Goal: Find specific page/section: Find specific page/section

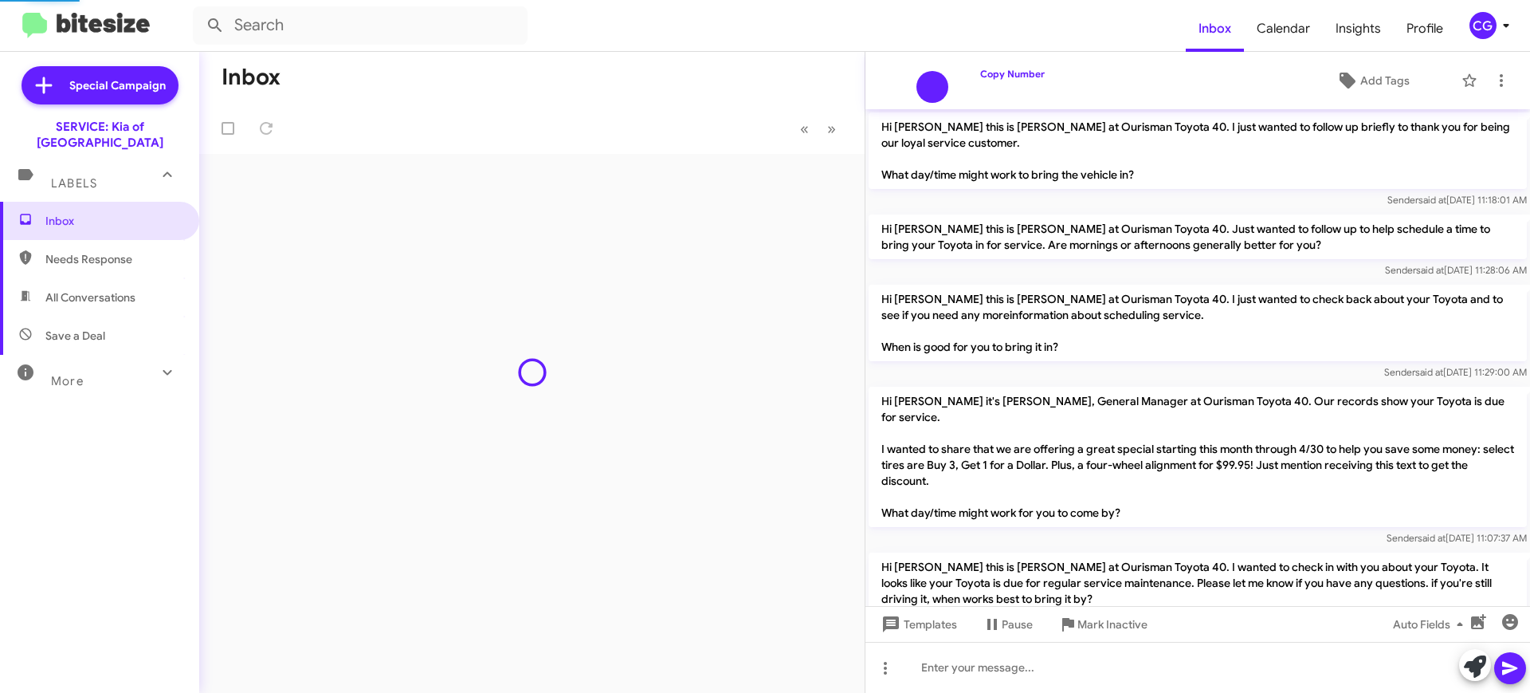
scroll to position [1128, 0]
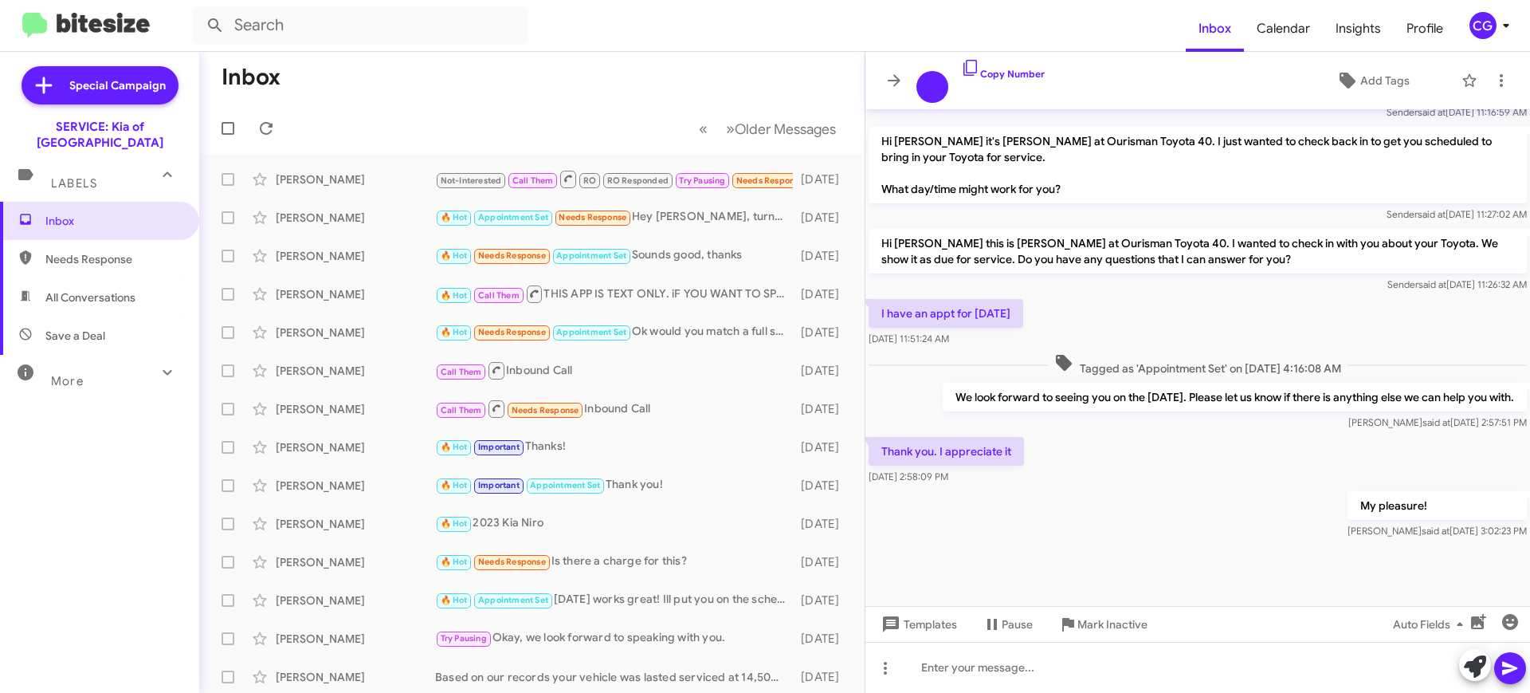
click at [1478, 22] on div "CG" at bounding box center [1483, 25] width 27 height 27
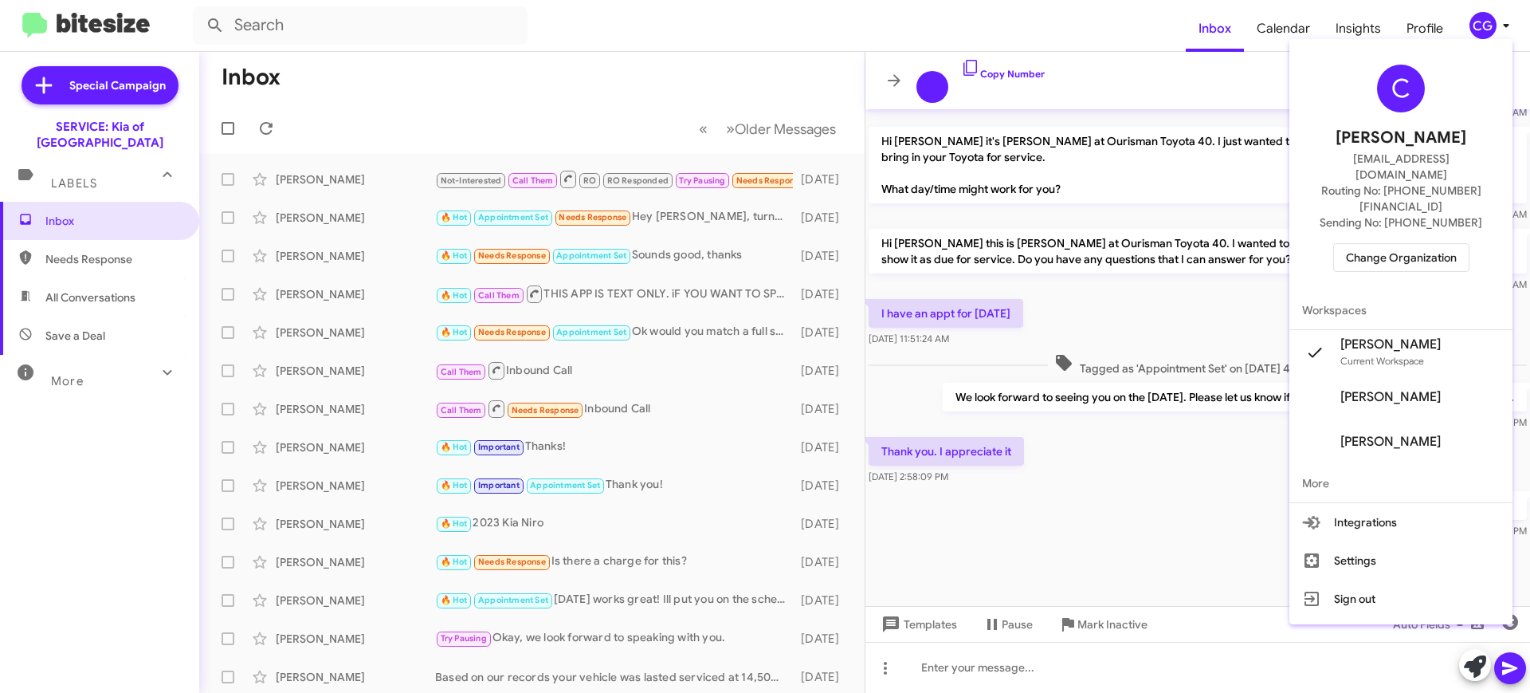
click at [1432, 244] on span "Change Organization" at bounding box center [1401, 257] width 111 height 27
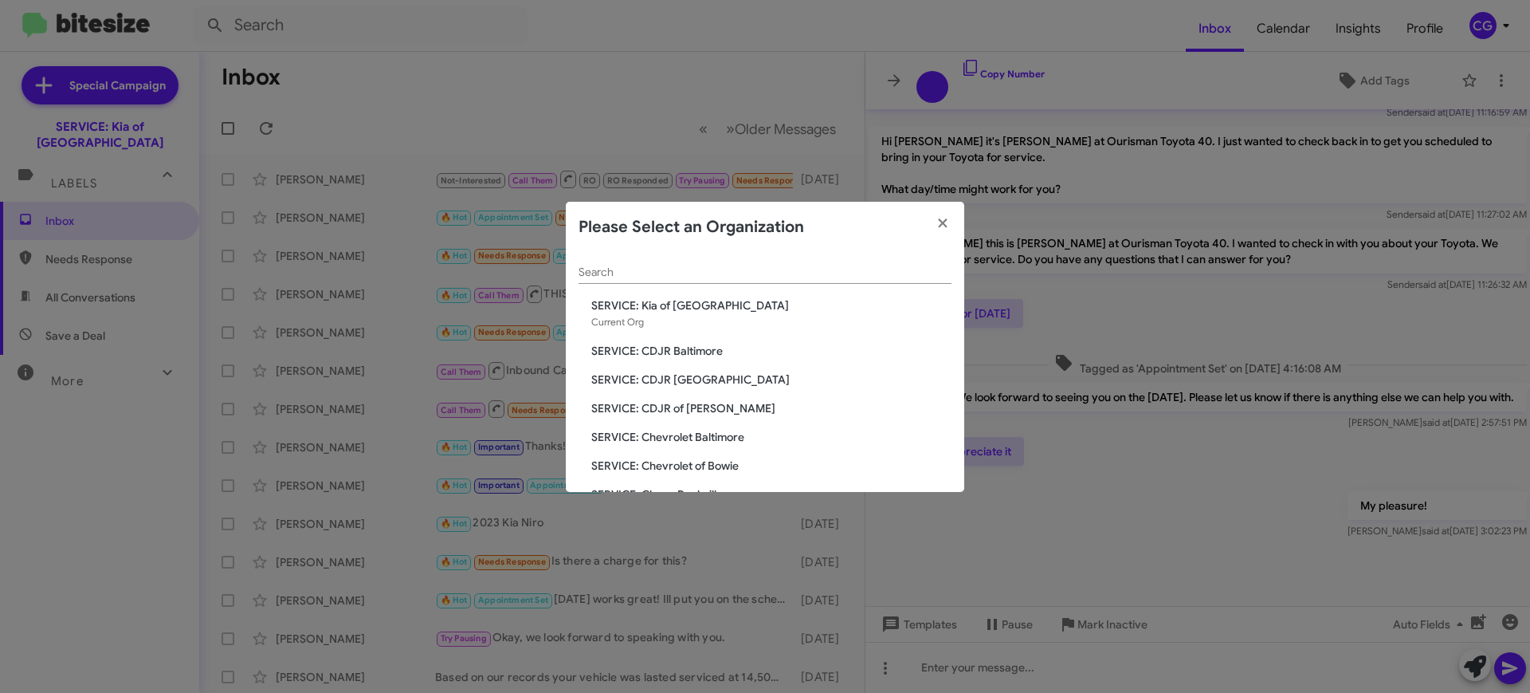
click at [706, 407] on span "SERVICE: CDJR of [PERSON_NAME]" at bounding box center [771, 408] width 360 height 16
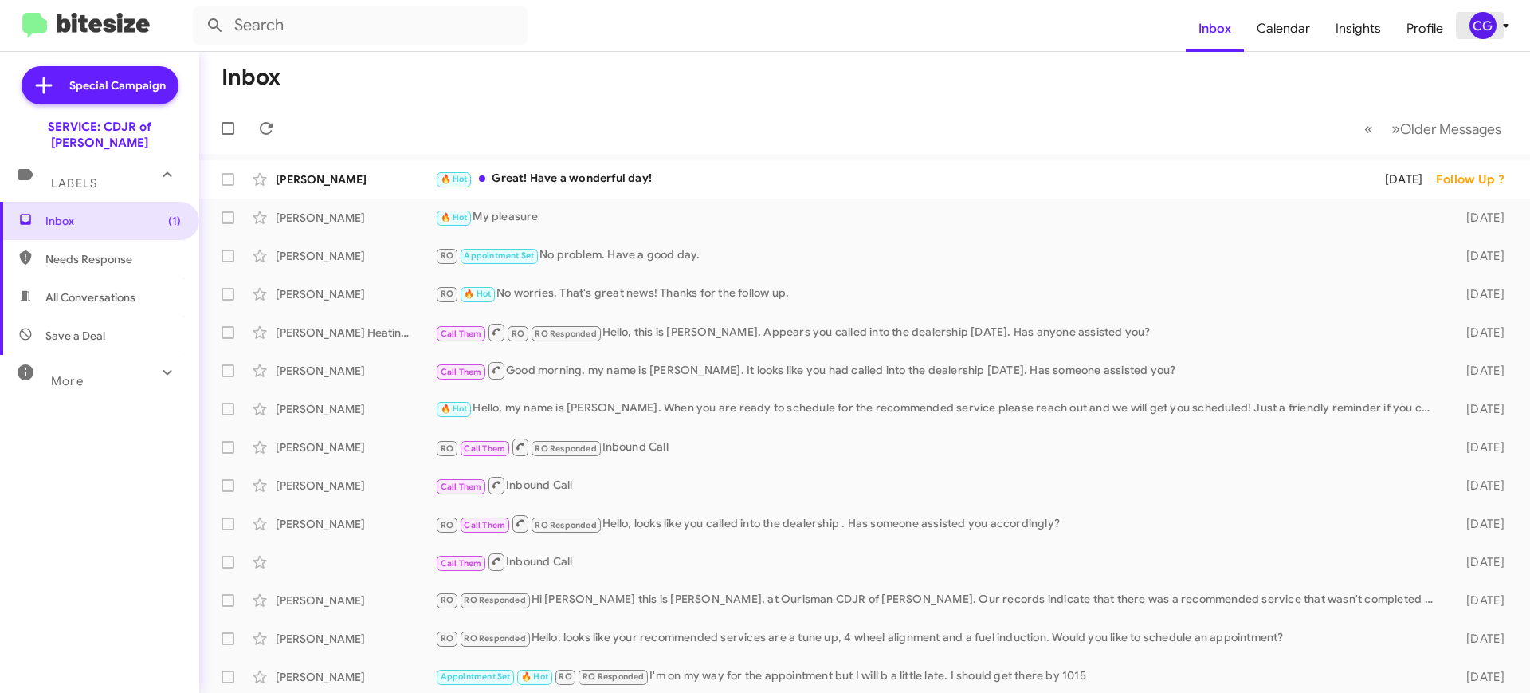
click at [1472, 33] on div "CG" at bounding box center [1483, 25] width 27 height 27
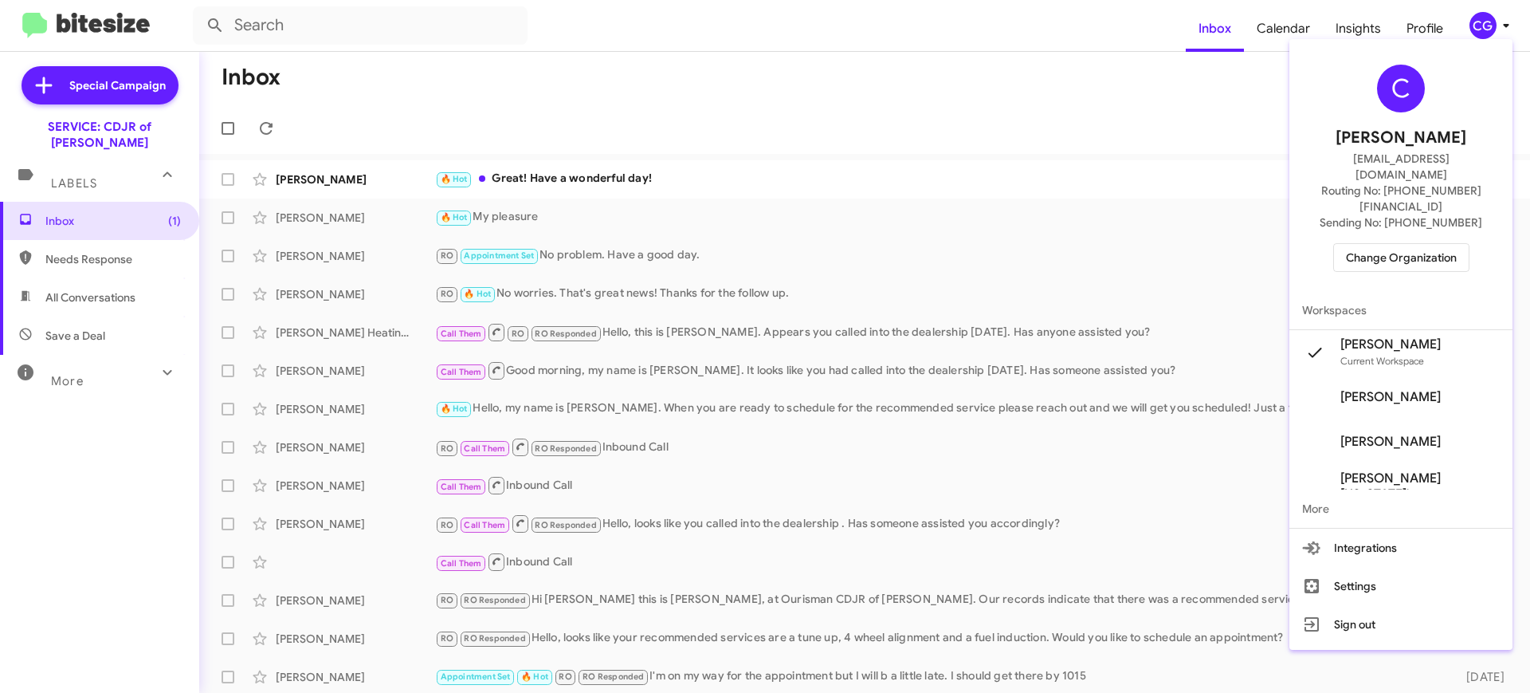
click at [1354, 204] on div "C Carmen Gast cgast@ourismancars.com Routing No: +1 (301) 249-4227 Sending No: …" at bounding box center [1400, 167] width 223 height 245
click at [1370, 244] on span "Change Organization" at bounding box center [1401, 257] width 111 height 27
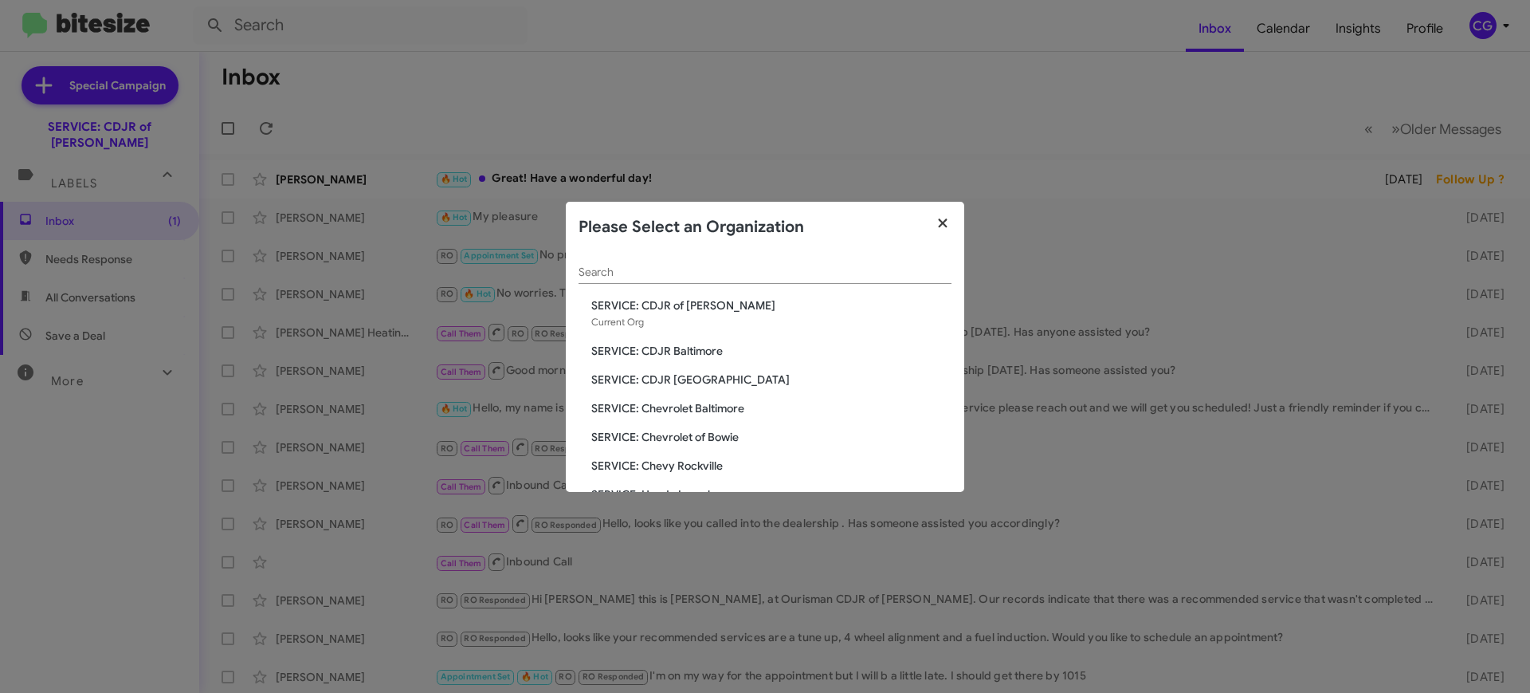
click at [940, 229] on icon "button" at bounding box center [943, 223] width 18 height 14
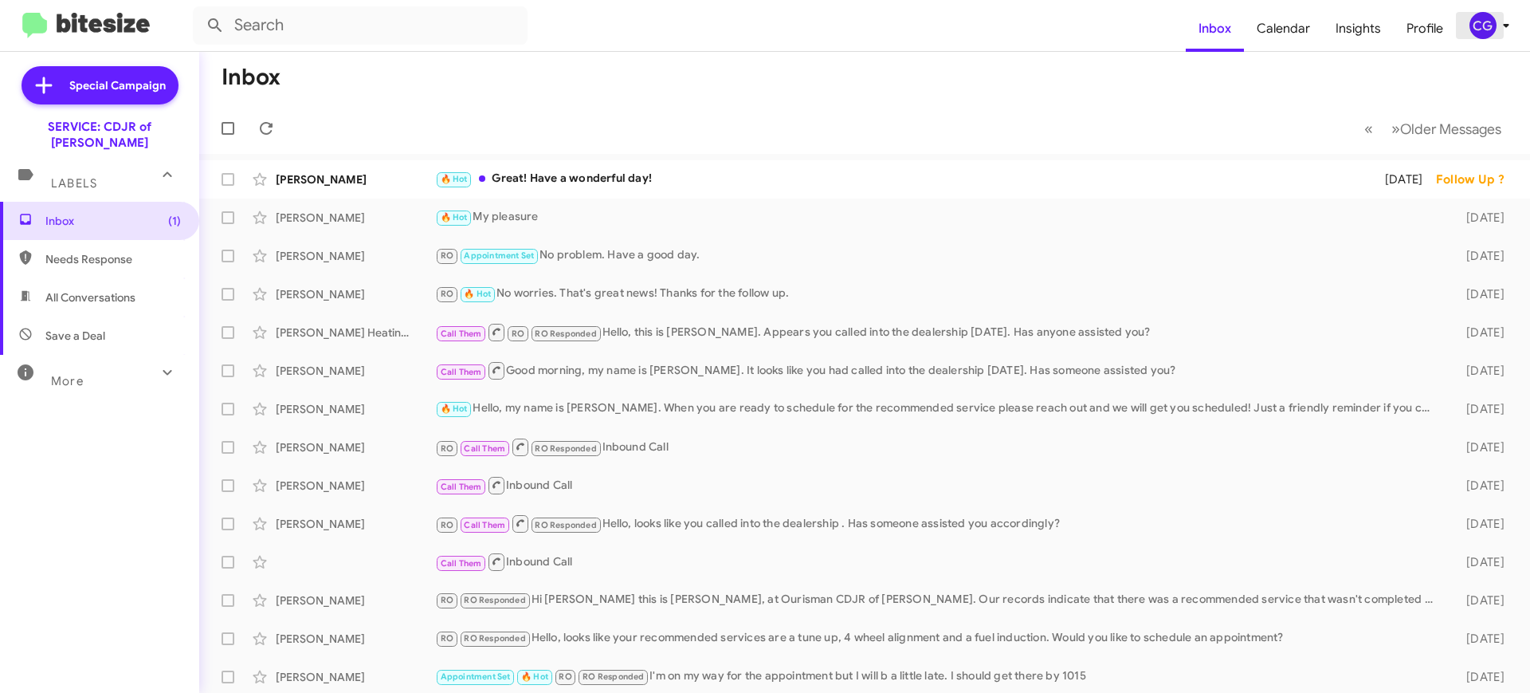
click at [1514, 23] on icon at bounding box center [1506, 25] width 19 height 19
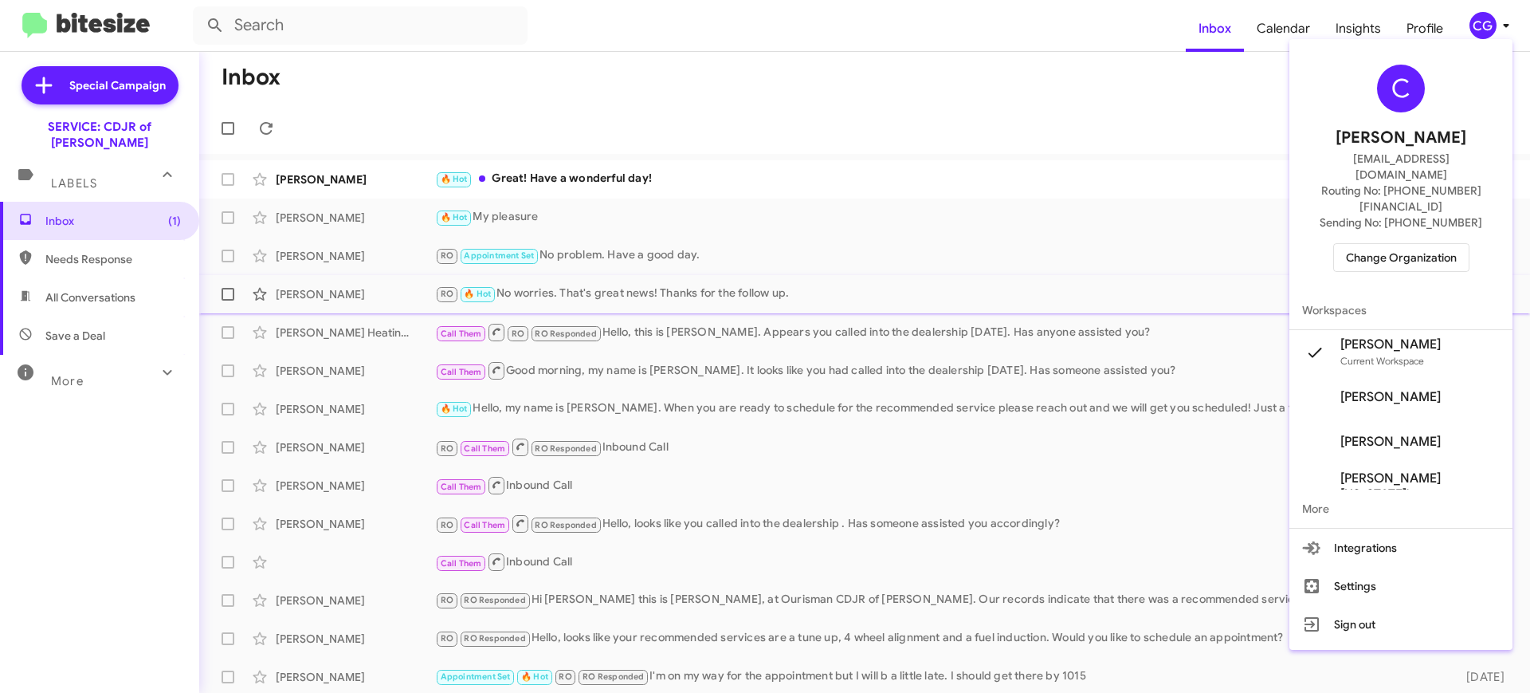
click at [1472, 291] on span "Workspaces" at bounding box center [1400, 310] width 223 height 38
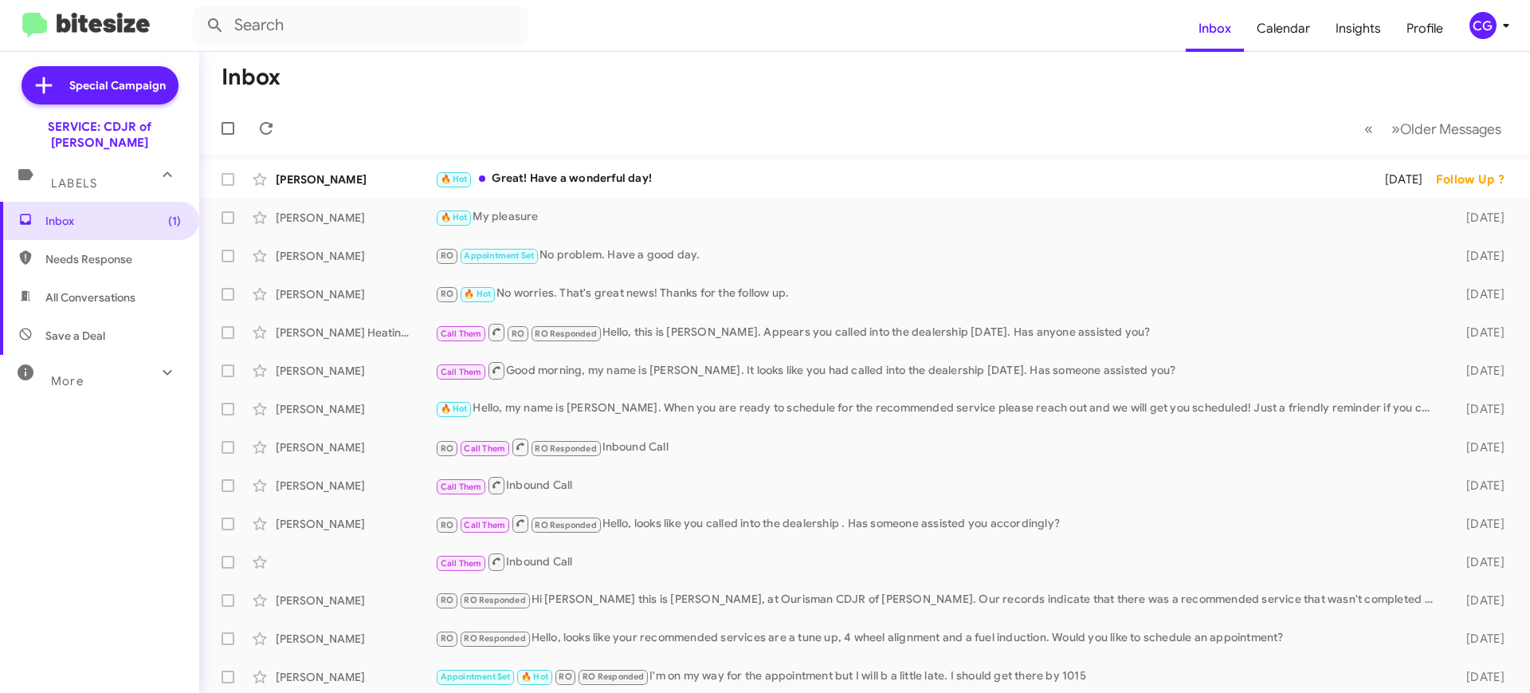
click at [1482, 34] on div "CG" at bounding box center [1483, 25] width 27 height 27
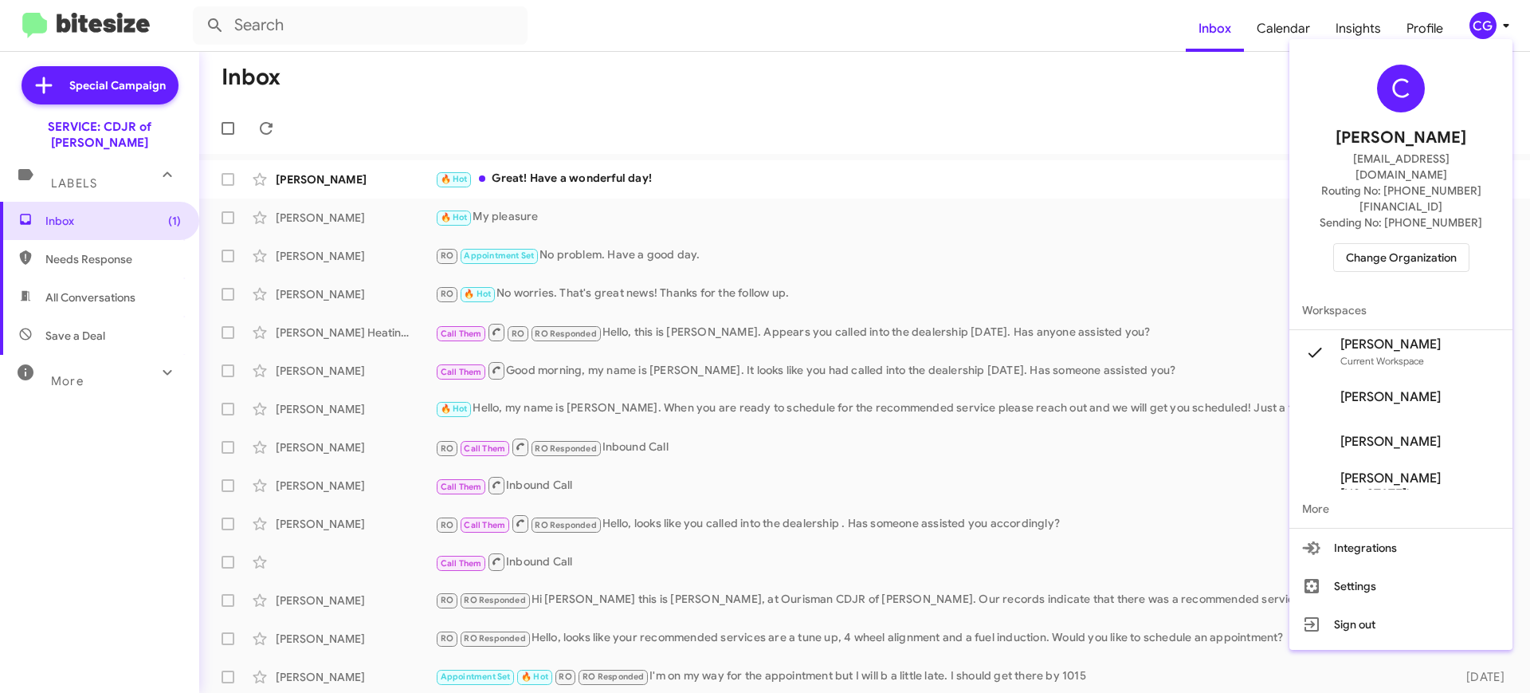
click at [1414, 244] on span "Change Organization" at bounding box center [1401, 257] width 111 height 27
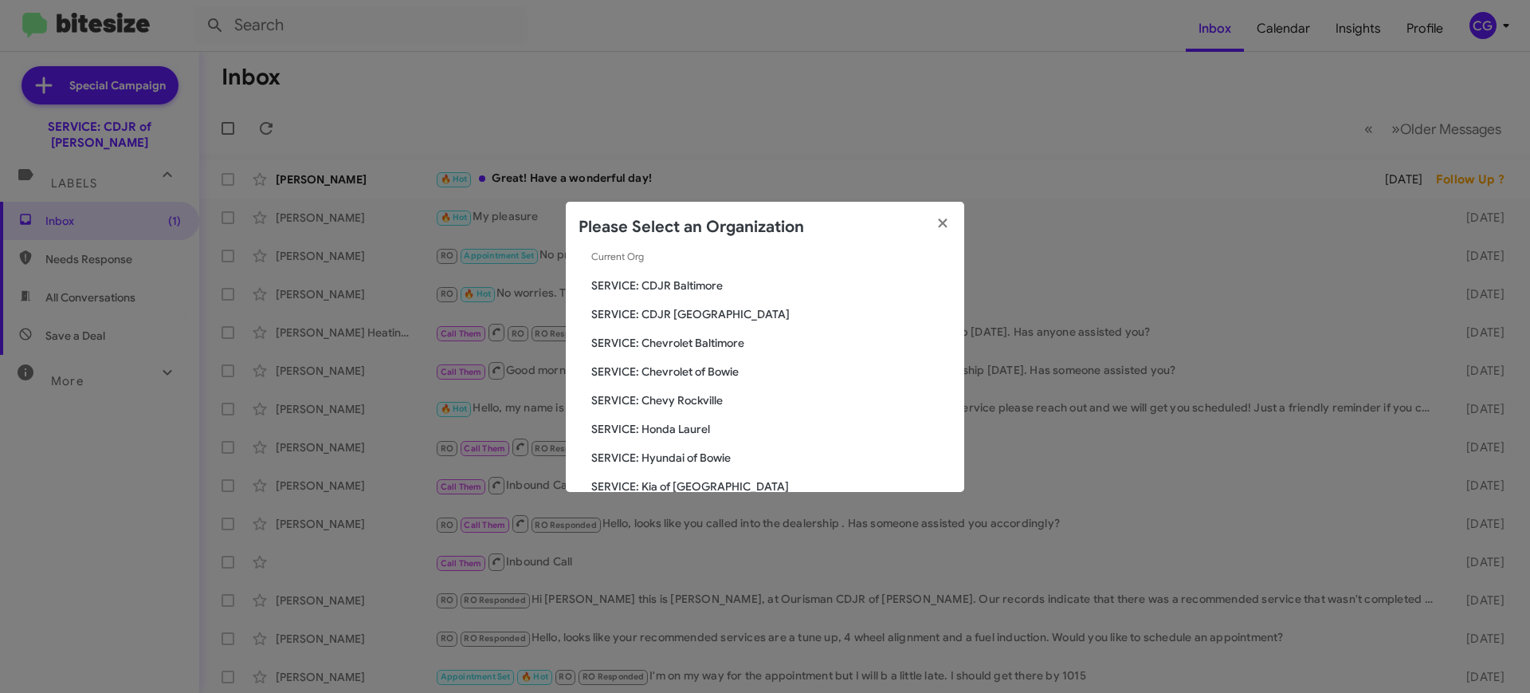
scroll to position [100, 0]
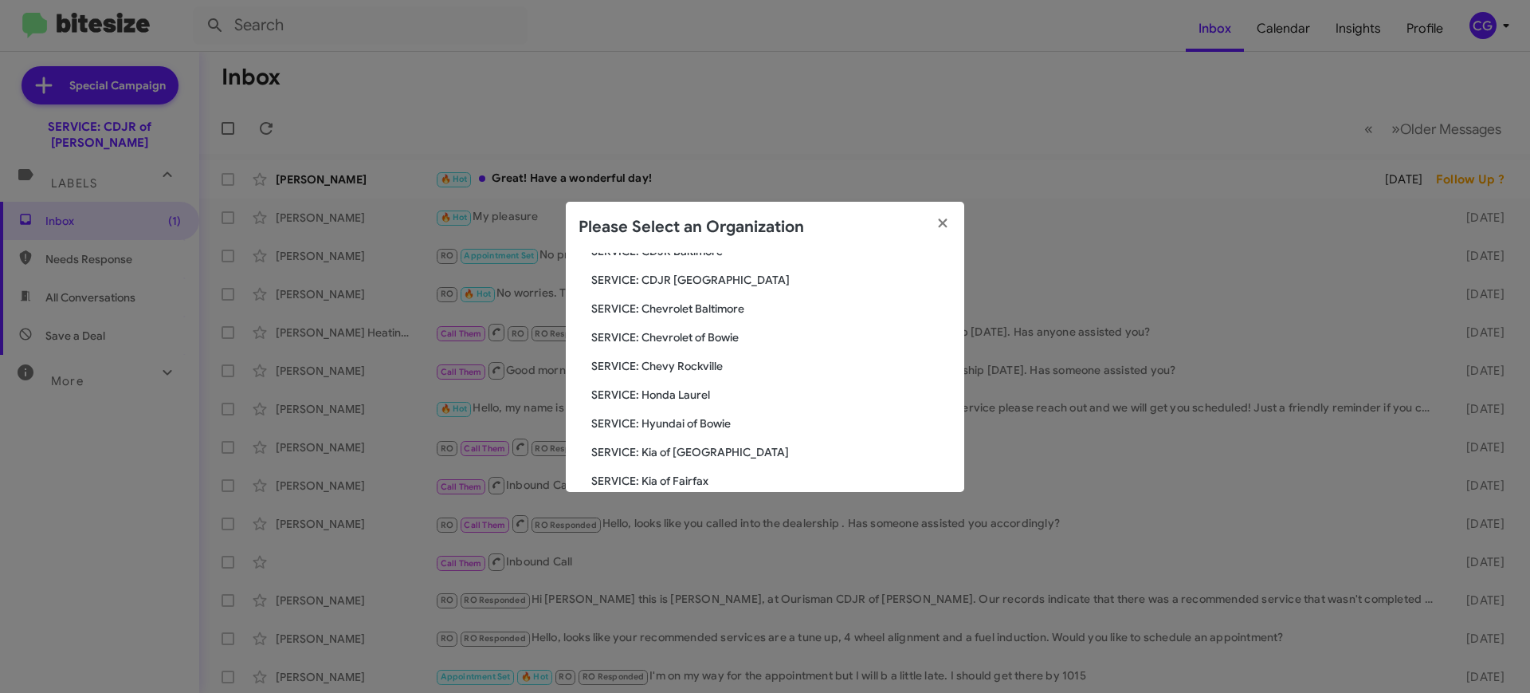
click at [693, 387] on span "SERVICE: Honda Laurel" at bounding box center [771, 395] width 360 height 16
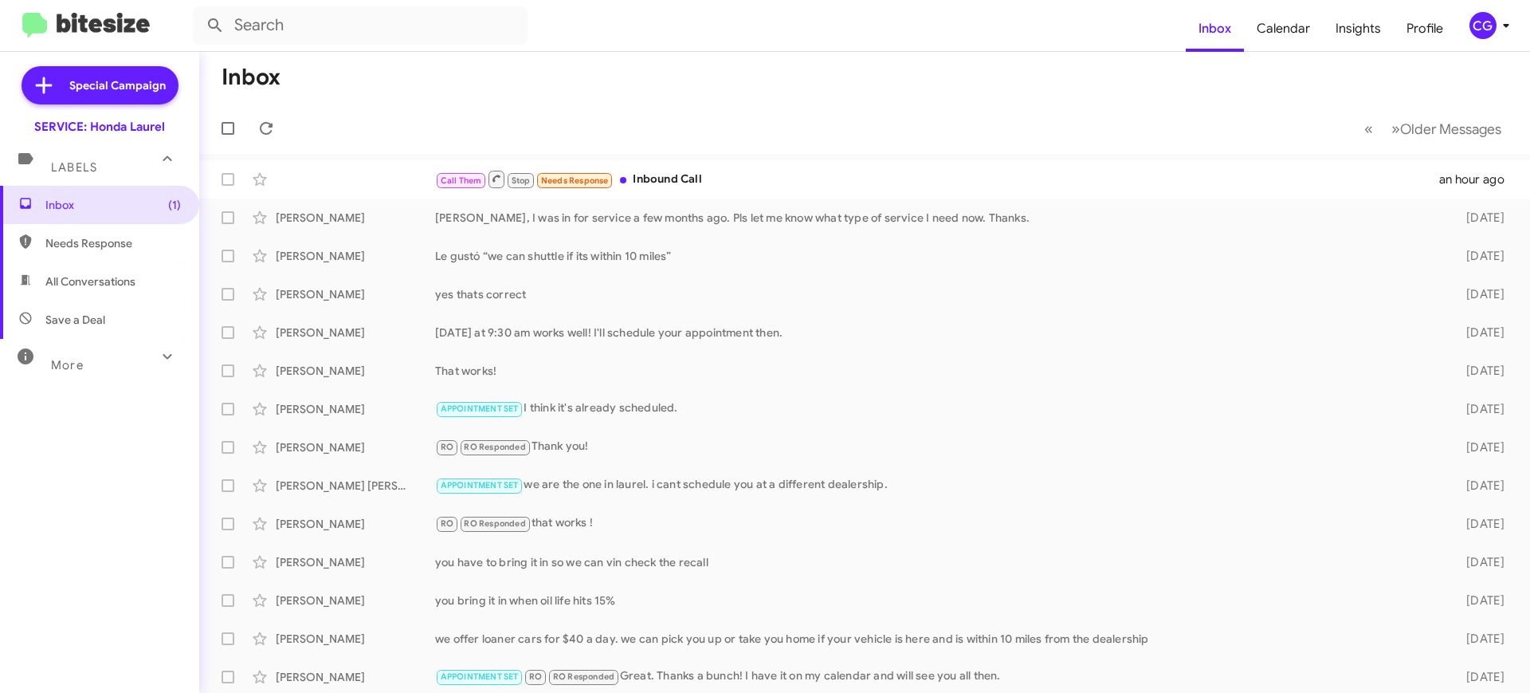
click at [1505, 28] on icon at bounding box center [1506, 25] width 19 height 19
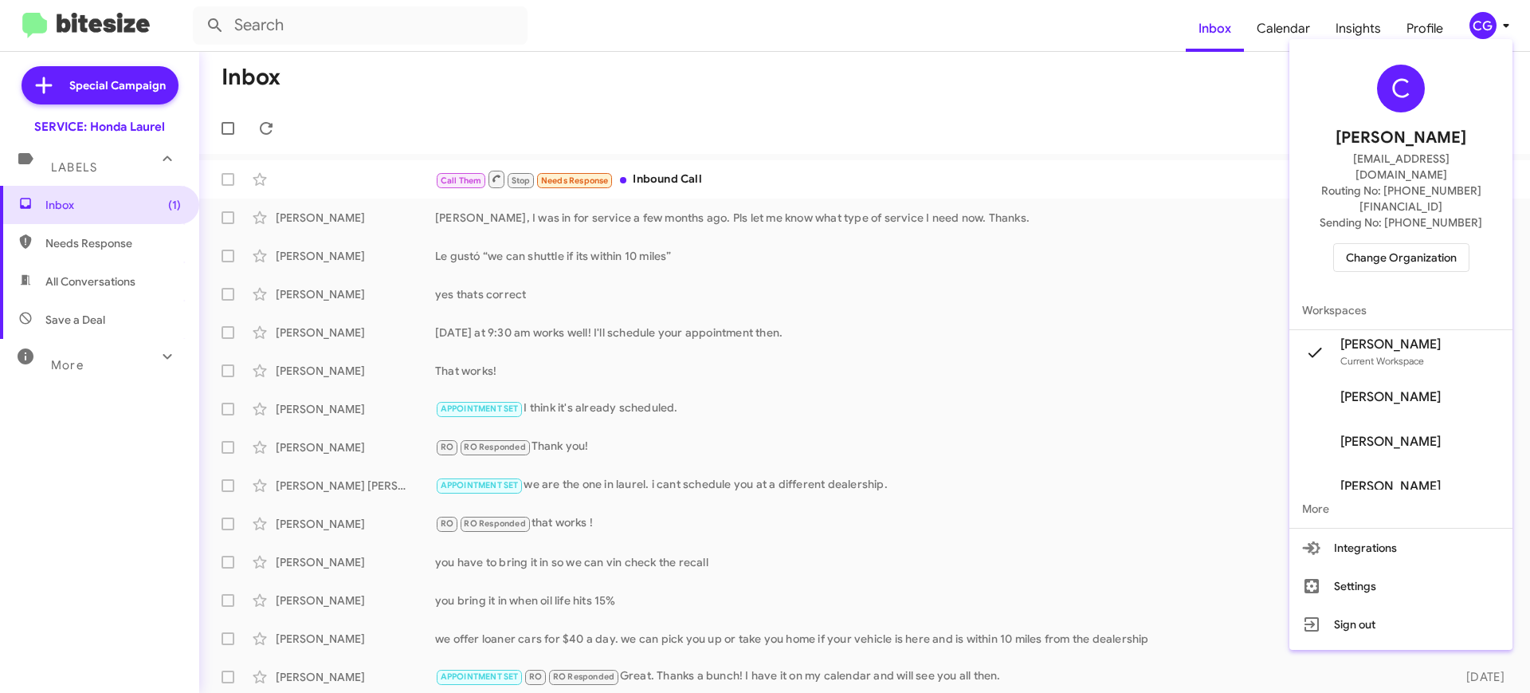
click at [1457, 244] on span "Change Organization" at bounding box center [1401, 257] width 111 height 27
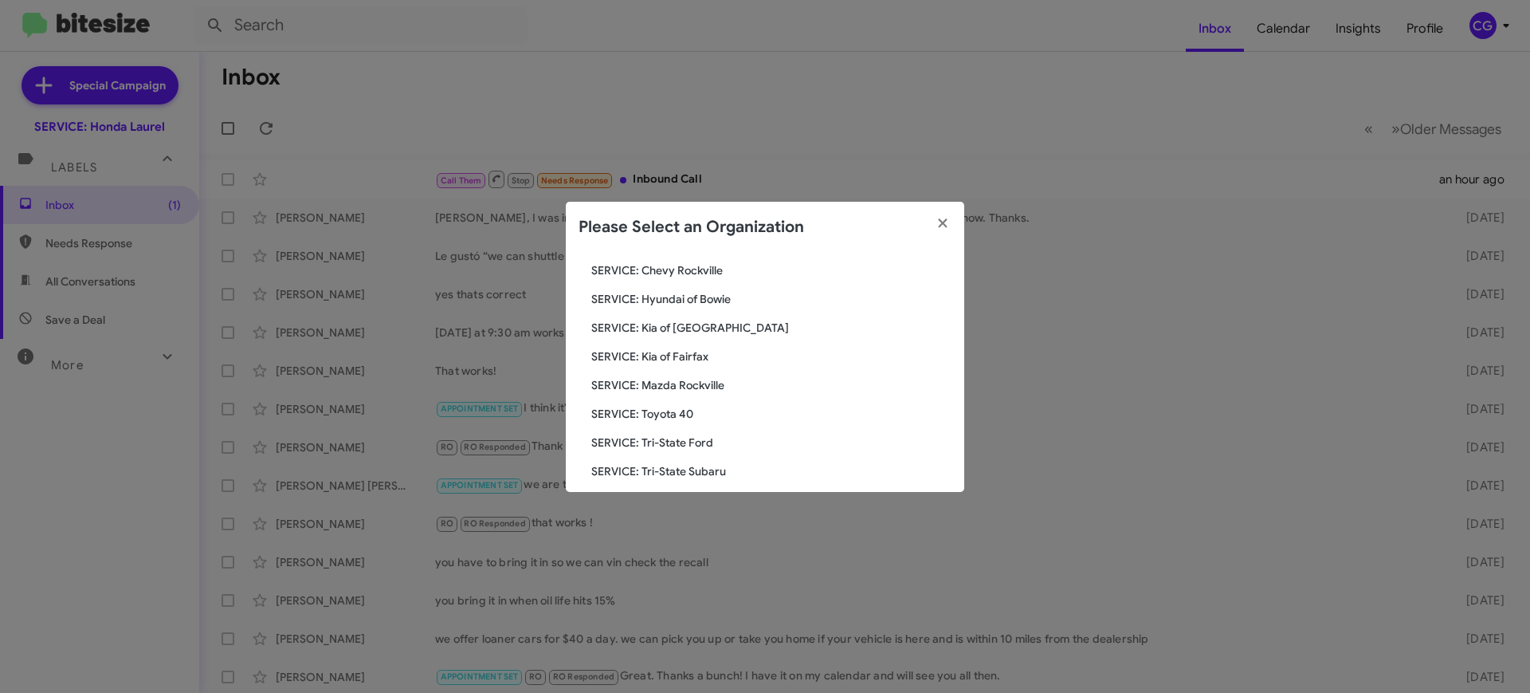
scroll to position [294, 0]
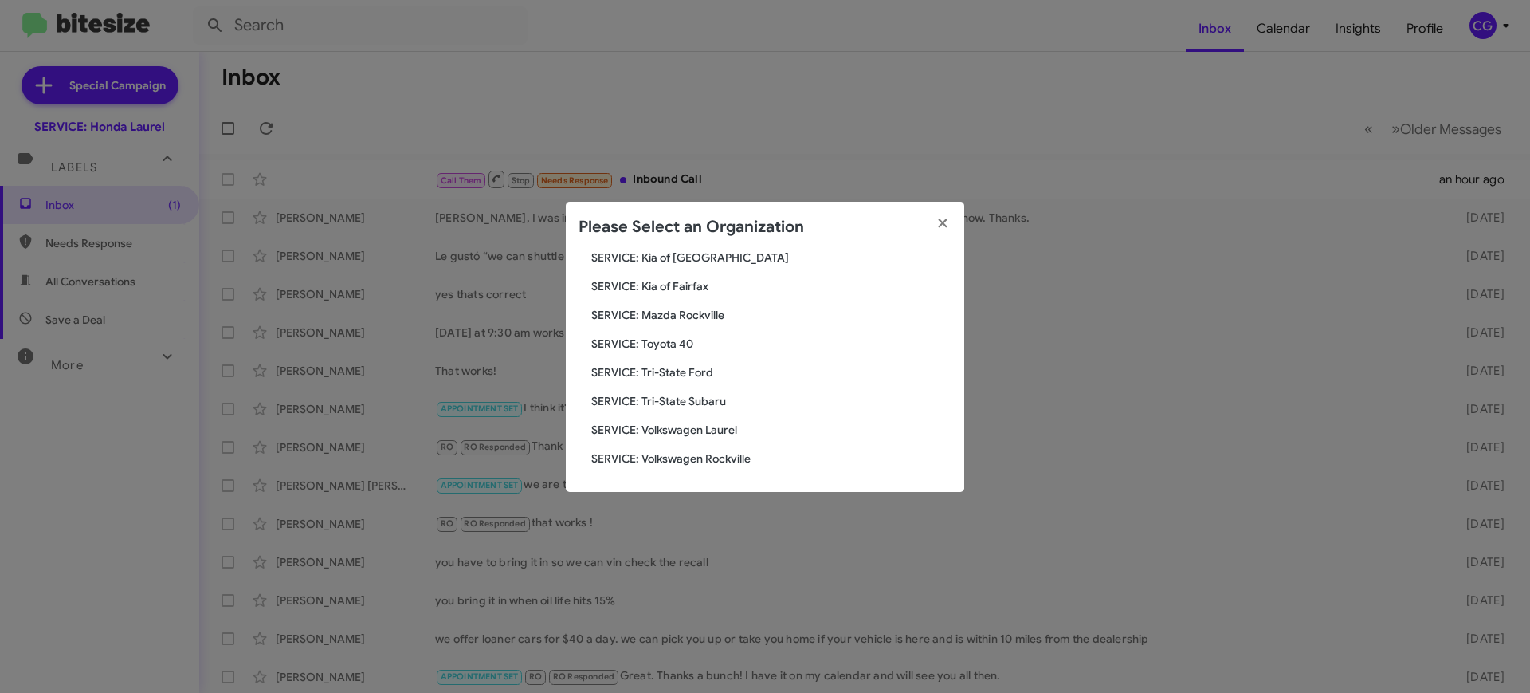
click at [697, 458] on span "SERVICE: Volkswagen Rockville" at bounding box center [771, 458] width 360 height 16
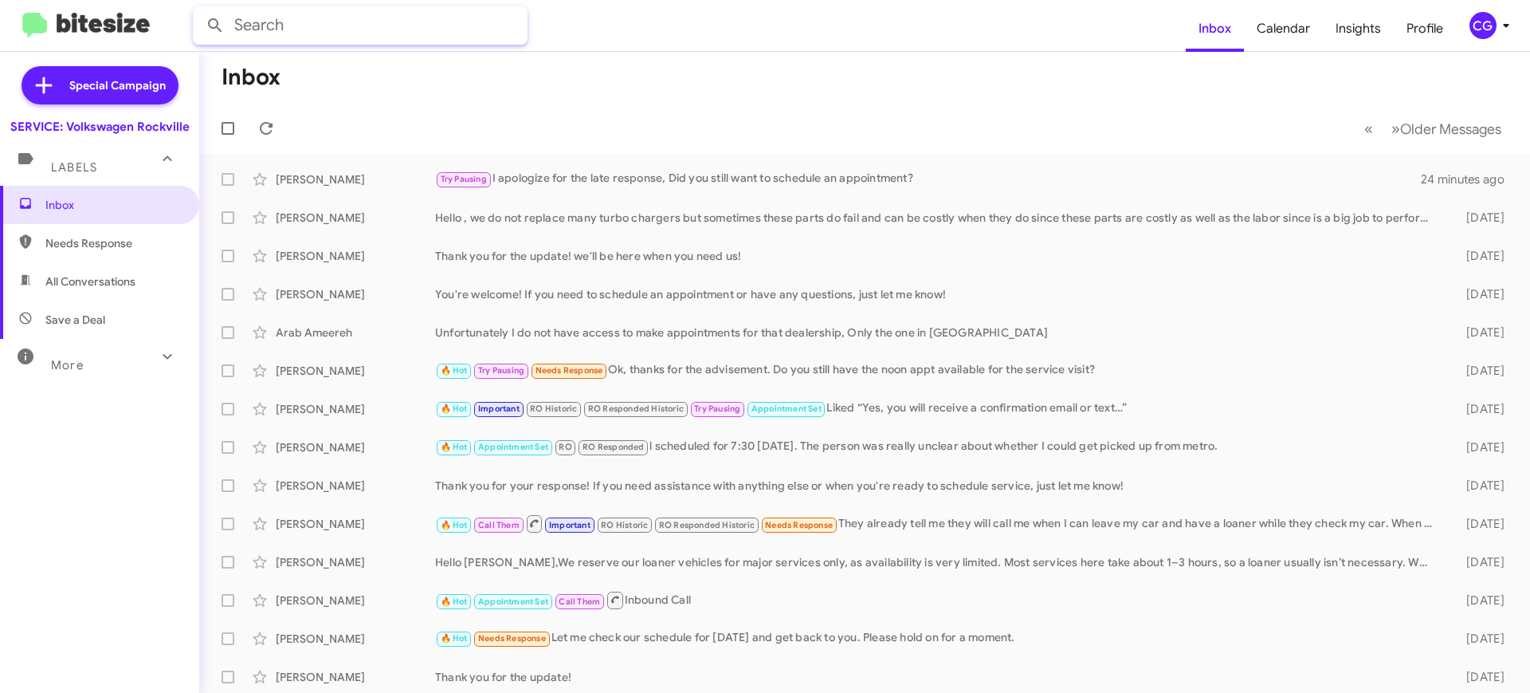
drag, startPoint x: 395, startPoint y: 19, endPoint x: 386, endPoint y: 20, distance: 9.6
click at [392, 20] on input "text" at bounding box center [360, 25] width 335 height 38
type input "[PERSON_NAME]"
click at [199, 10] on button at bounding box center [215, 26] width 32 height 32
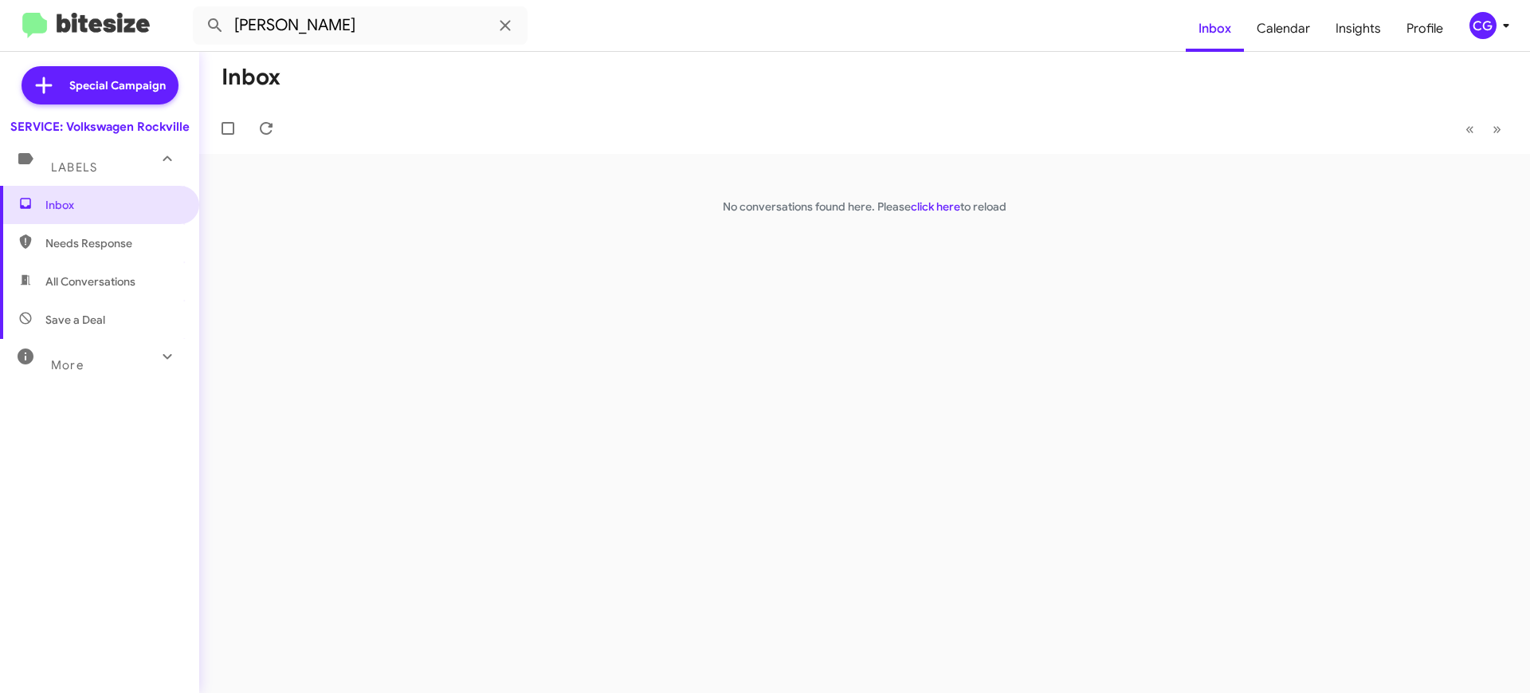
drag, startPoint x: 1474, startPoint y: 6, endPoint x: 1258, endPoint y: 87, distance: 231.5
click at [1138, 117] on mat-toolbar-row "« Previous » Next" at bounding box center [864, 128] width 1331 height 51
click at [1477, 39] on mat-toolbar "GERSTMAN Inbox Calendar Insights Profile CG" at bounding box center [765, 25] width 1530 height 51
drag, startPoint x: 1488, startPoint y: 14, endPoint x: 1487, endPoint y: 26, distance: 12.0
click at [1486, 17] on div "CG" at bounding box center [1483, 25] width 27 height 27
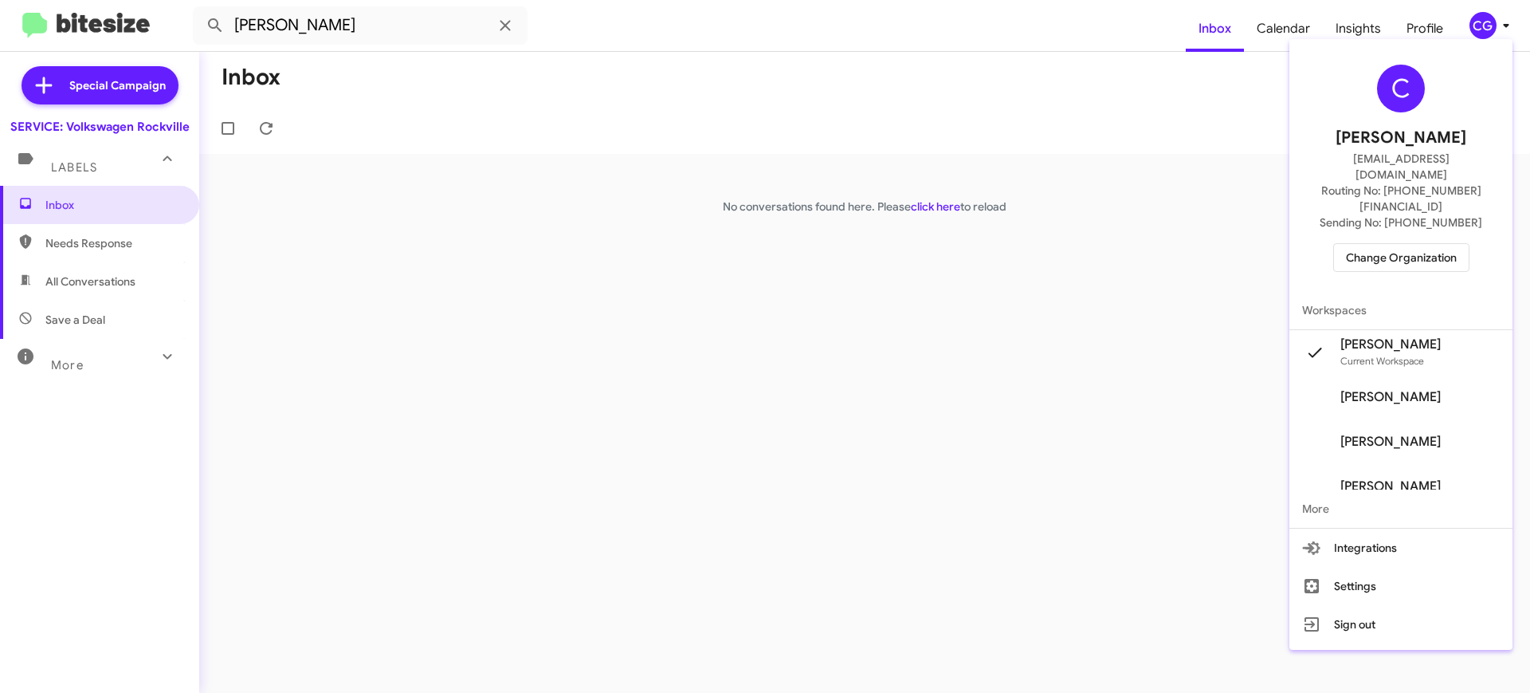
click at [1453, 244] on span "Change Organization" at bounding box center [1401, 257] width 111 height 27
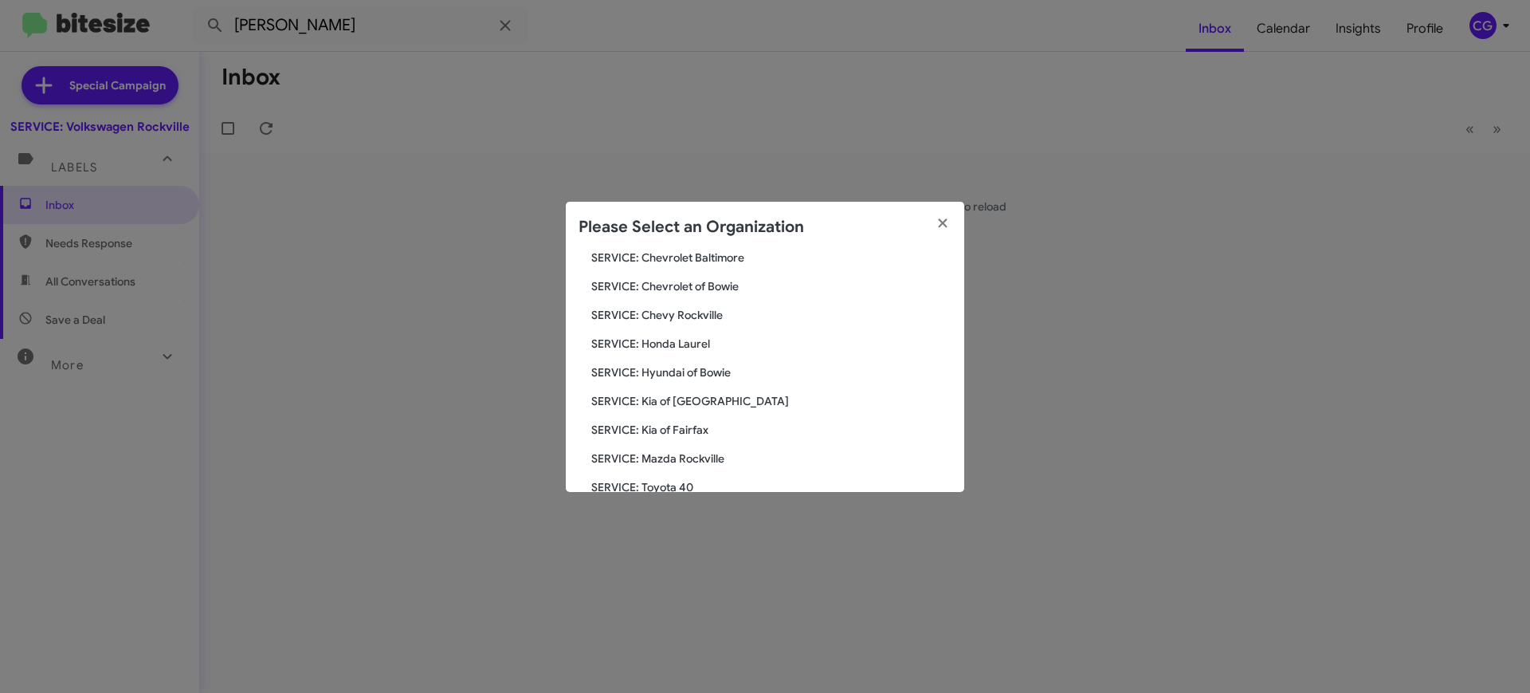
scroll to position [294, 0]
click at [698, 461] on span "SERVICE: Volkswagen Laurel" at bounding box center [771, 458] width 360 height 16
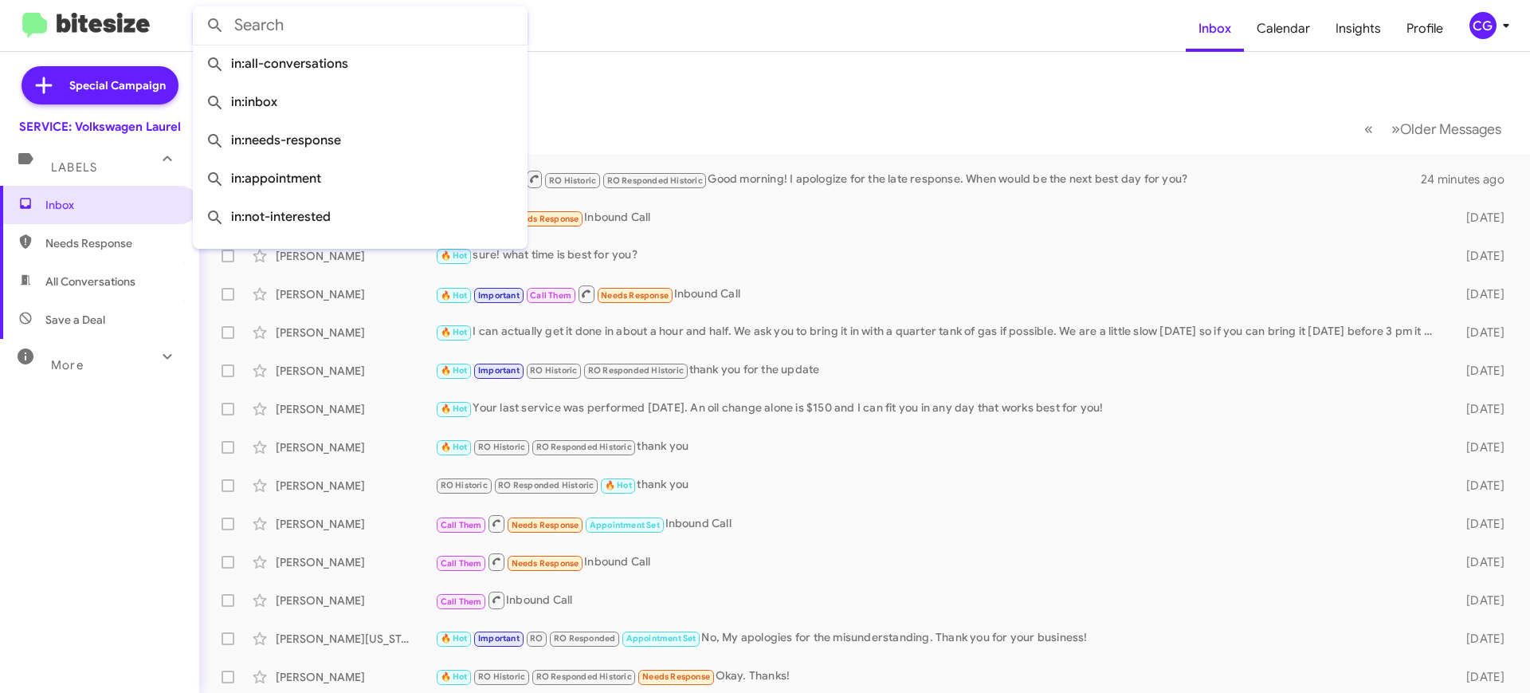
drag, startPoint x: 460, startPoint y: 22, endPoint x: 452, endPoint y: 54, distance: 33.6
click at [459, 20] on input "text" at bounding box center [360, 25] width 335 height 38
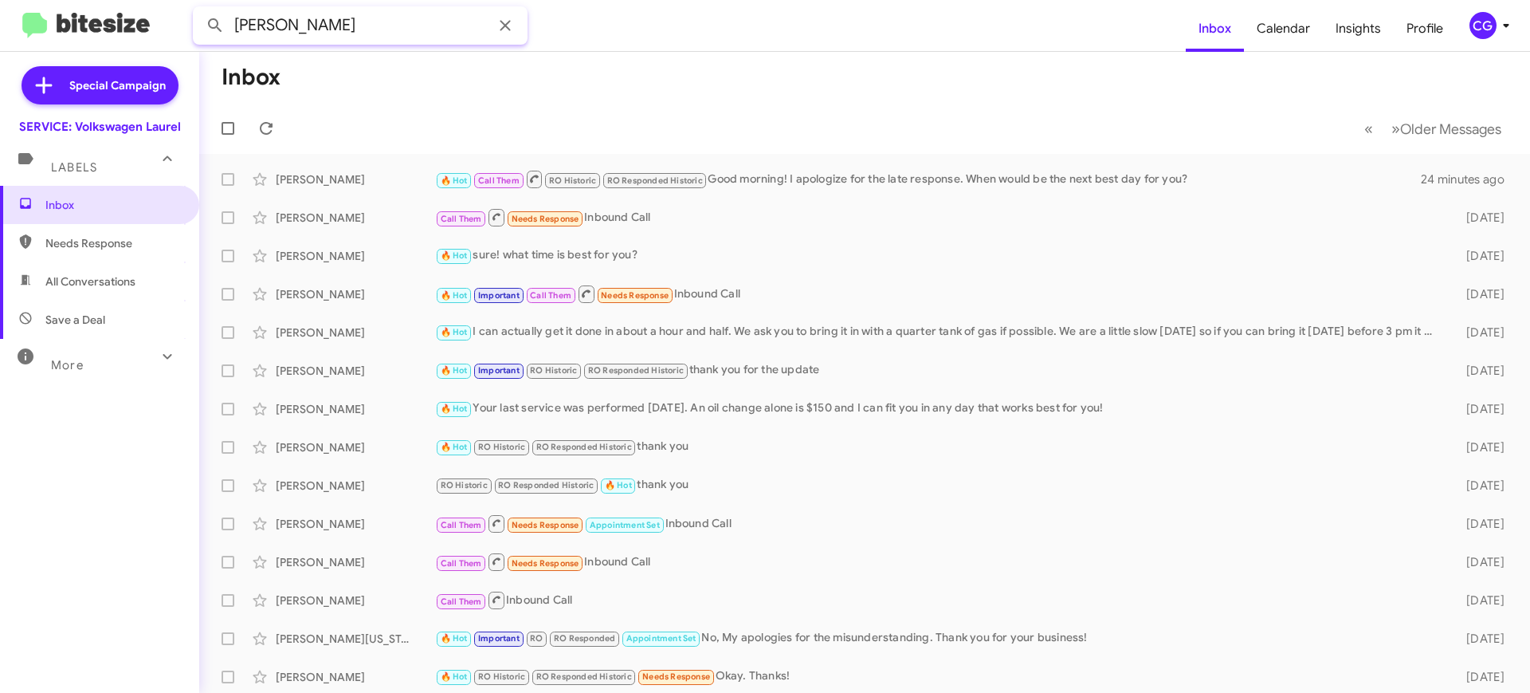
type input "[PERSON_NAME]"
click at [199, 10] on button at bounding box center [215, 26] width 32 height 32
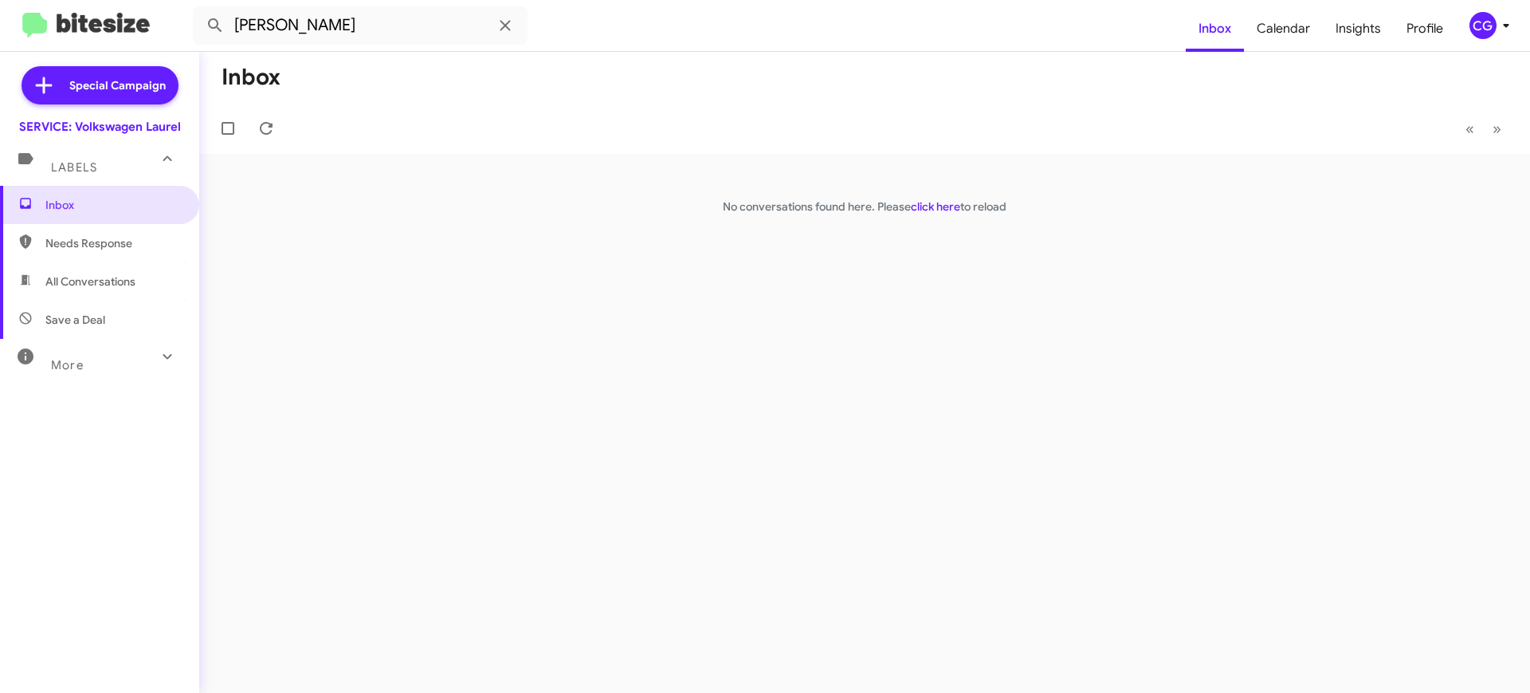
click at [1474, 29] on div "CG" at bounding box center [1483, 25] width 27 height 27
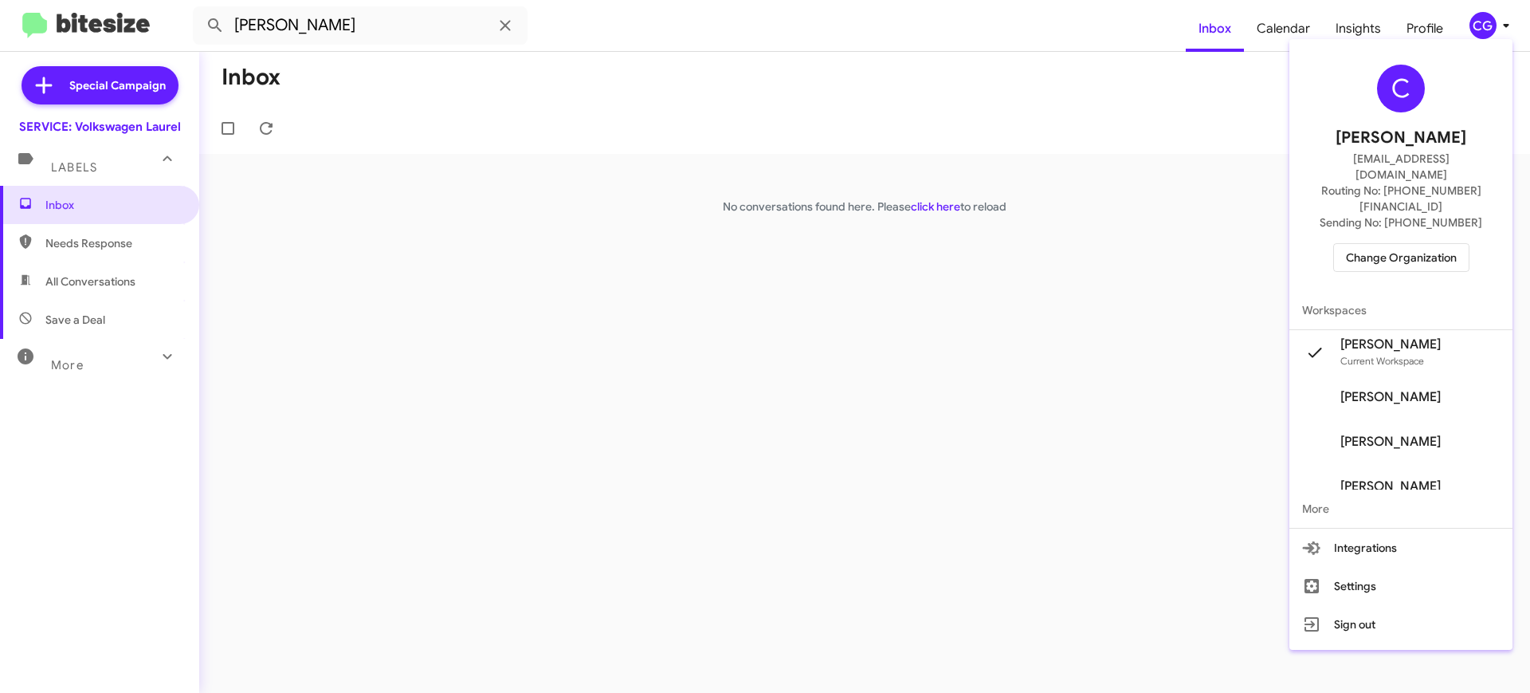
click at [1442, 244] on span "Change Organization" at bounding box center [1401, 257] width 111 height 27
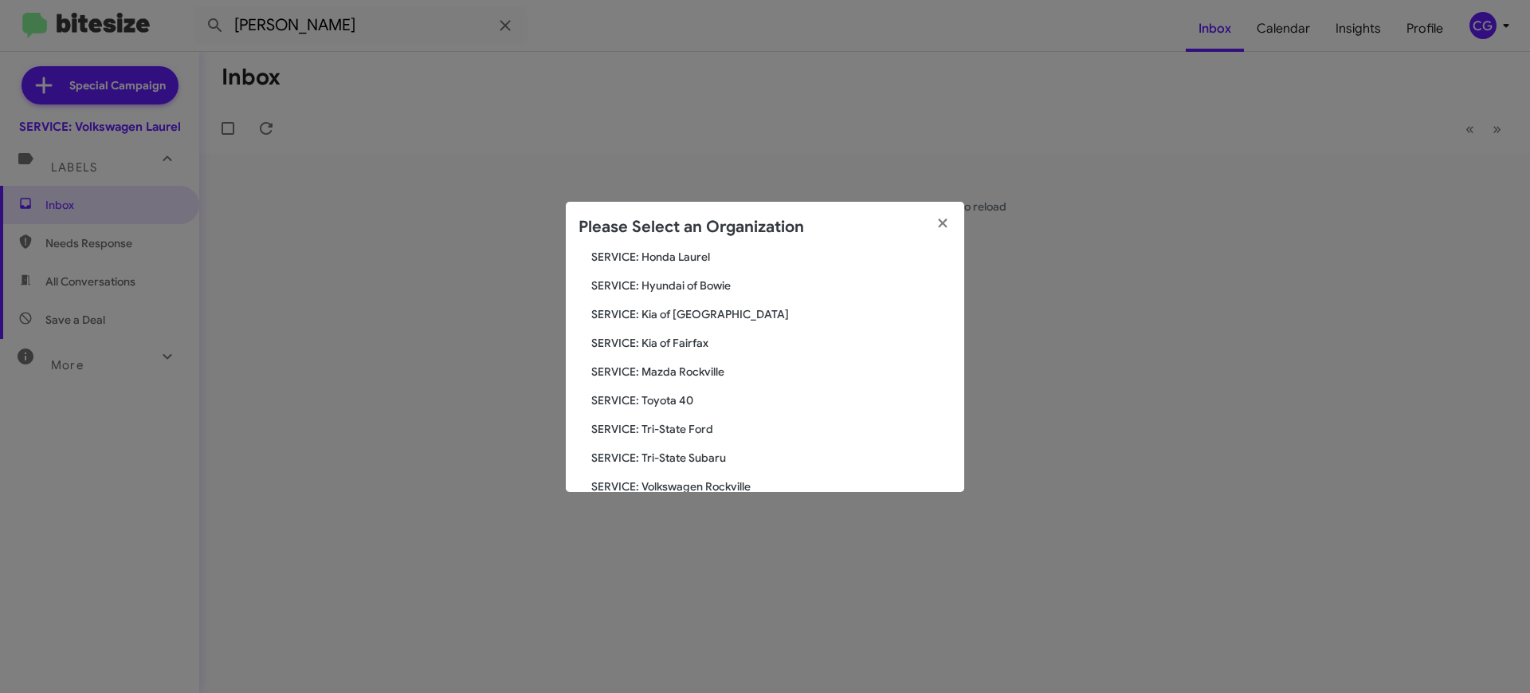
scroll to position [294, 0]
click at [705, 422] on span "SERVICE: Tri-State Subaru" at bounding box center [771, 430] width 360 height 16
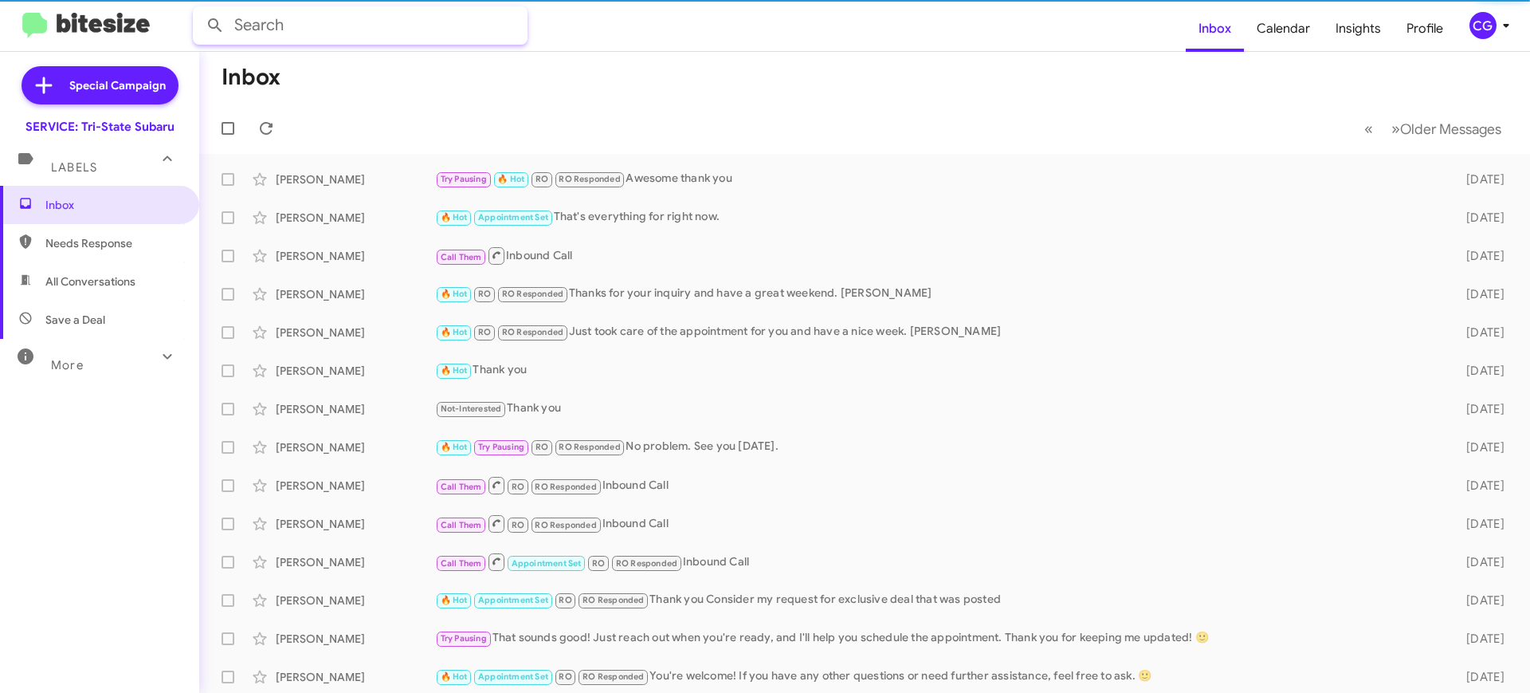
click at [395, 18] on input "text" at bounding box center [360, 25] width 335 height 38
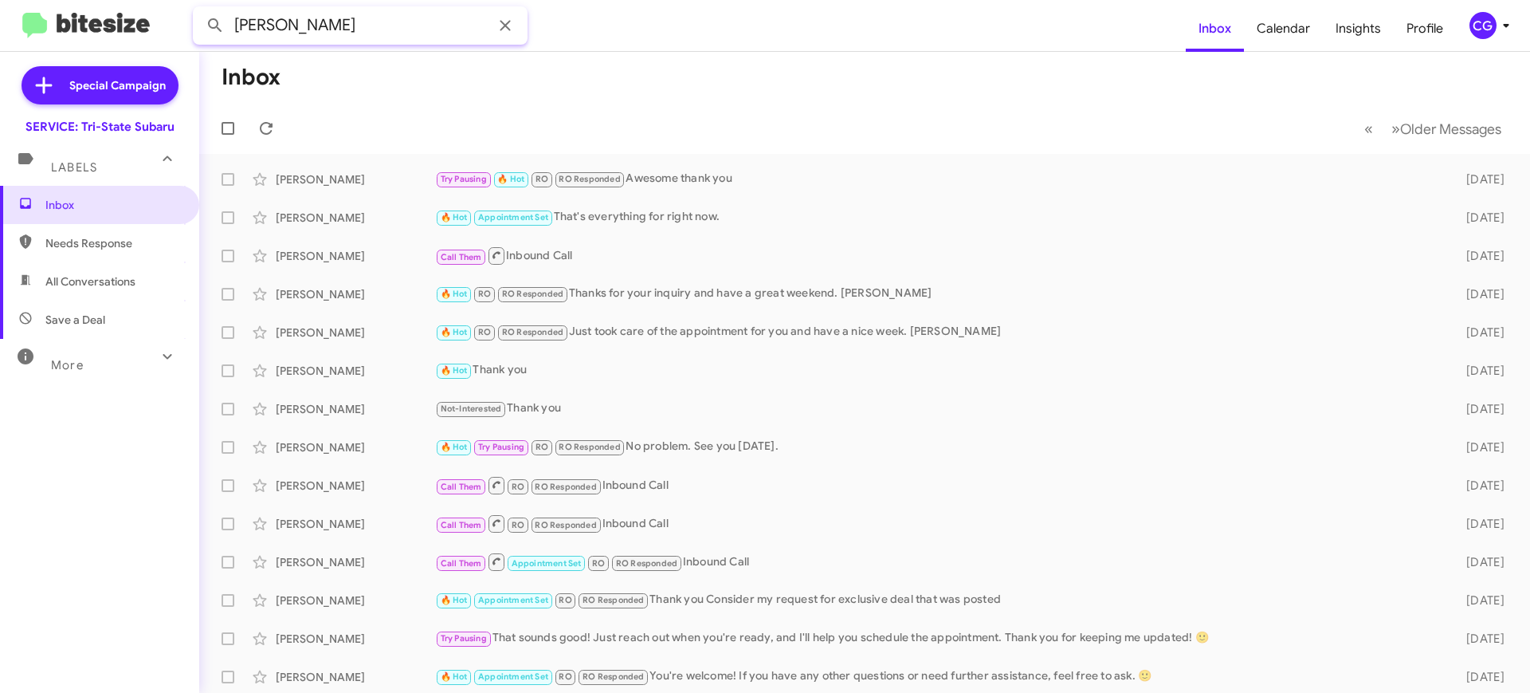
type input "[PERSON_NAME]"
click at [199, 10] on button at bounding box center [215, 26] width 32 height 32
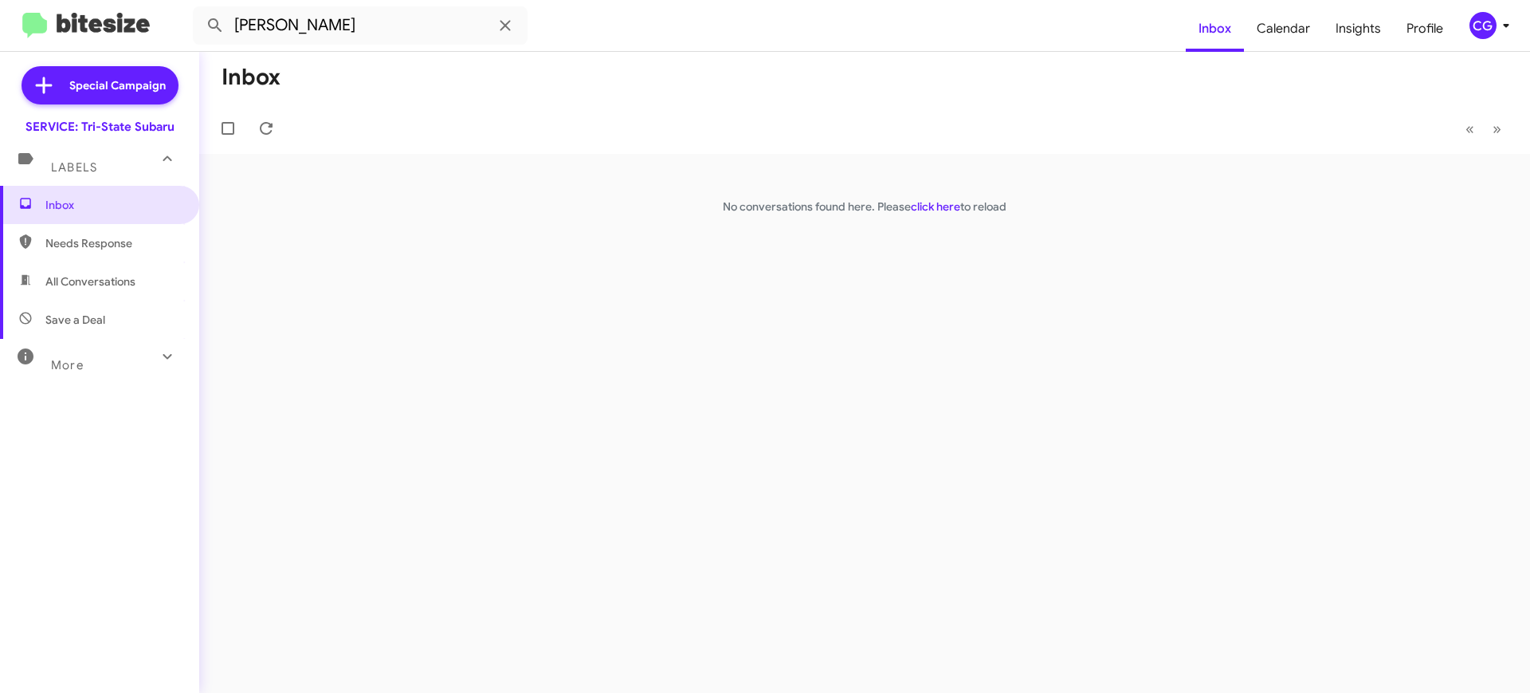
click at [1509, 27] on icon at bounding box center [1506, 25] width 19 height 19
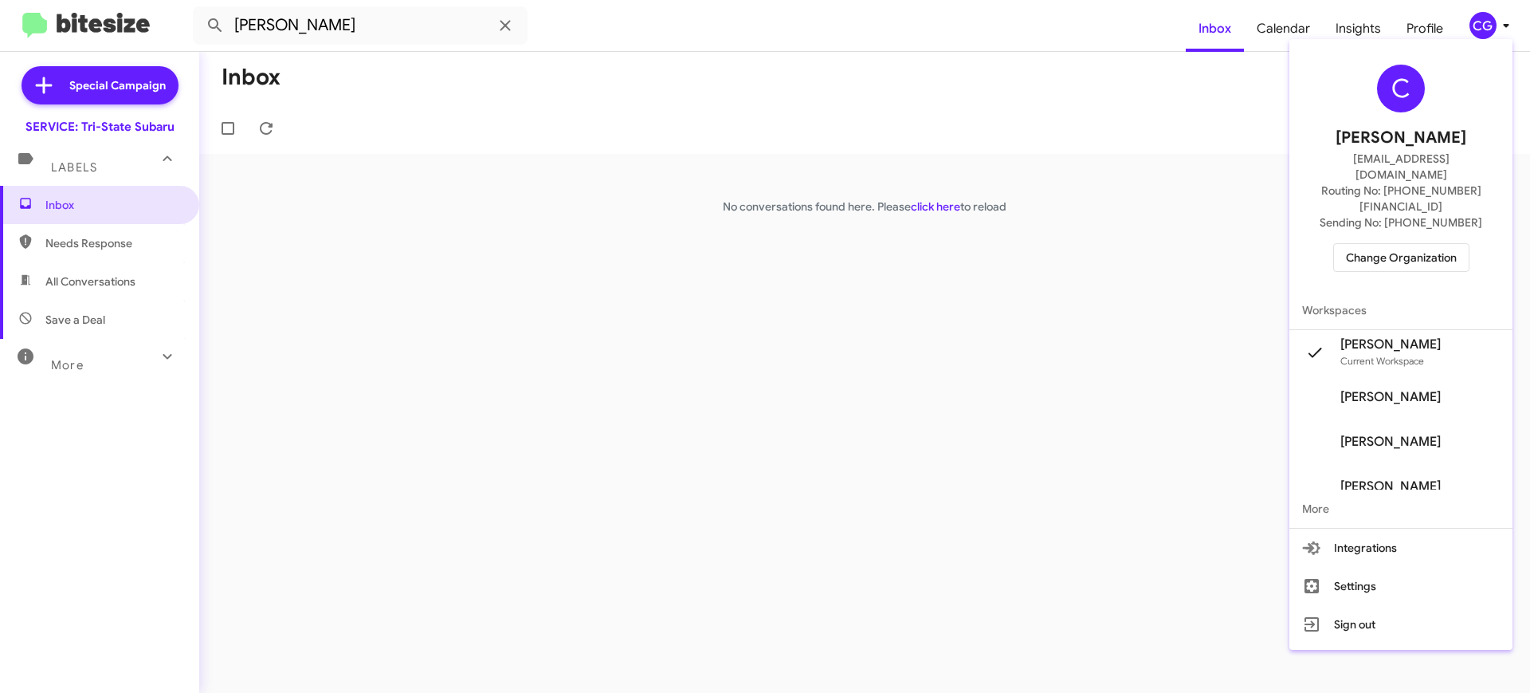
click at [1446, 244] on span "Change Organization" at bounding box center [1401, 257] width 111 height 27
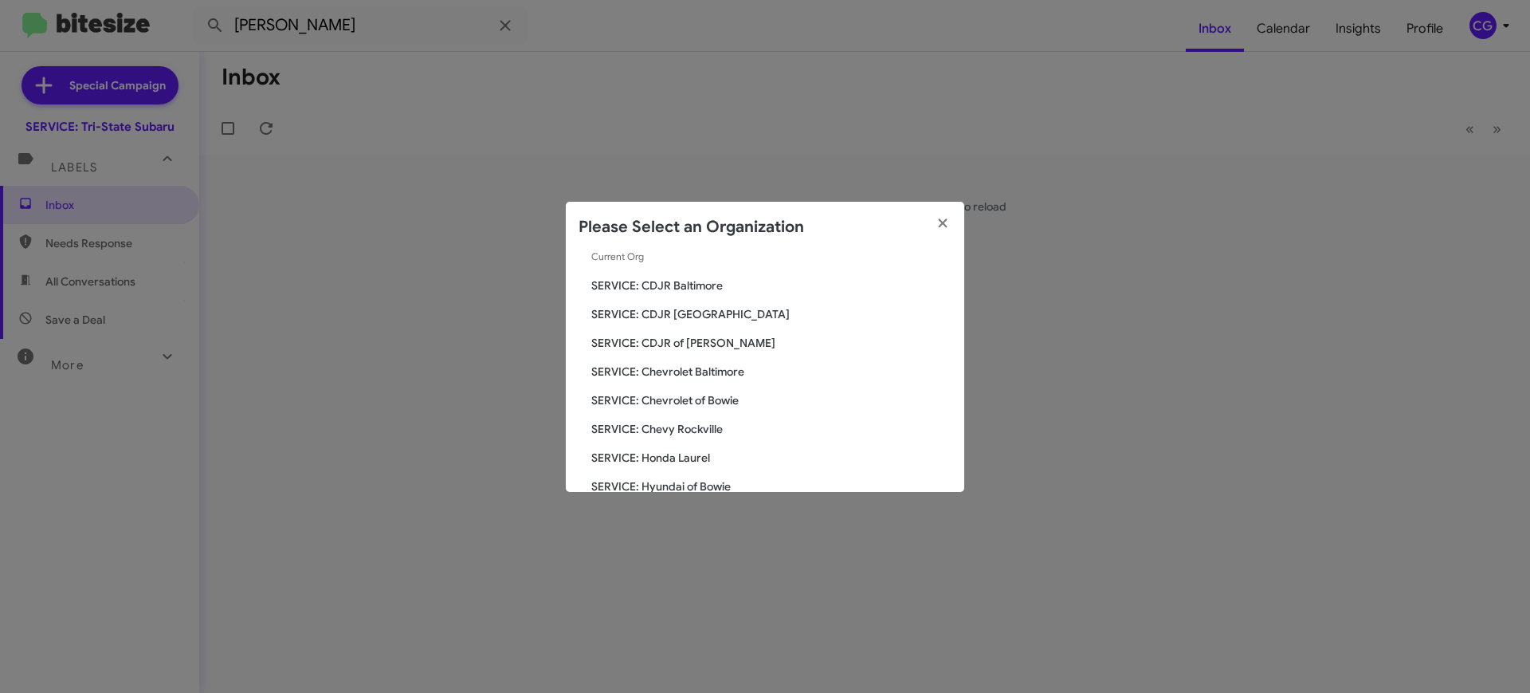
scroll to position [294, 0]
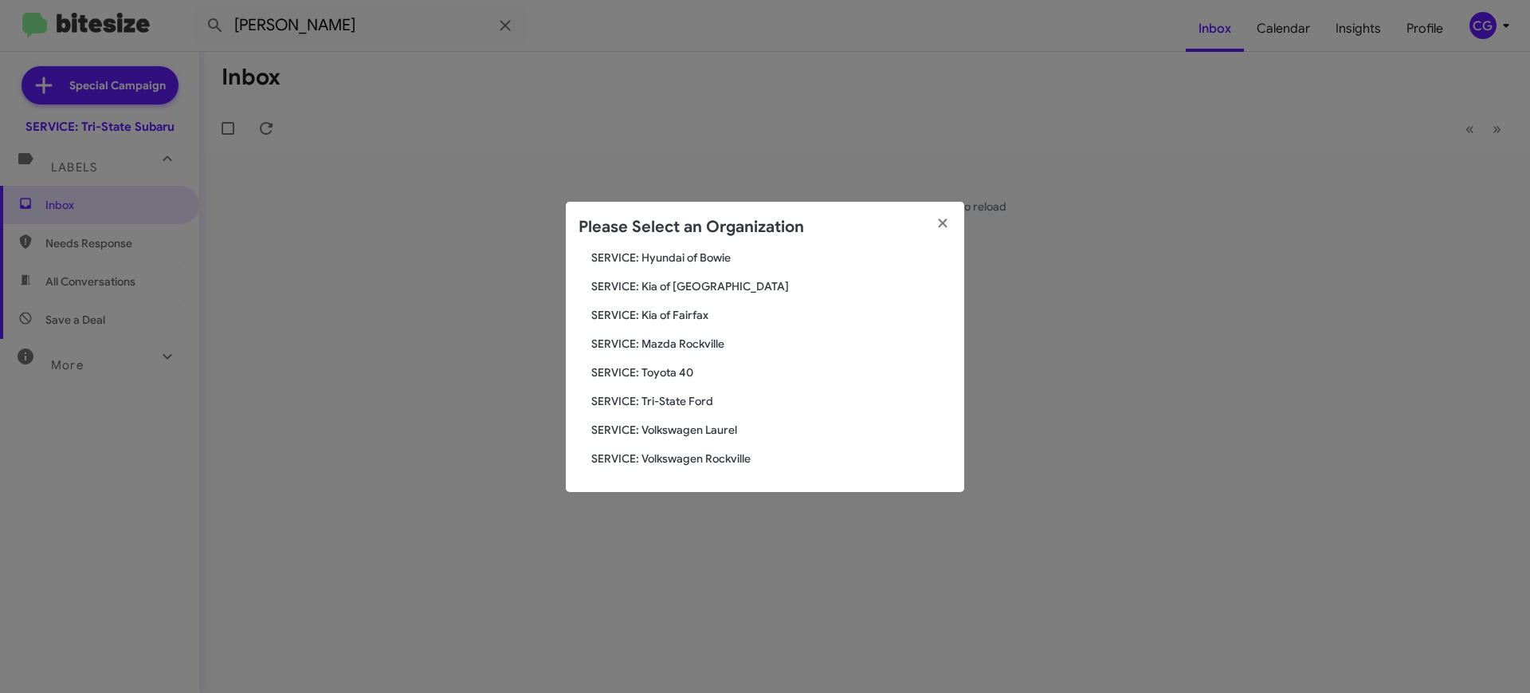
click at [673, 394] on span "SERVICE: Tri-State Ford" at bounding box center [771, 401] width 360 height 16
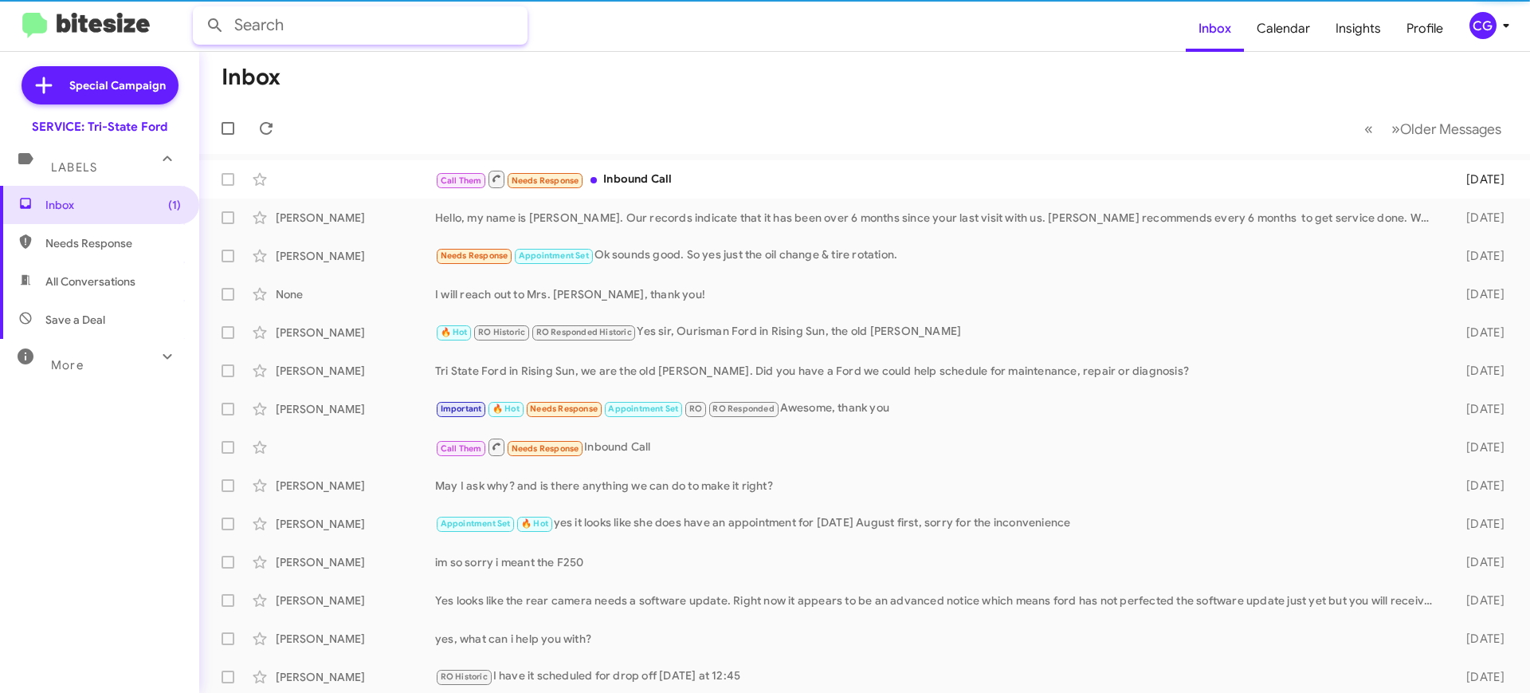
click at [334, 18] on input "text" at bounding box center [360, 25] width 335 height 38
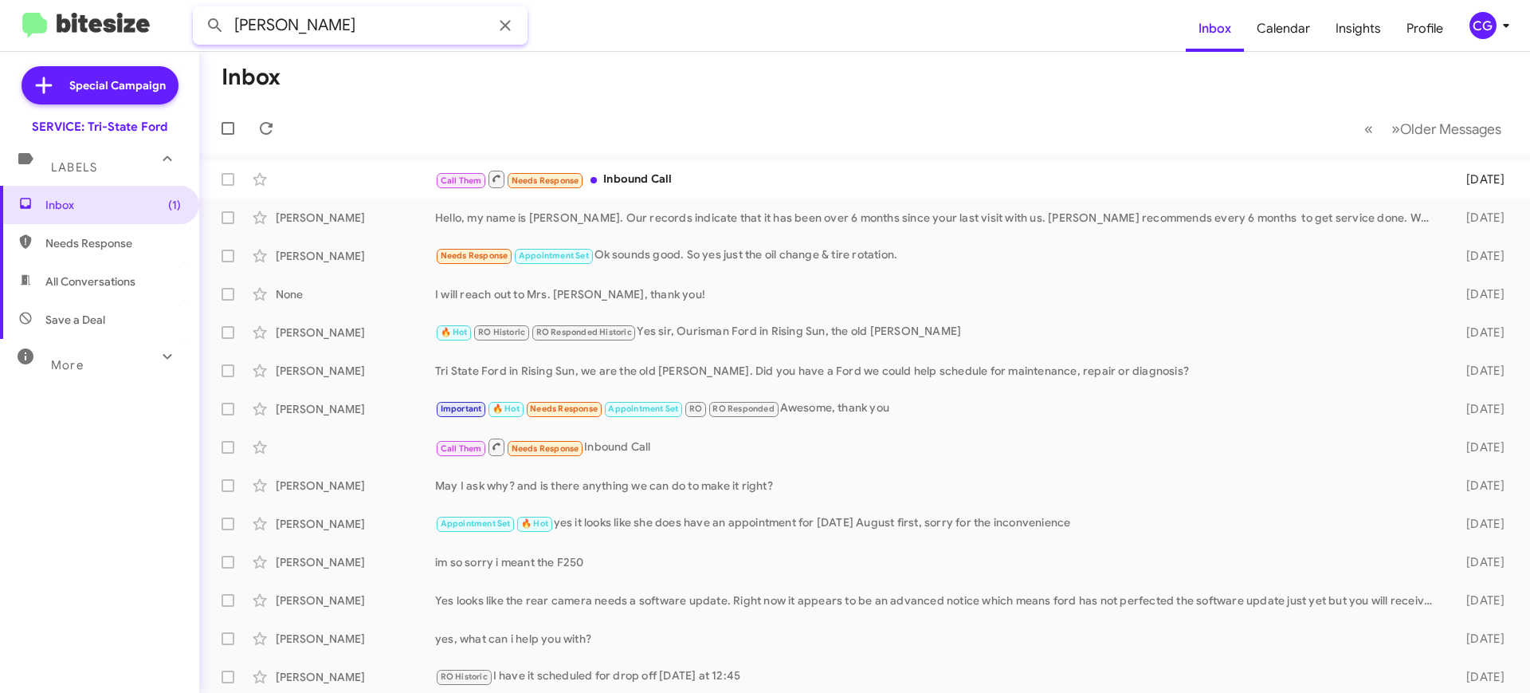
type input "[PERSON_NAME]"
click at [199, 10] on button at bounding box center [215, 26] width 32 height 32
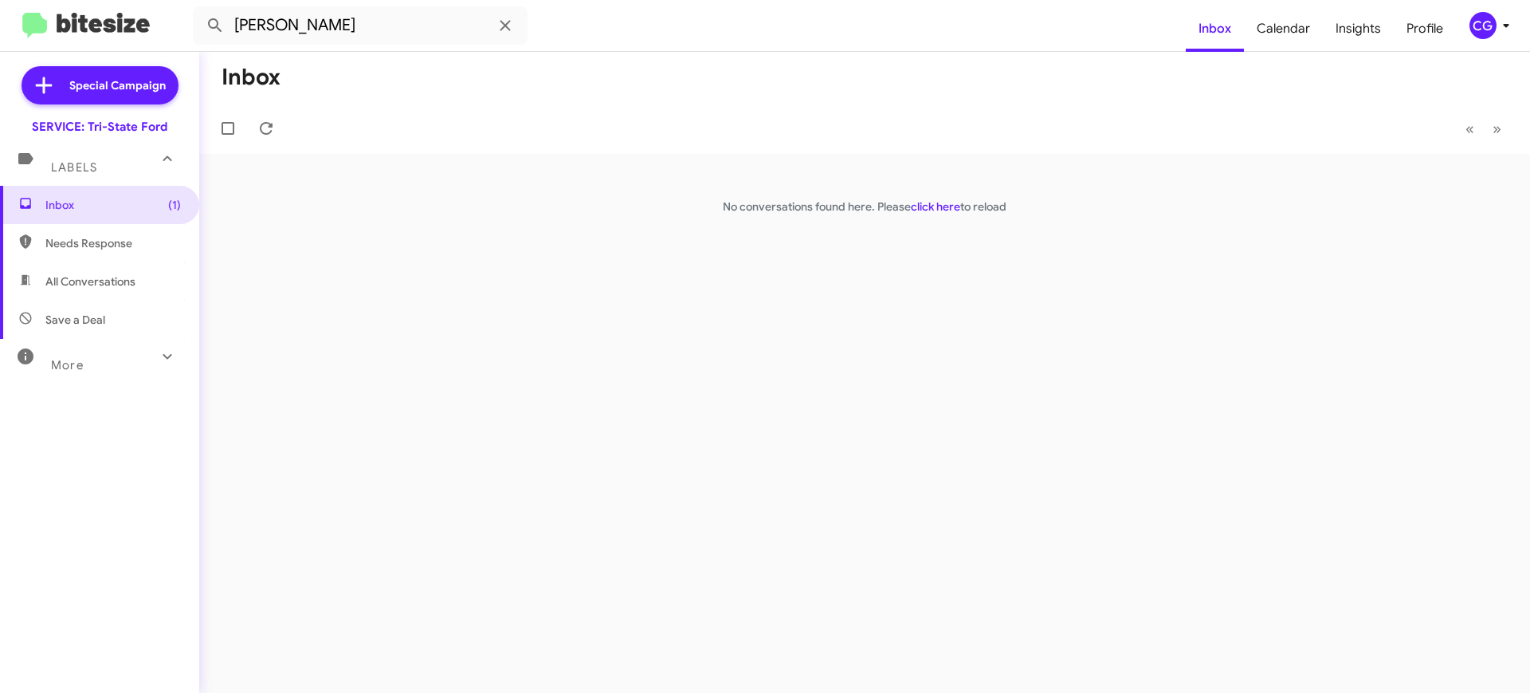
click at [1527, 19] on mat-toolbar "GERSTMAN Inbox Calendar Insights Profile CG" at bounding box center [765, 25] width 1530 height 51
click at [1489, 23] on div "CG" at bounding box center [1483, 25] width 27 height 27
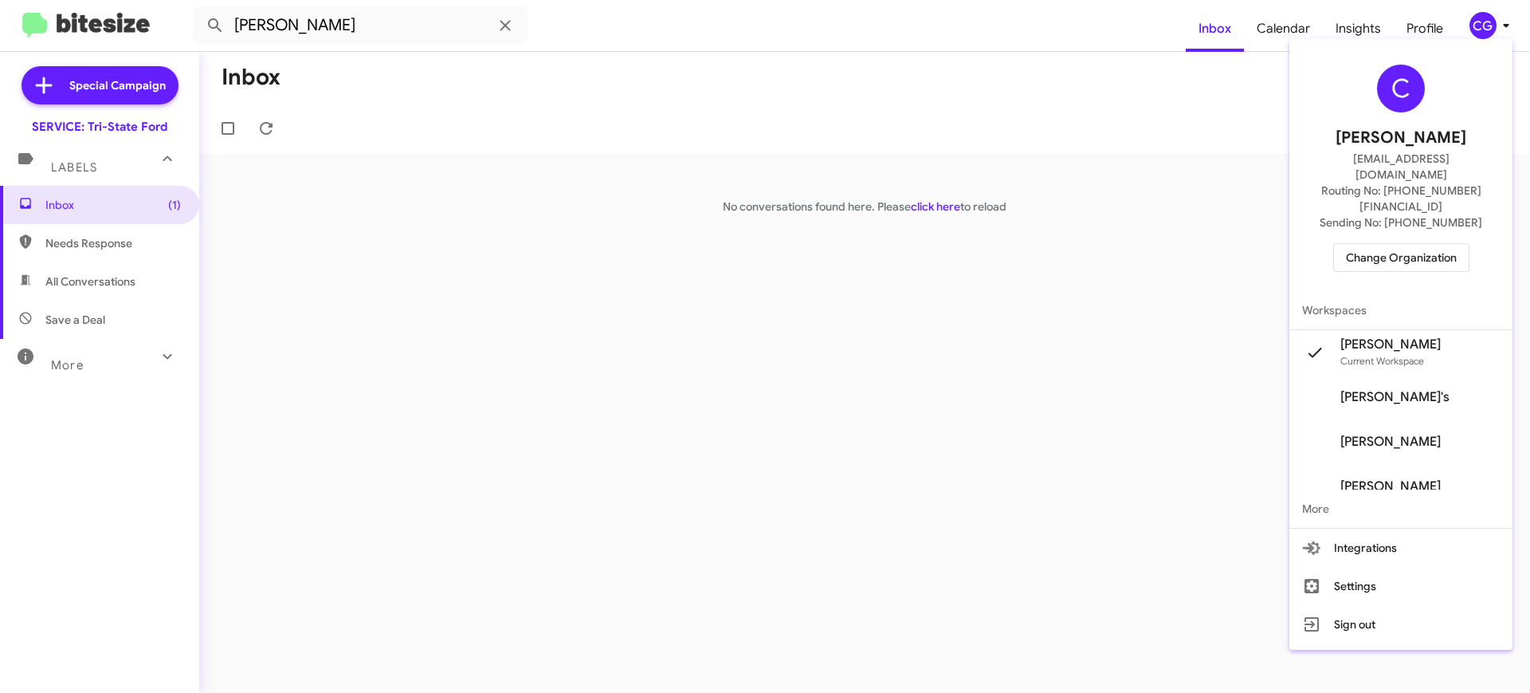
drag, startPoint x: 1419, startPoint y: 244, endPoint x: 1424, endPoint y: 237, distance: 8.6
click at [1419, 245] on div "C Carmen Gast cgast@ourismancars.com Routing No: +1 (410) 709-7250 Sending No: …" at bounding box center [1400, 167] width 223 height 245
click at [1430, 244] on span "Change Organization" at bounding box center [1401, 257] width 111 height 27
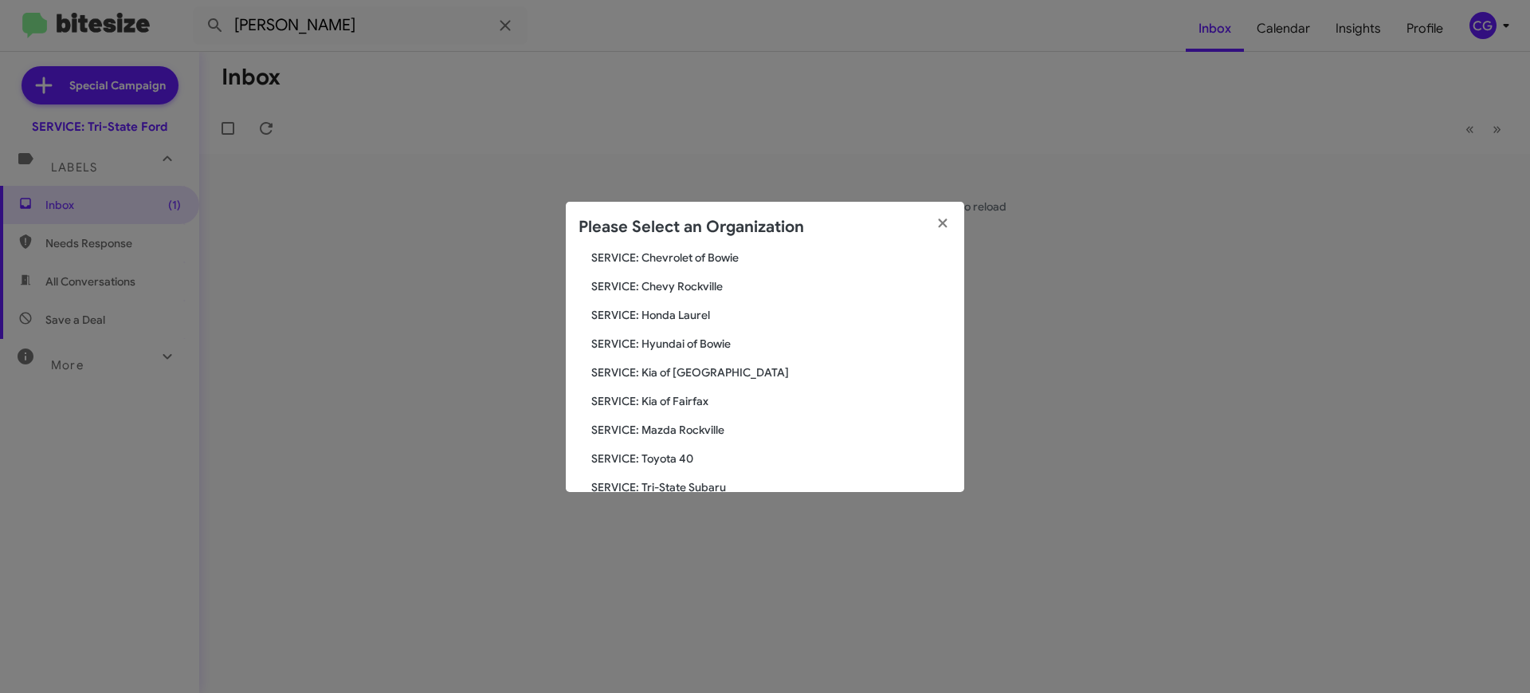
scroll to position [294, 0]
click at [667, 368] on span "SERVICE: Toyota 40" at bounding box center [771, 372] width 360 height 16
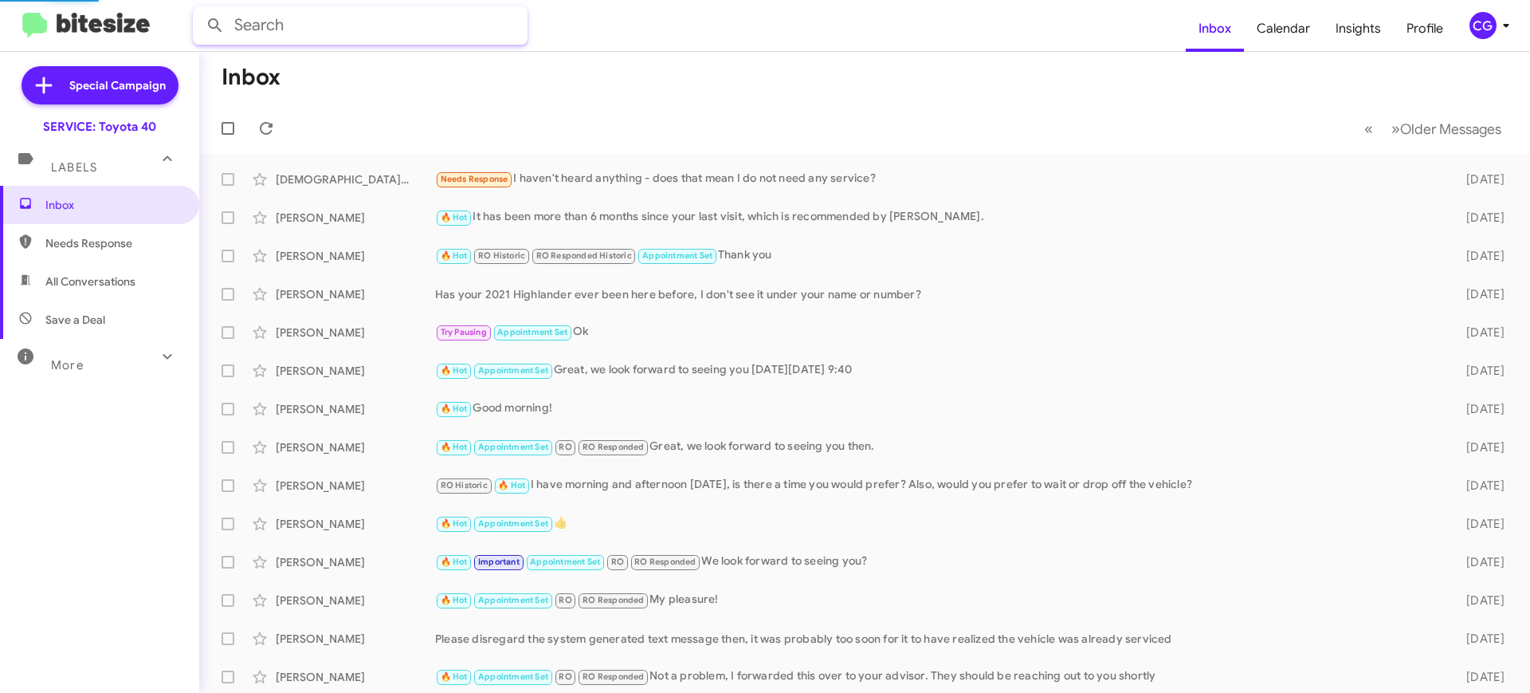
click at [408, 13] on input "text" at bounding box center [360, 25] width 335 height 38
type input "[PERSON_NAME]"
click at [199, 10] on button at bounding box center [215, 26] width 32 height 32
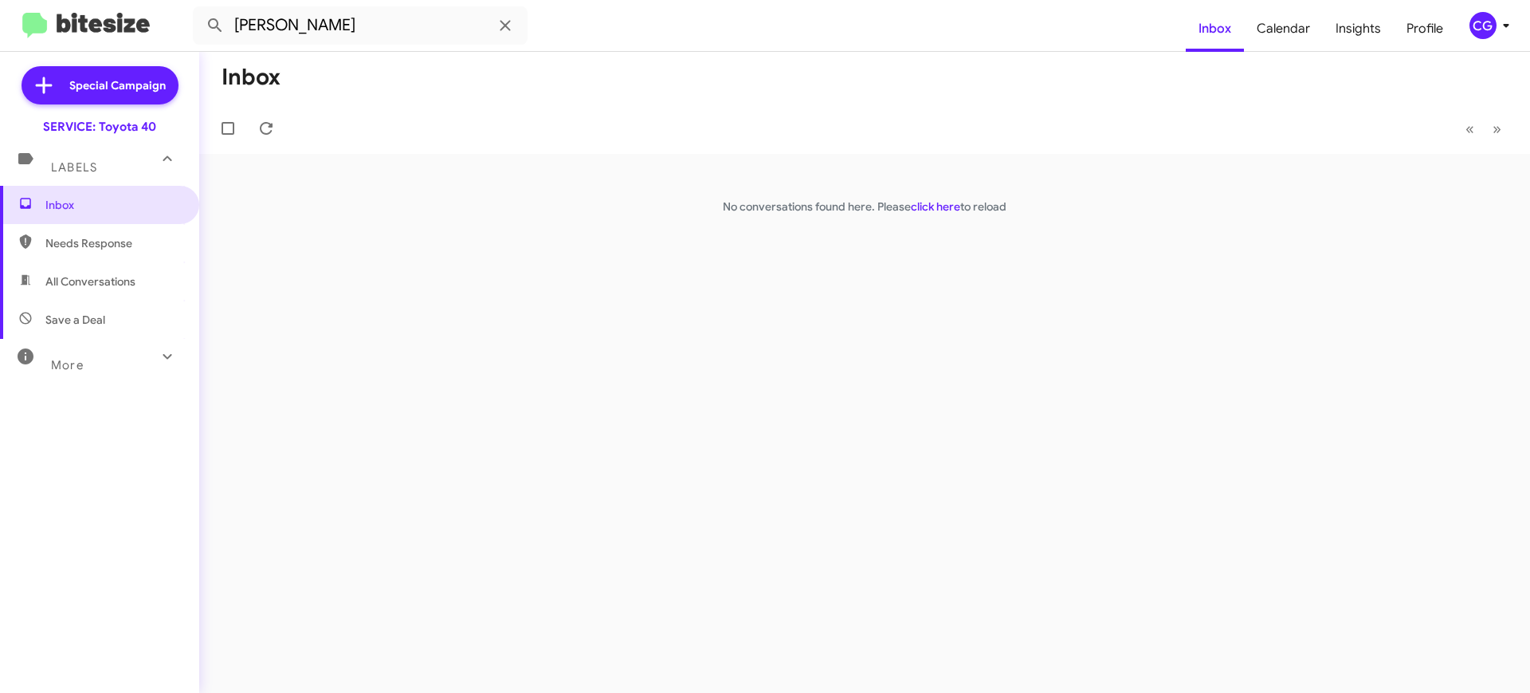
click at [1488, 24] on div "CG" at bounding box center [1483, 25] width 27 height 27
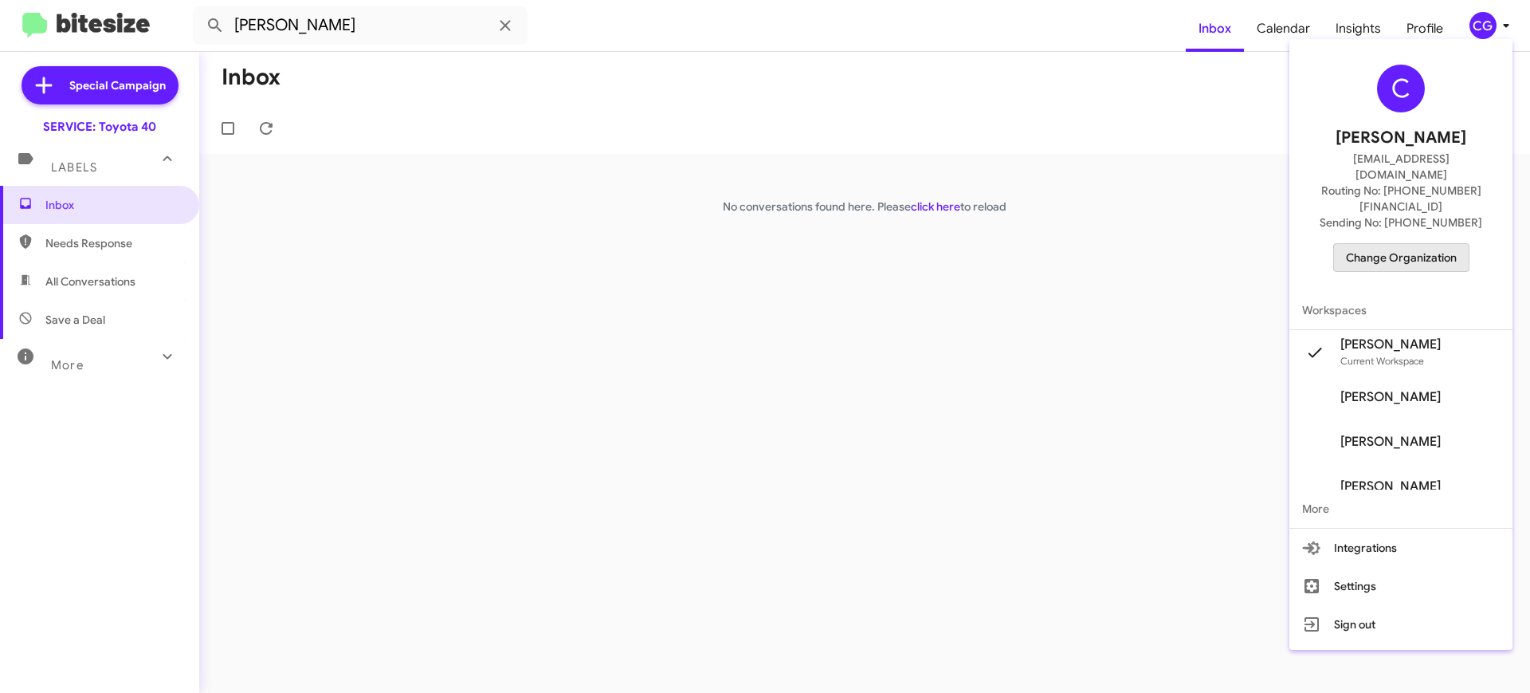
click at [1423, 244] on span "Change Organization" at bounding box center [1401, 257] width 111 height 27
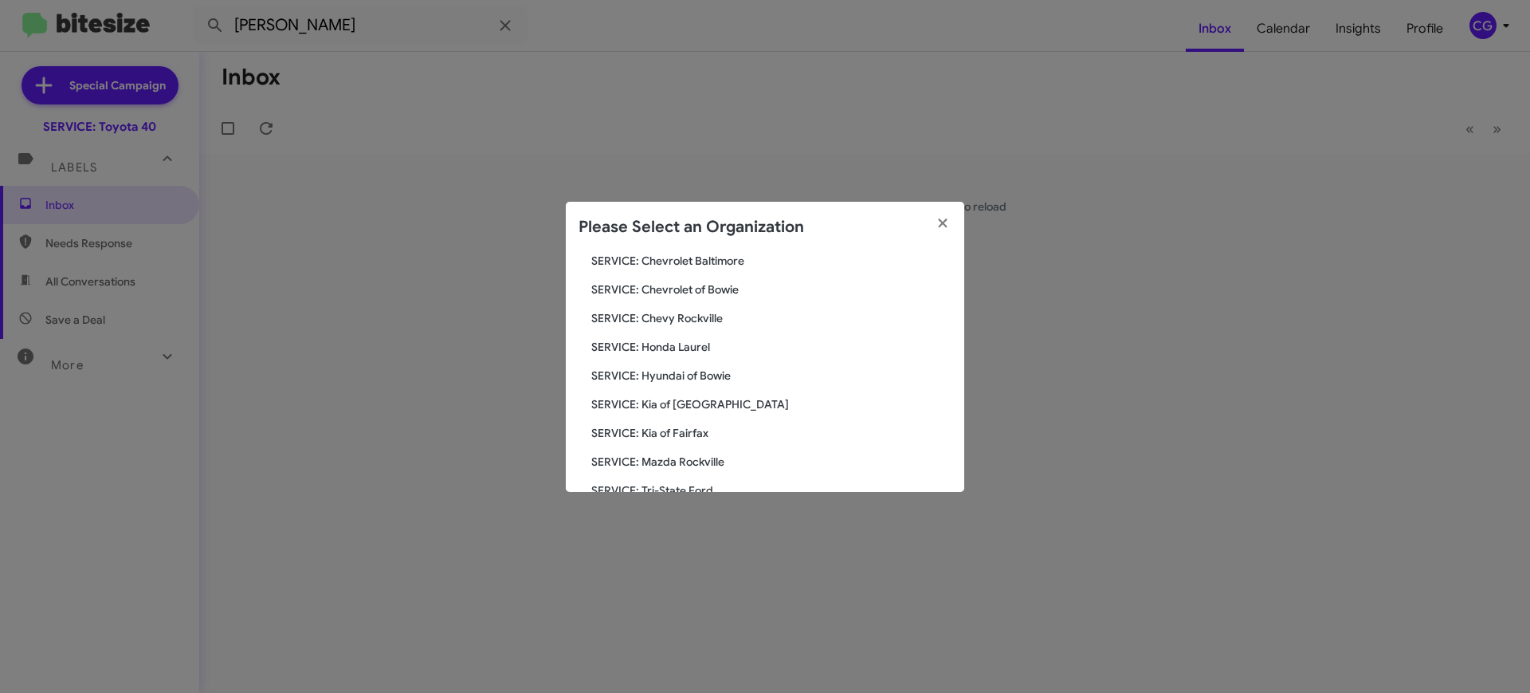
scroll to position [294, 0]
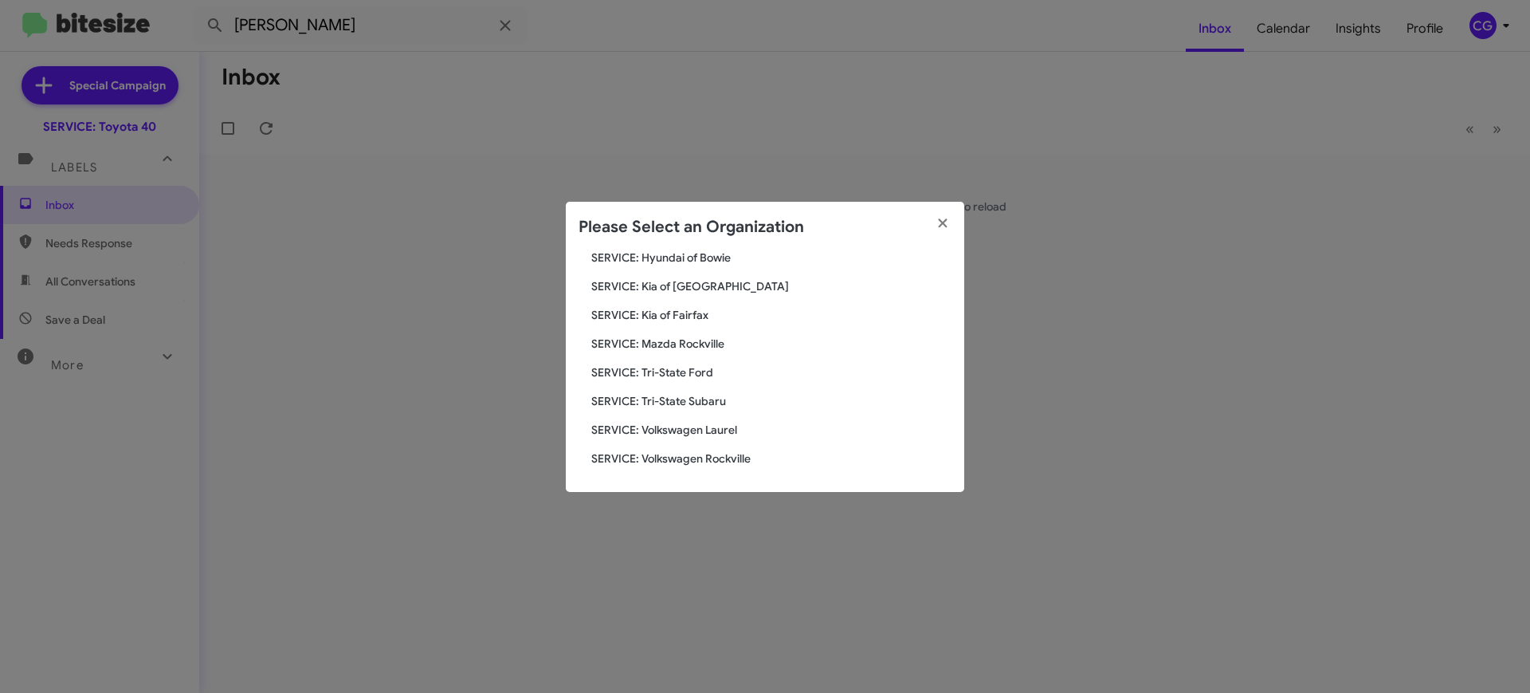
click at [694, 336] on span "SERVICE: Mazda Rockville" at bounding box center [771, 344] width 360 height 16
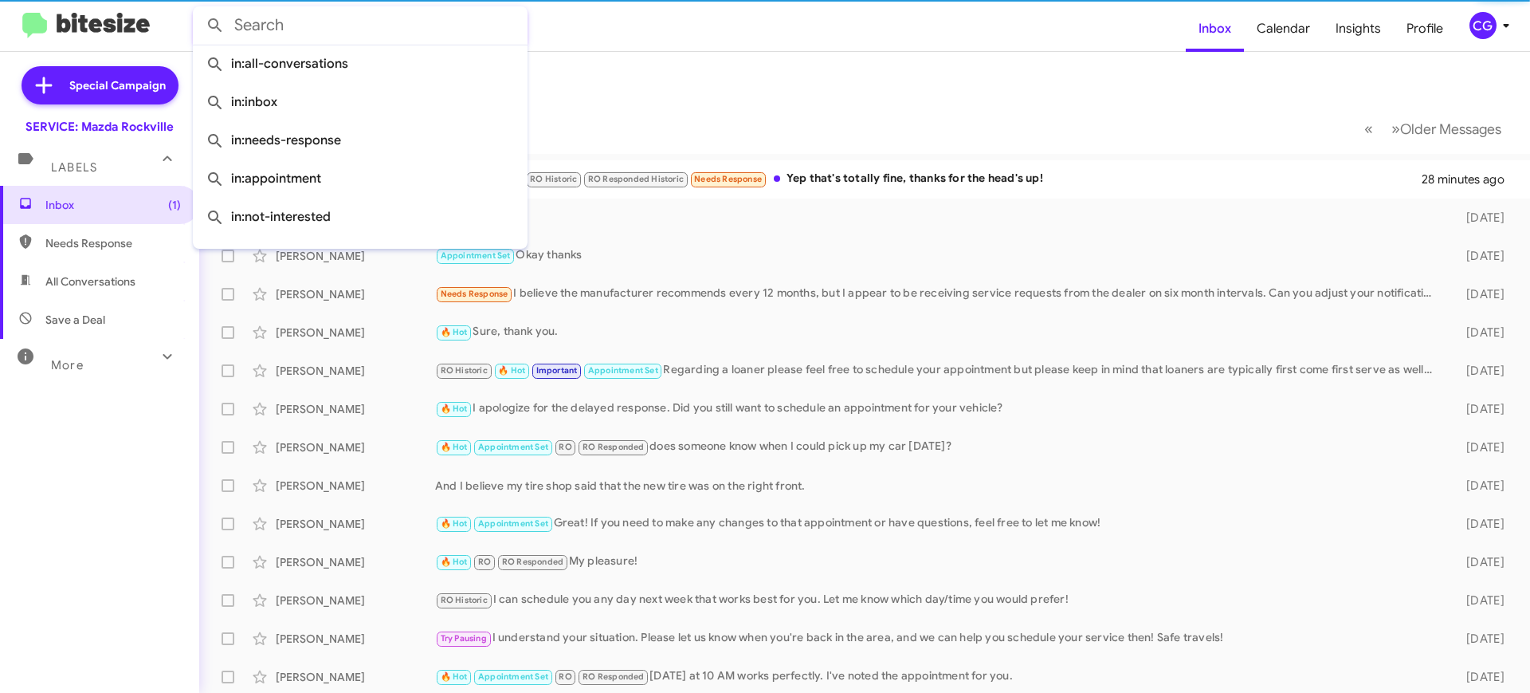
click at [505, 29] on input "text" at bounding box center [360, 25] width 335 height 38
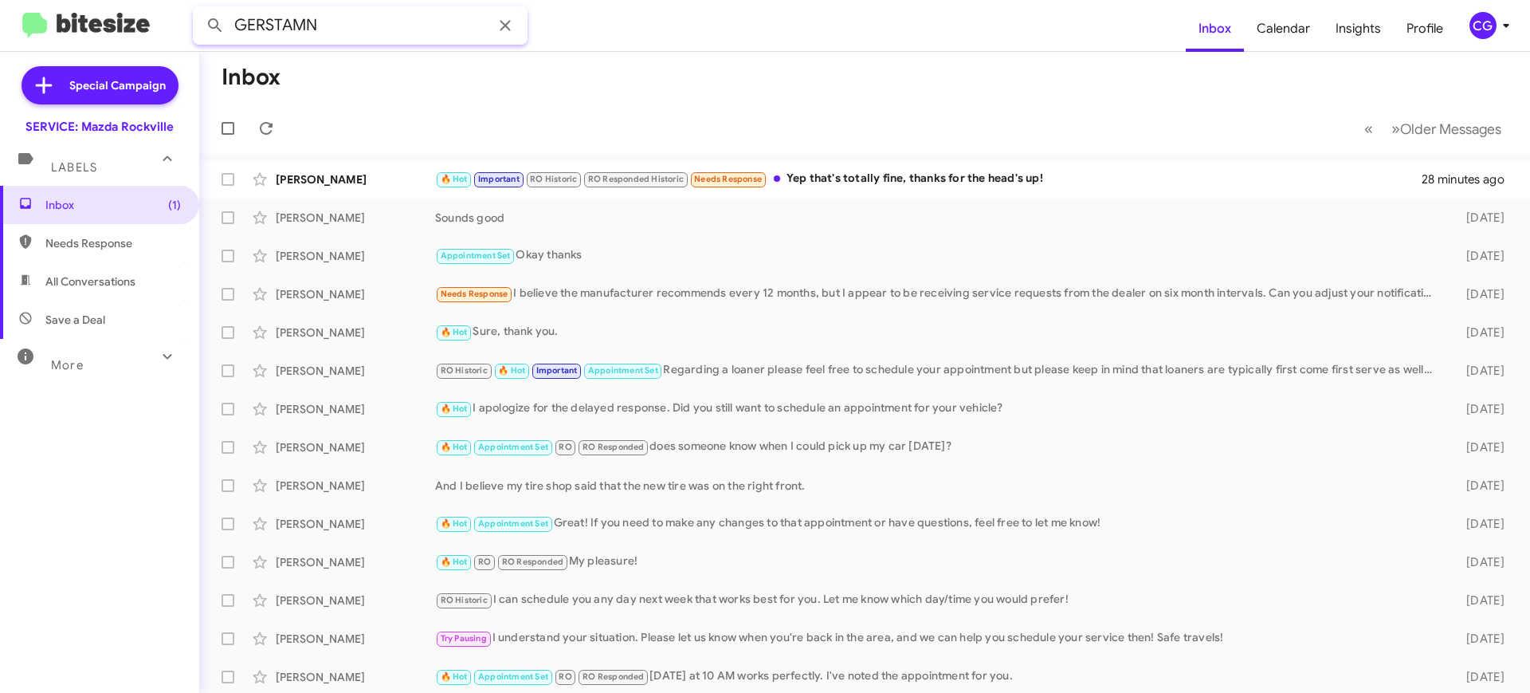
click at [199, 10] on button at bounding box center [215, 26] width 32 height 32
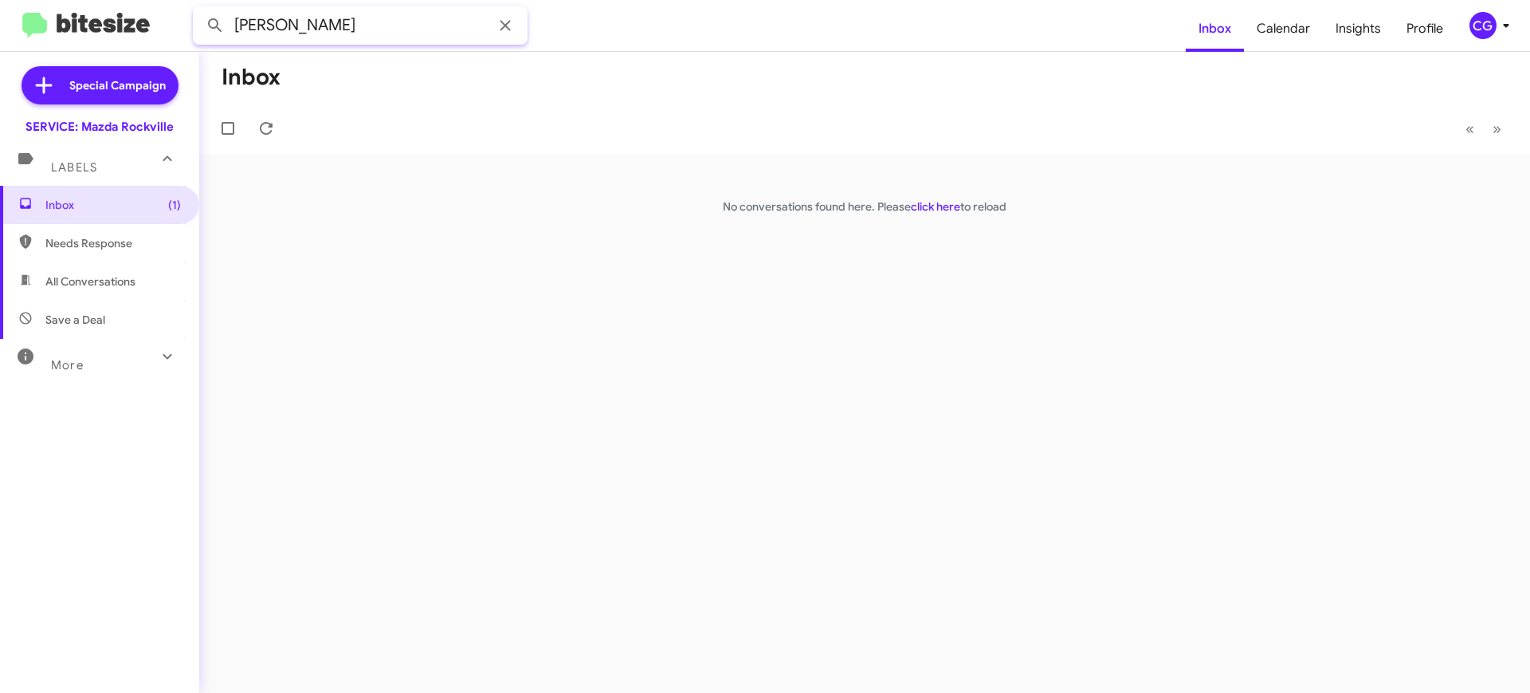
type input "GERSTMAN"
click at [199, 10] on button at bounding box center [215, 26] width 32 height 32
click at [1487, 25] on div "CG" at bounding box center [1483, 25] width 27 height 27
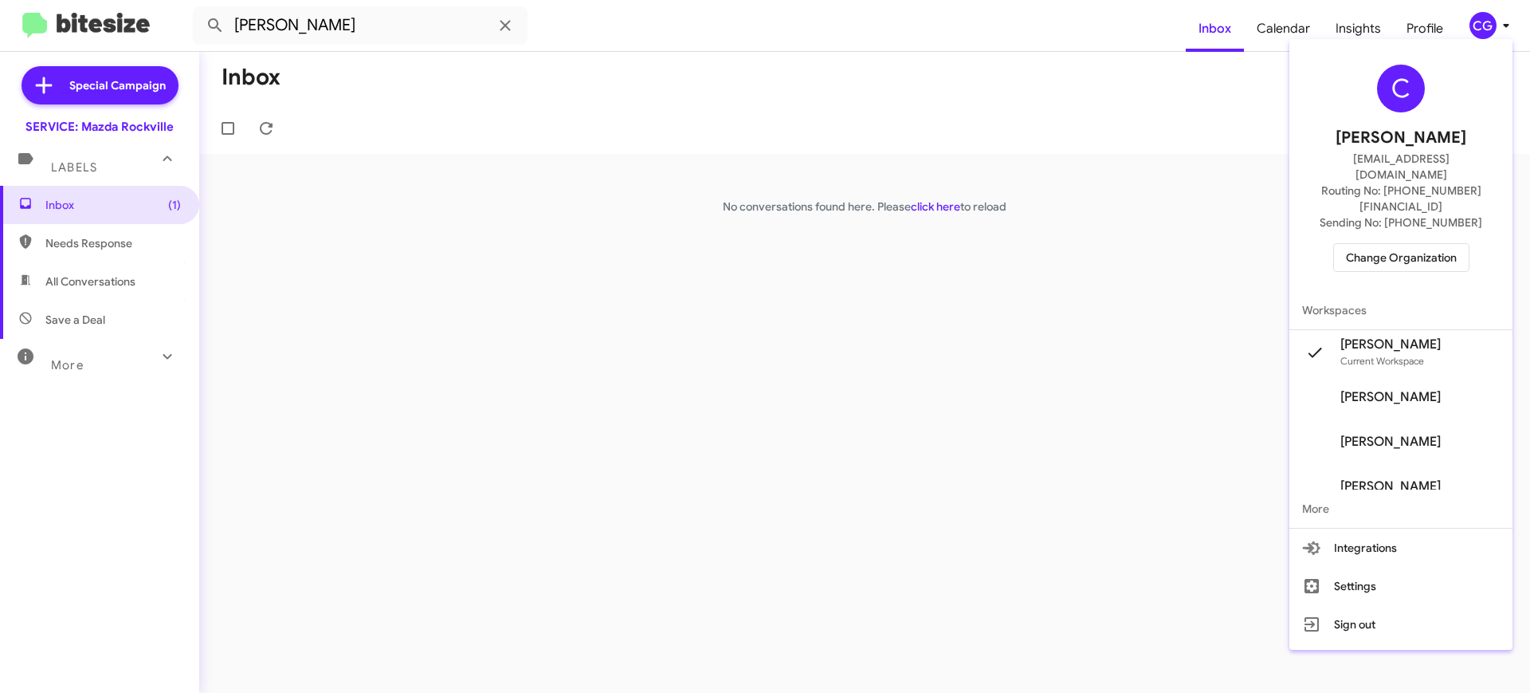
click at [1399, 243] on div "C Carmen Gast cgast@ourismancars.com Routing No: +1 (301) 424-7800 Sending No: …" at bounding box center [1400, 167] width 223 height 245
click at [1399, 210] on div "C Carmen Gast cgast@ourismancars.com Routing No: +1 (301) 424-7800 Sending No: …" at bounding box center [1400, 167] width 223 height 245
click at [281, 19] on div at bounding box center [765, 346] width 1530 height 693
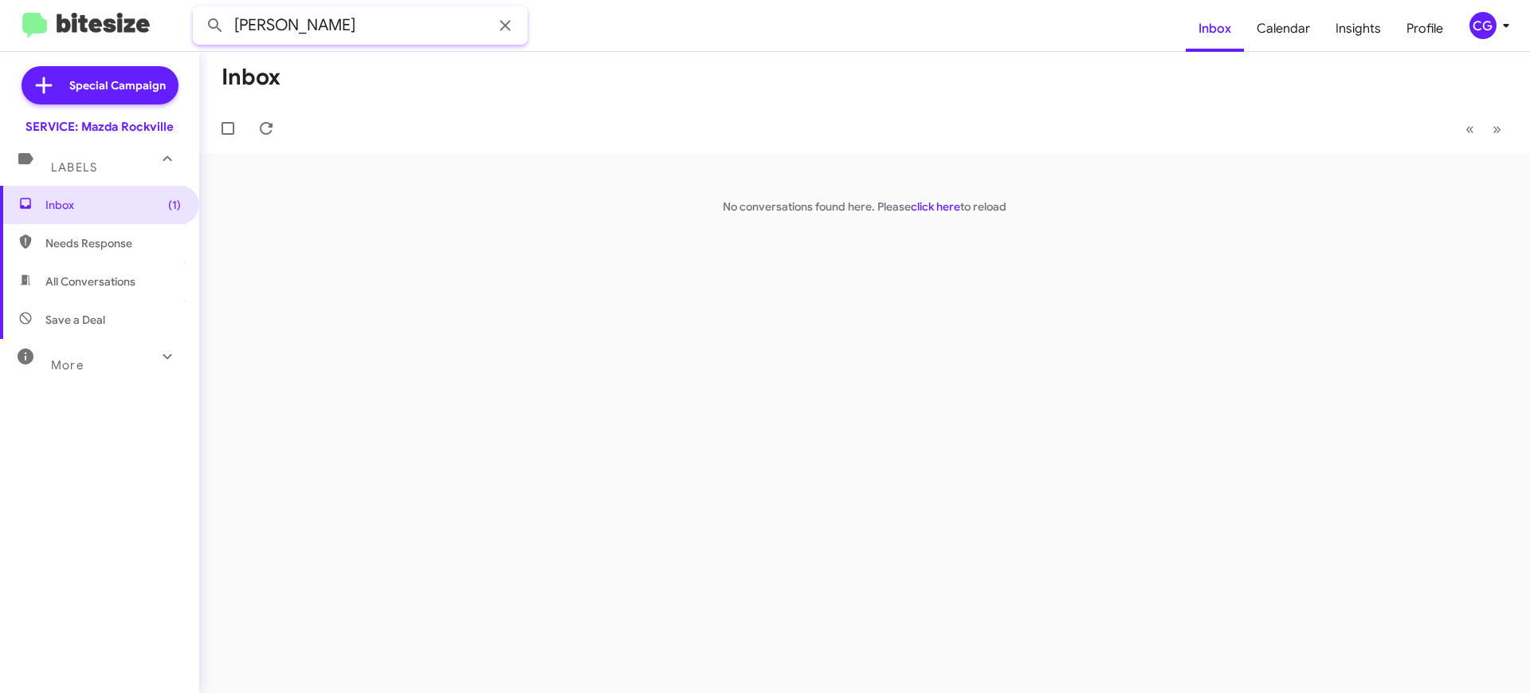
click at [281, 19] on input "GERSTMAN" at bounding box center [360, 25] width 335 height 38
click at [1503, 39] on mat-toolbar "GERSTMAN Inbox Calendar Insights Profile CG" at bounding box center [765, 25] width 1530 height 51
click at [1490, 24] on div "CG" at bounding box center [1483, 25] width 27 height 27
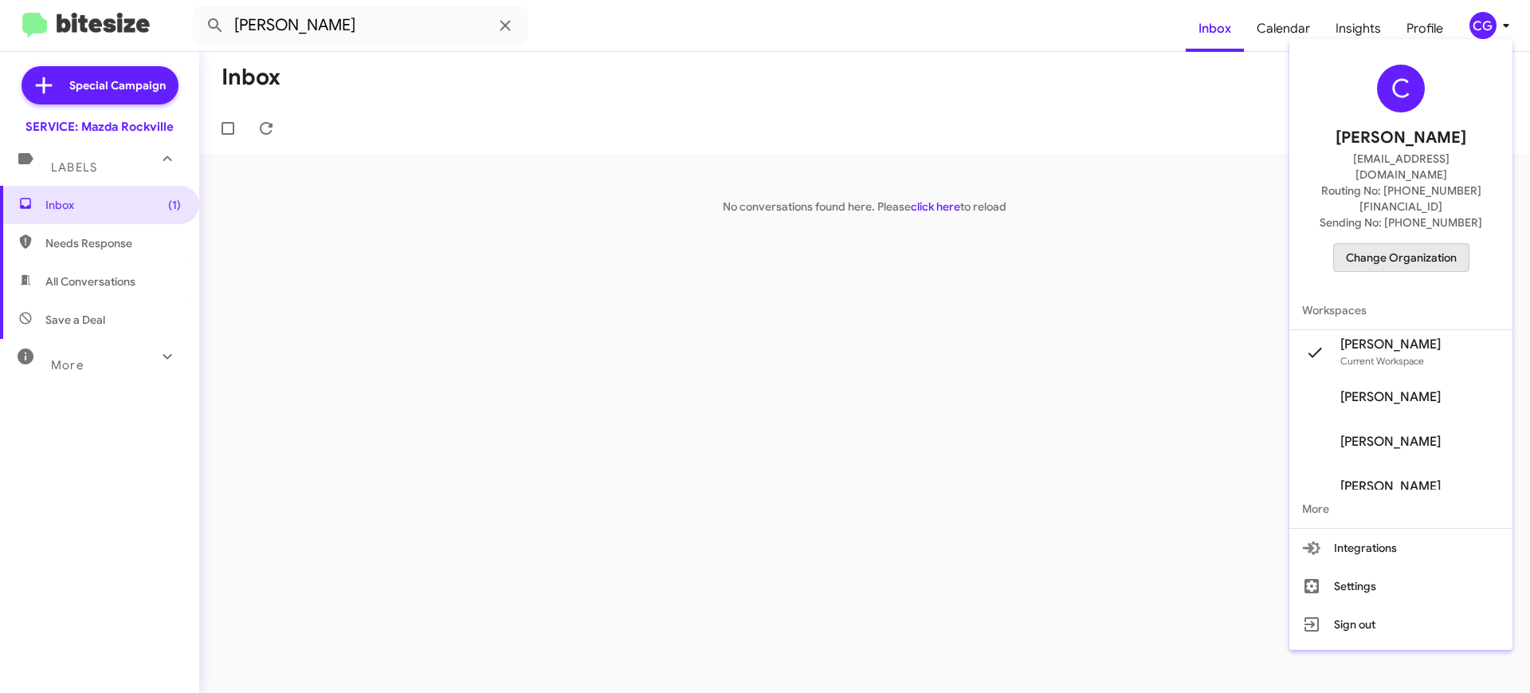
click at [1438, 244] on span "Change Organization" at bounding box center [1401, 257] width 111 height 27
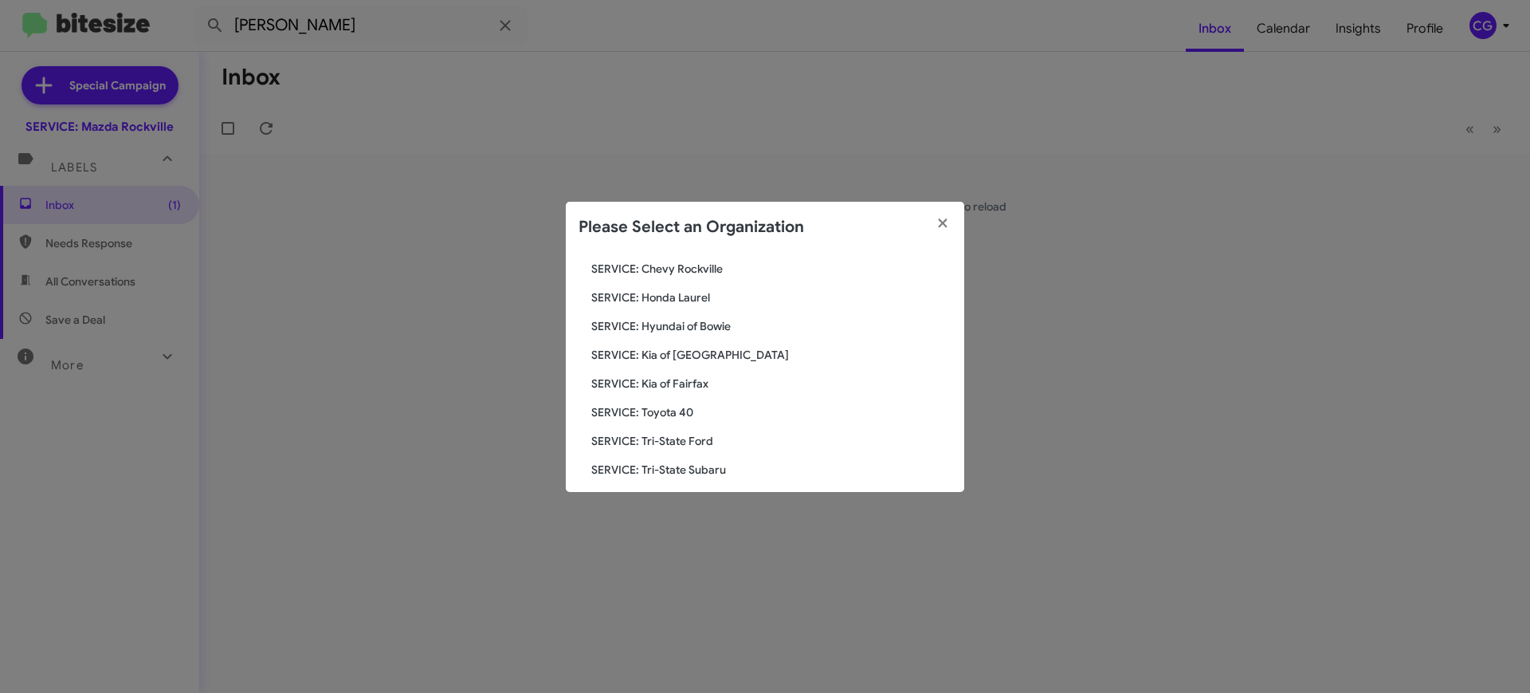
scroll to position [294, 0]
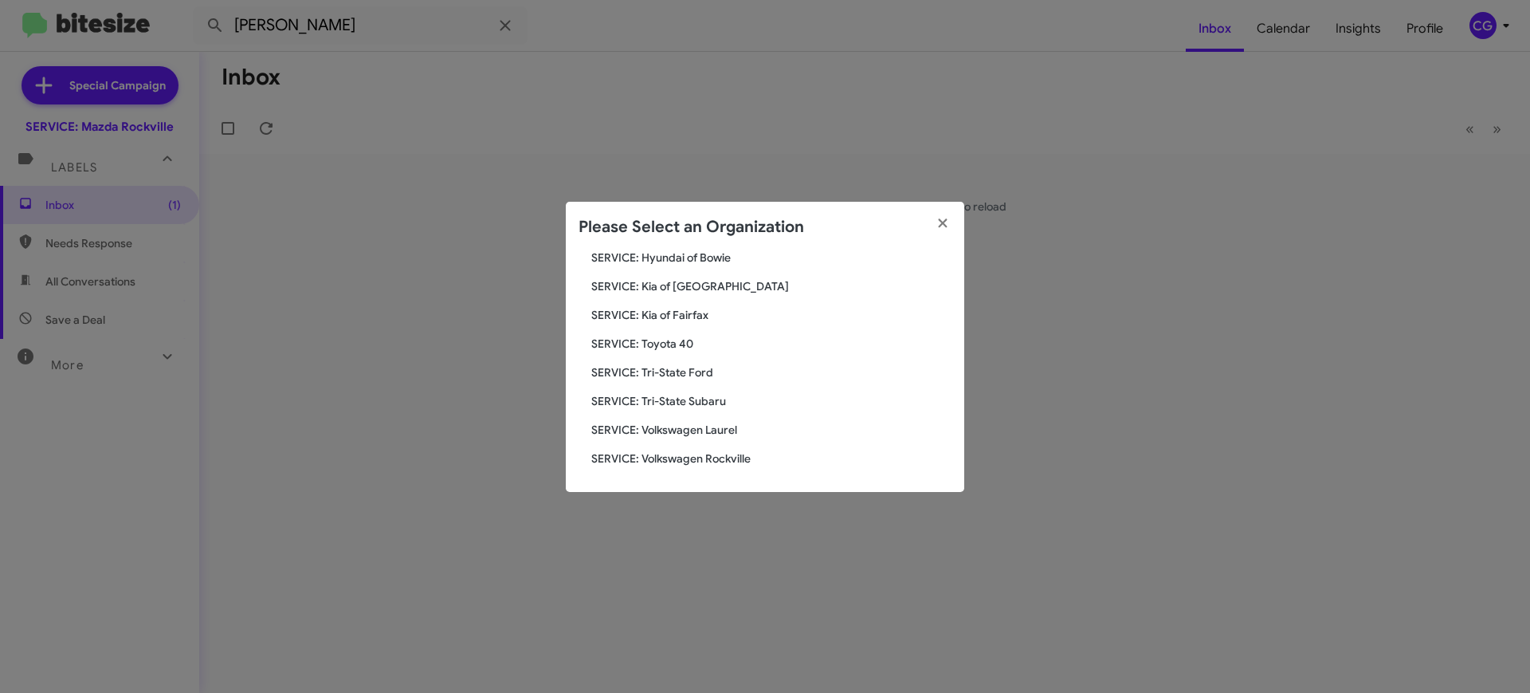
click at [681, 301] on div "Search SERVICE: Mazda Rockville Current Org SERVICE: CDJR Baltimore SERVICE: CD…" at bounding box center [765, 372] width 398 height 239
click at [679, 311] on span "SERVICE: Kia of Fairfax" at bounding box center [771, 315] width 360 height 16
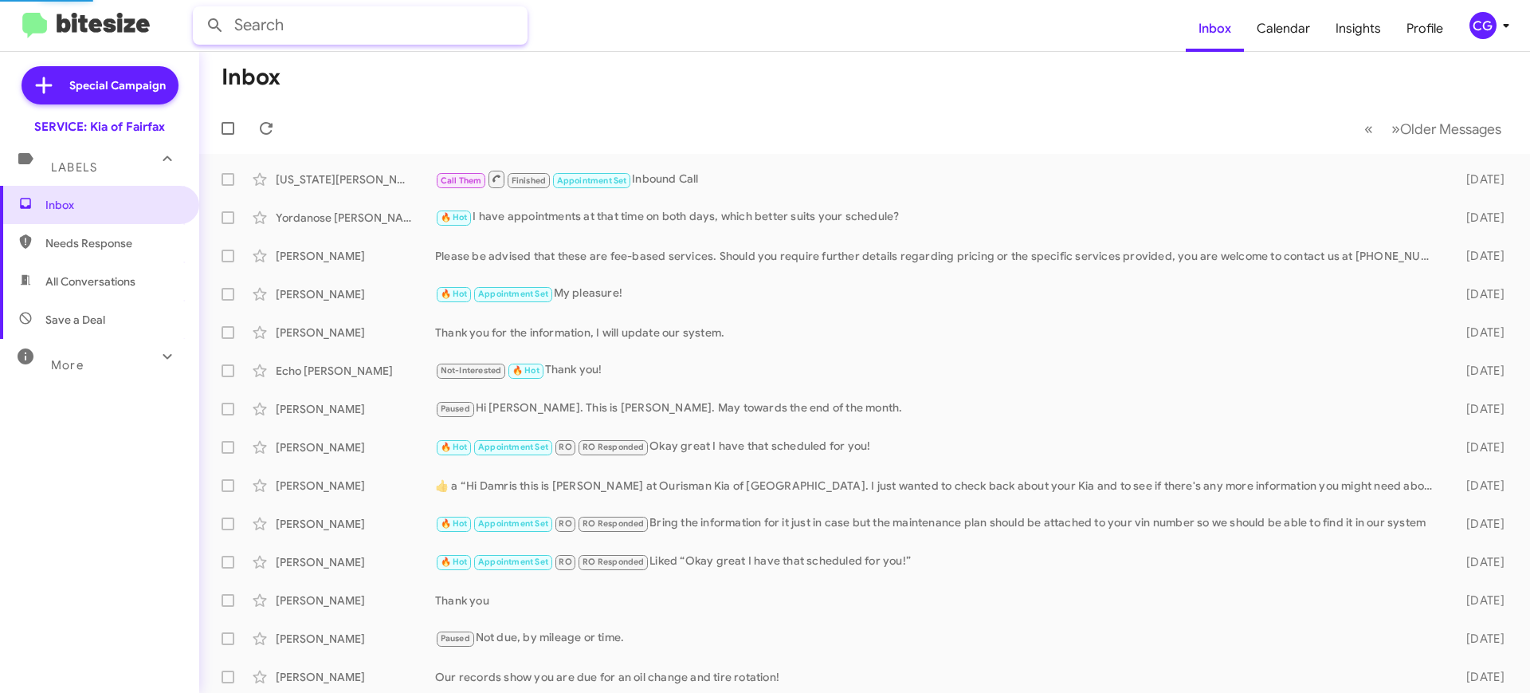
click at [389, 33] on input "text" at bounding box center [360, 25] width 335 height 38
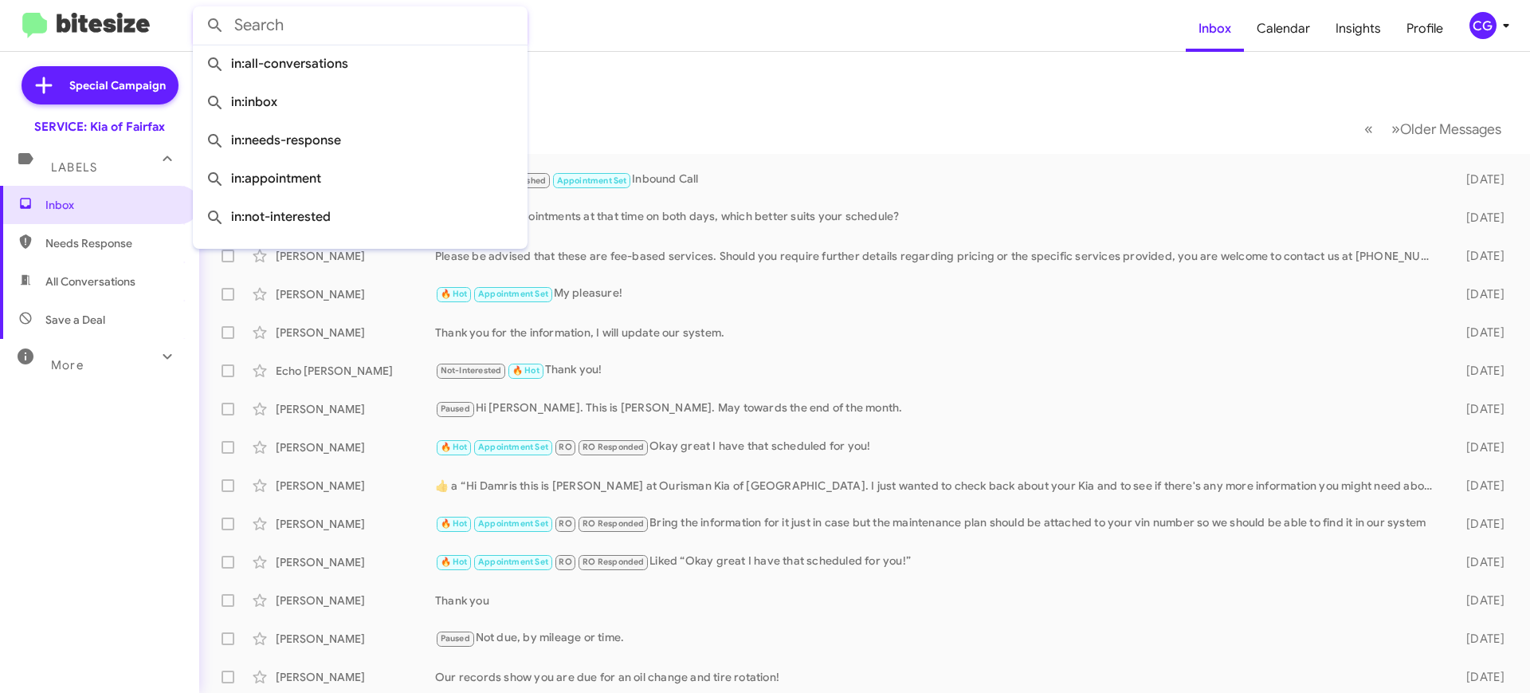
paste input "[PERSON_NAME]"
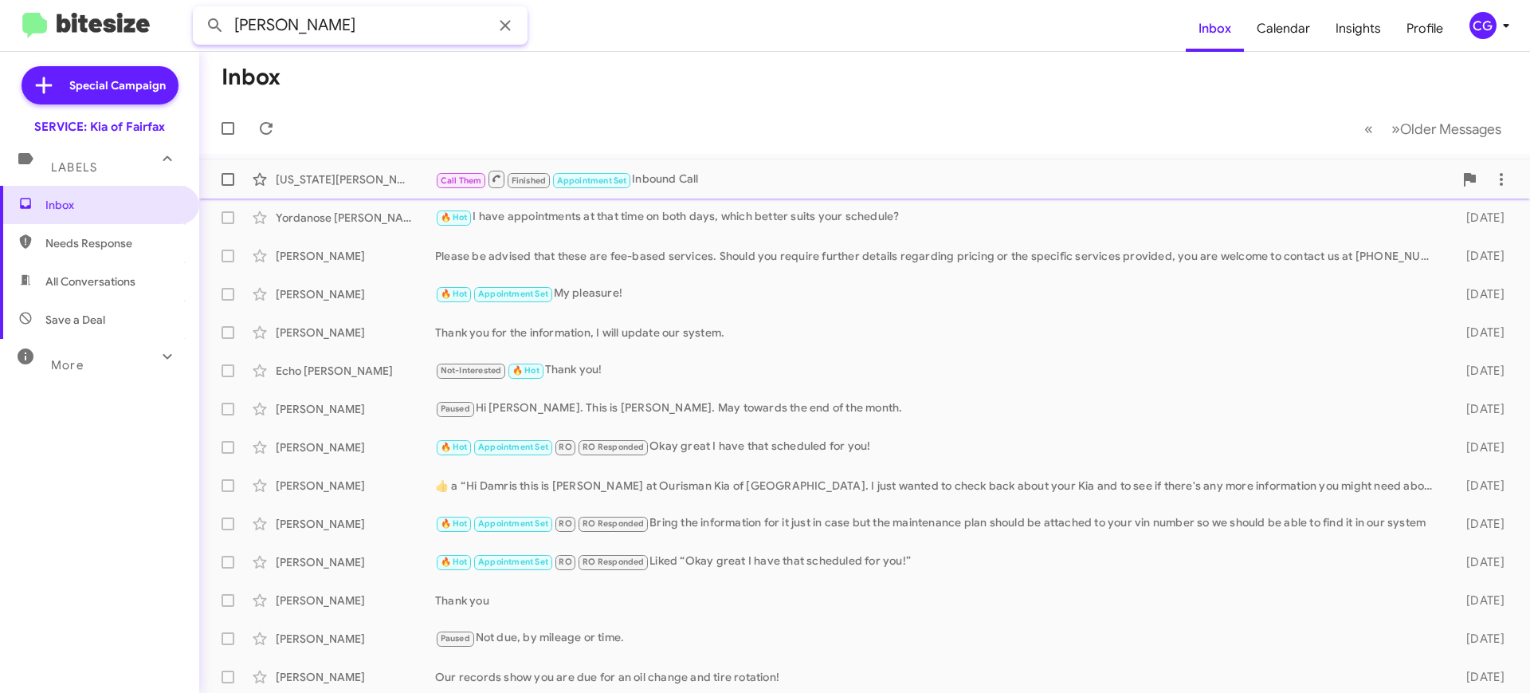
type input "[PERSON_NAME]"
click at [199, 10] on button at bounding box center [215, 26] width 32 height 32
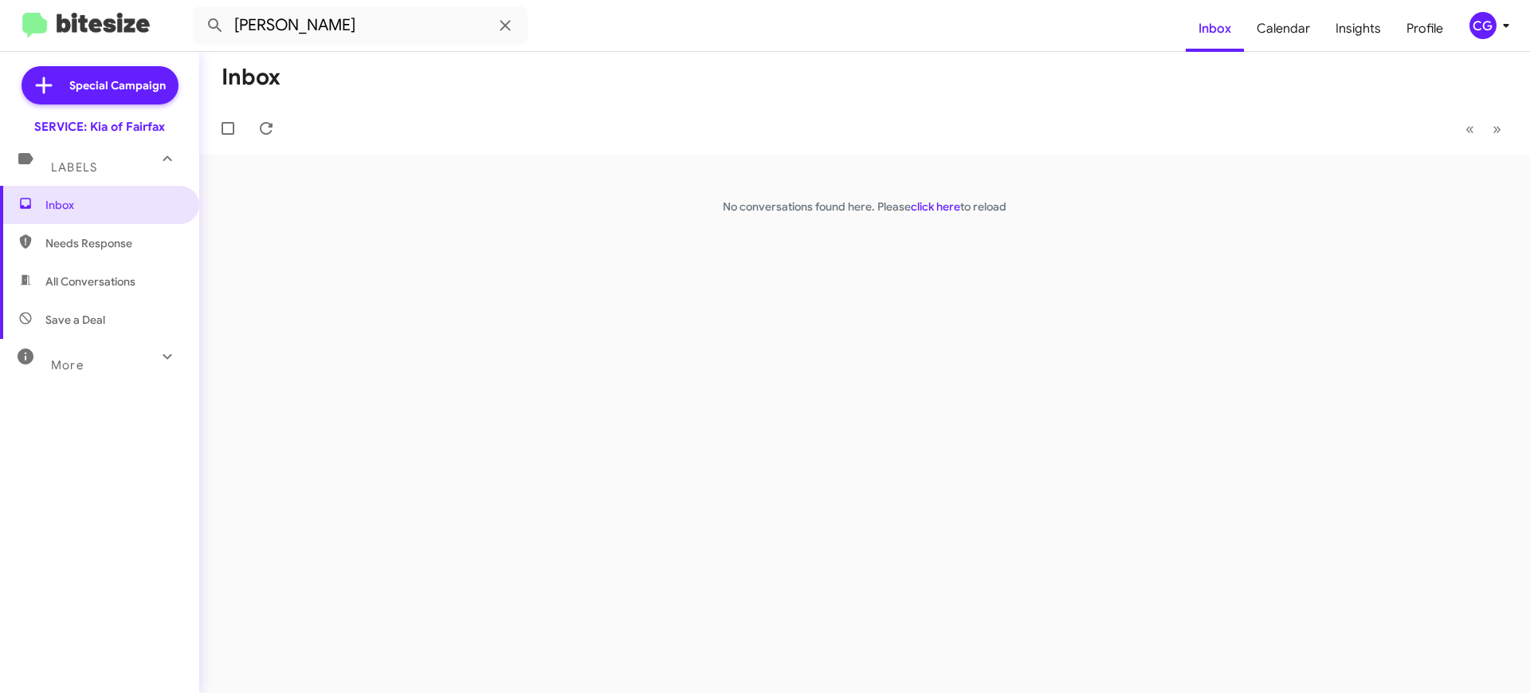
click at [1493, 24] on div "CG" at bounding box center [1483, 25] width 27 height 27
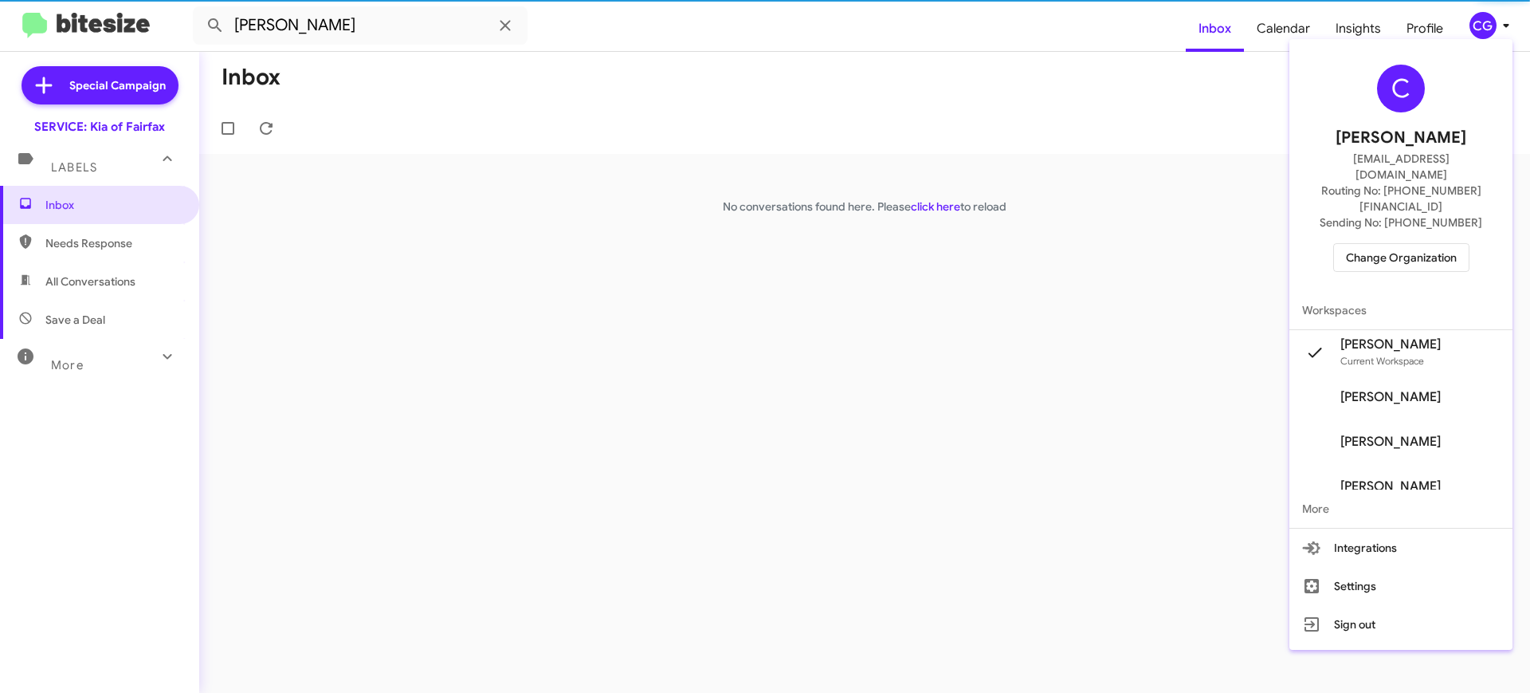
drag, startPoint x: 1458, startPoint y: 207, endPoint x: 1458, endPoint y: 218, distance: 10.4
click at [1458, 214] on div "C [PERSON_NAME] [EMAIL_ADDRESS][DOMAIN_NAME] Routing No: [PHONE_NUMBER][FINANCI…" at bounding box center [1400, 167] width 223 height 245
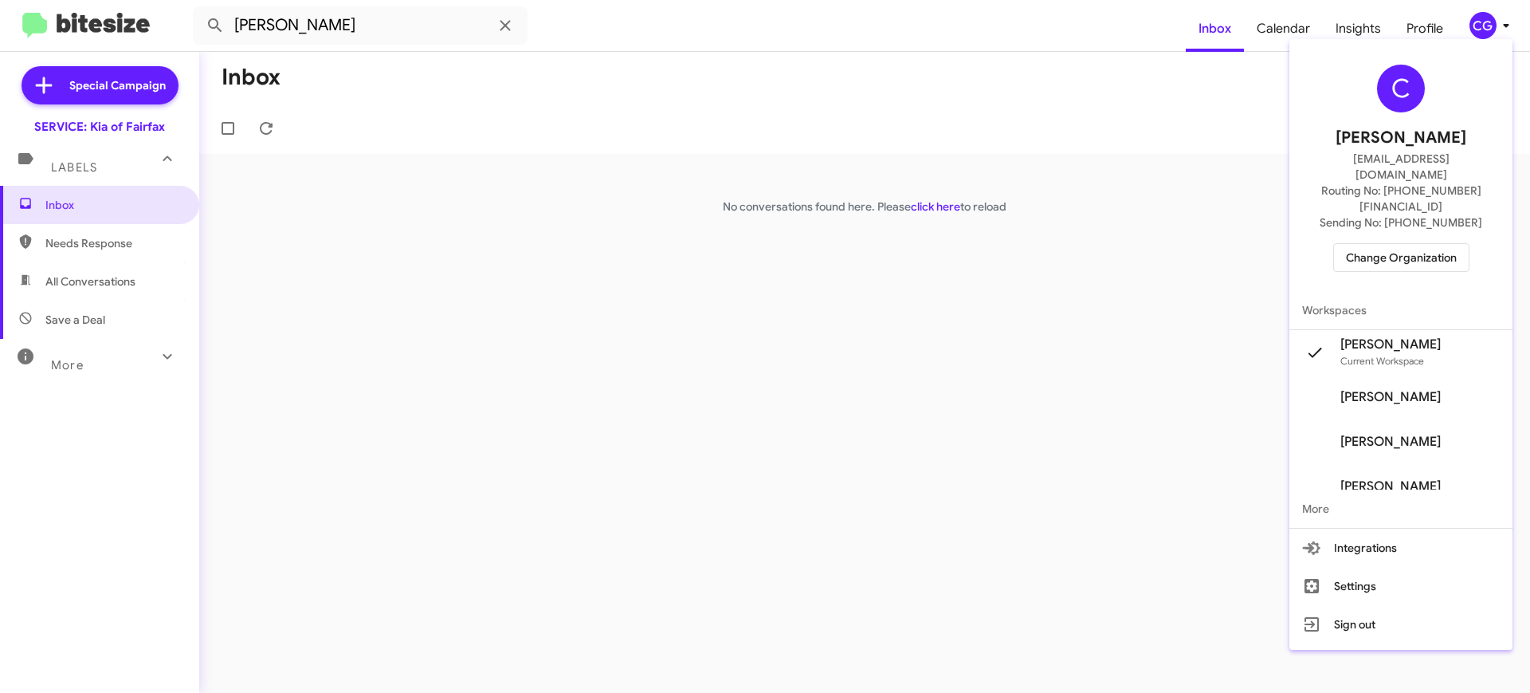
click at [1457, 244] on span "Change Organization" at bounding box center [1401, 257] width 111 height 27
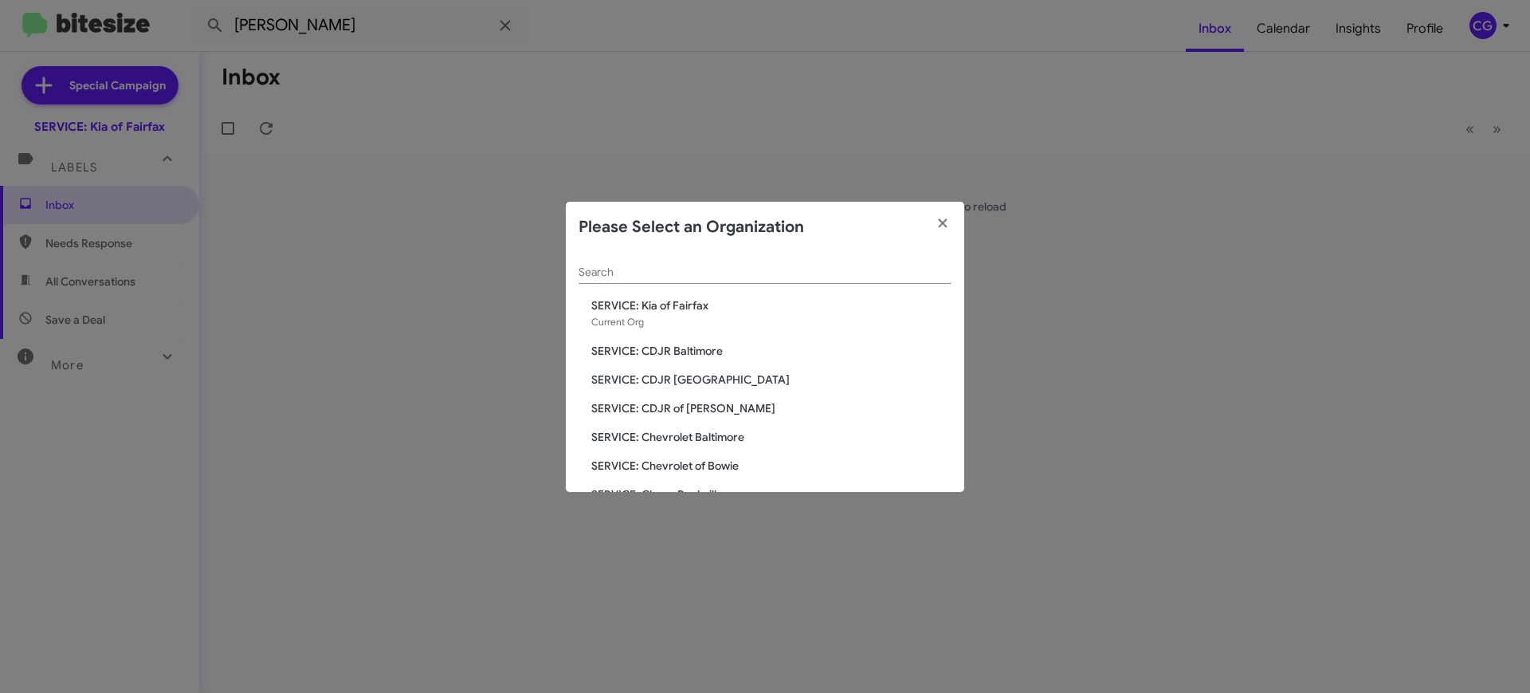
scroll to position [294, 0]
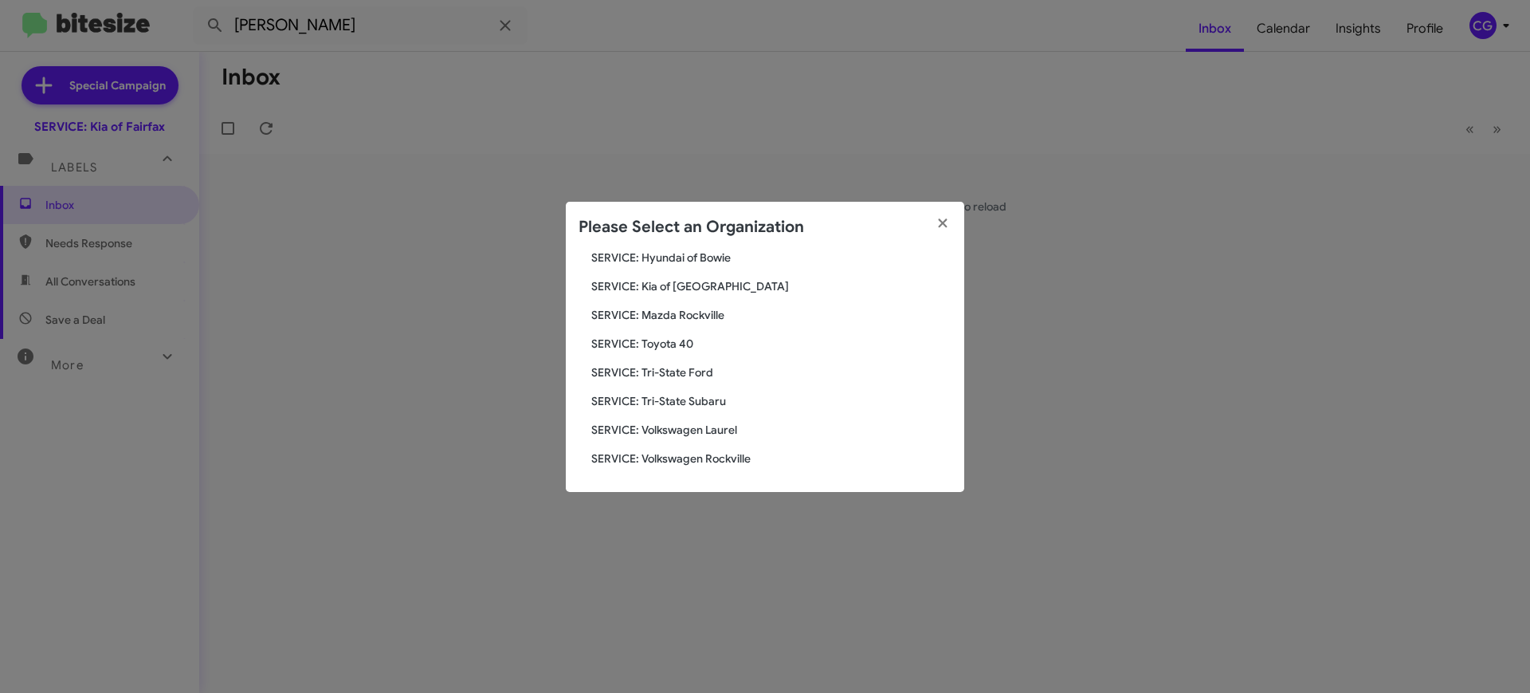
drag, startPoint x: 695, startPoint y: 285, endPoint x: 695, endPoint y: 275, distance: 10.4
click at [694, 287] on span "SERVICE: Kia of [GEOGRAPHIC_DATA]" at bounding box center [771, 286] width 360 height 16
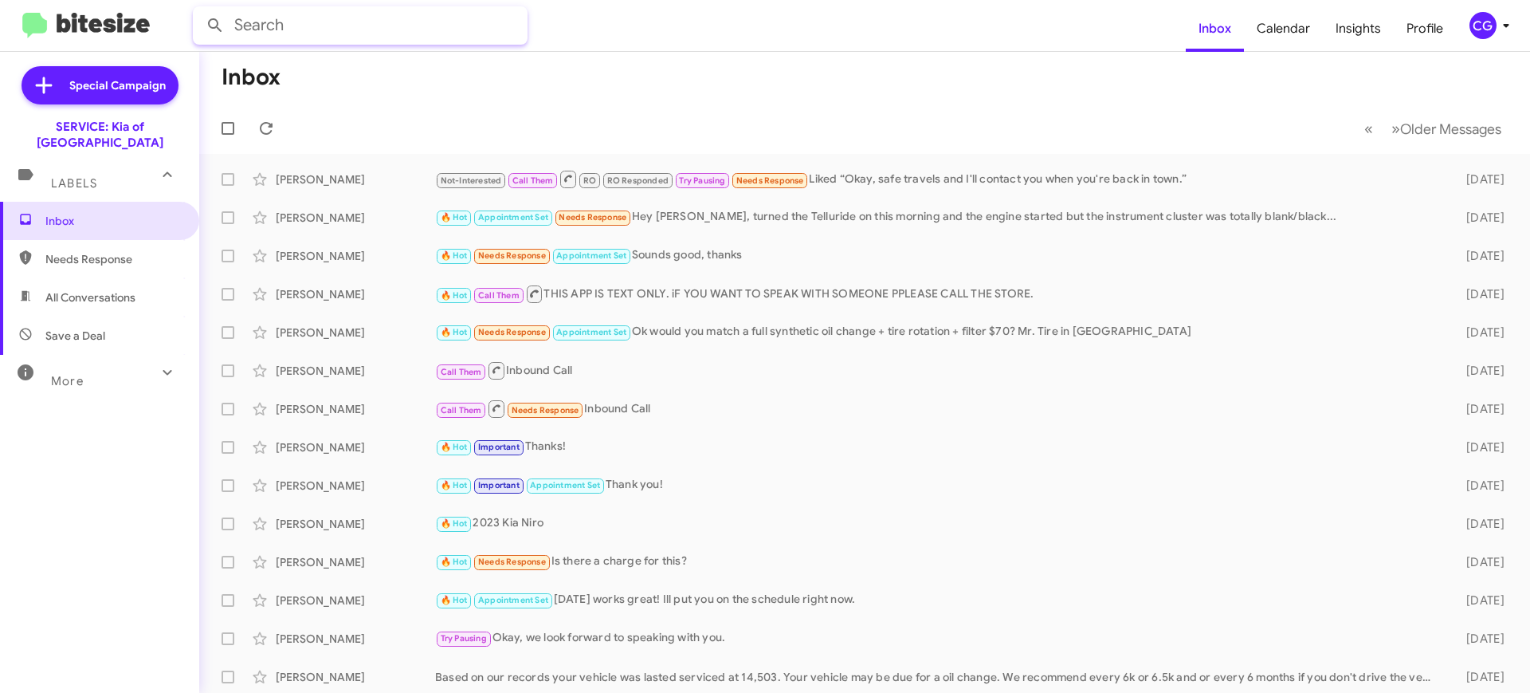
click at [386, 22] on input "text" at bounding box center [360, 25] width 335 height 38
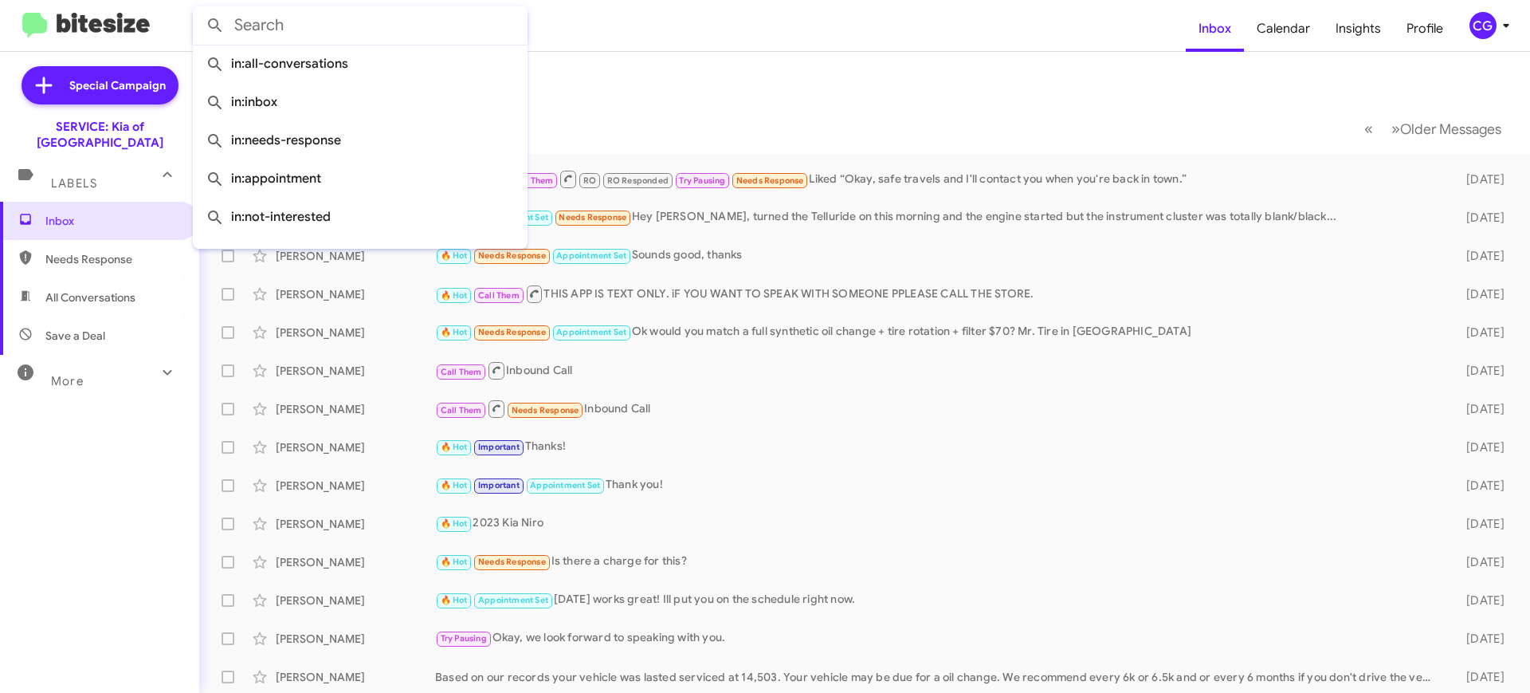
paste input "GERSTMAN"
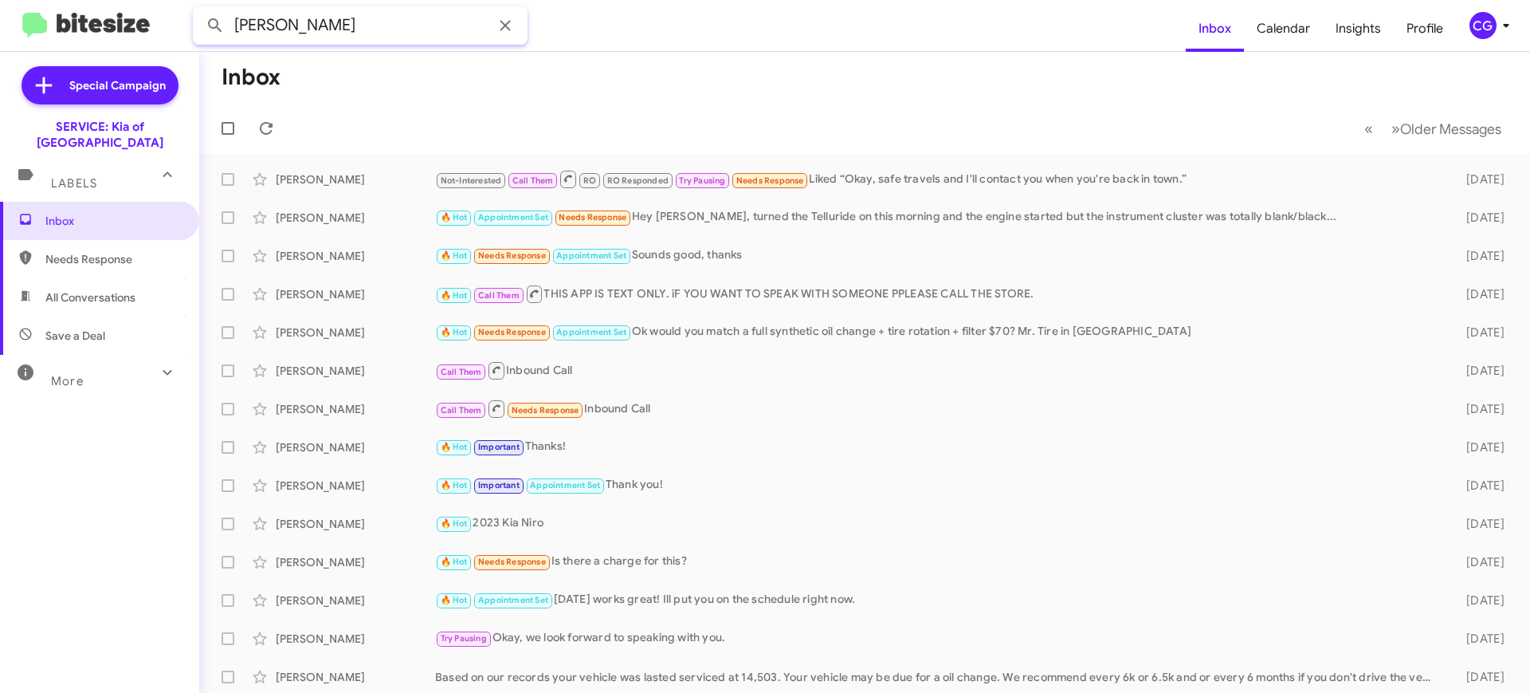
type input "GERSTMAN"
click at [199, 10] on button at bounding box center [215, 26] width 32 height 32
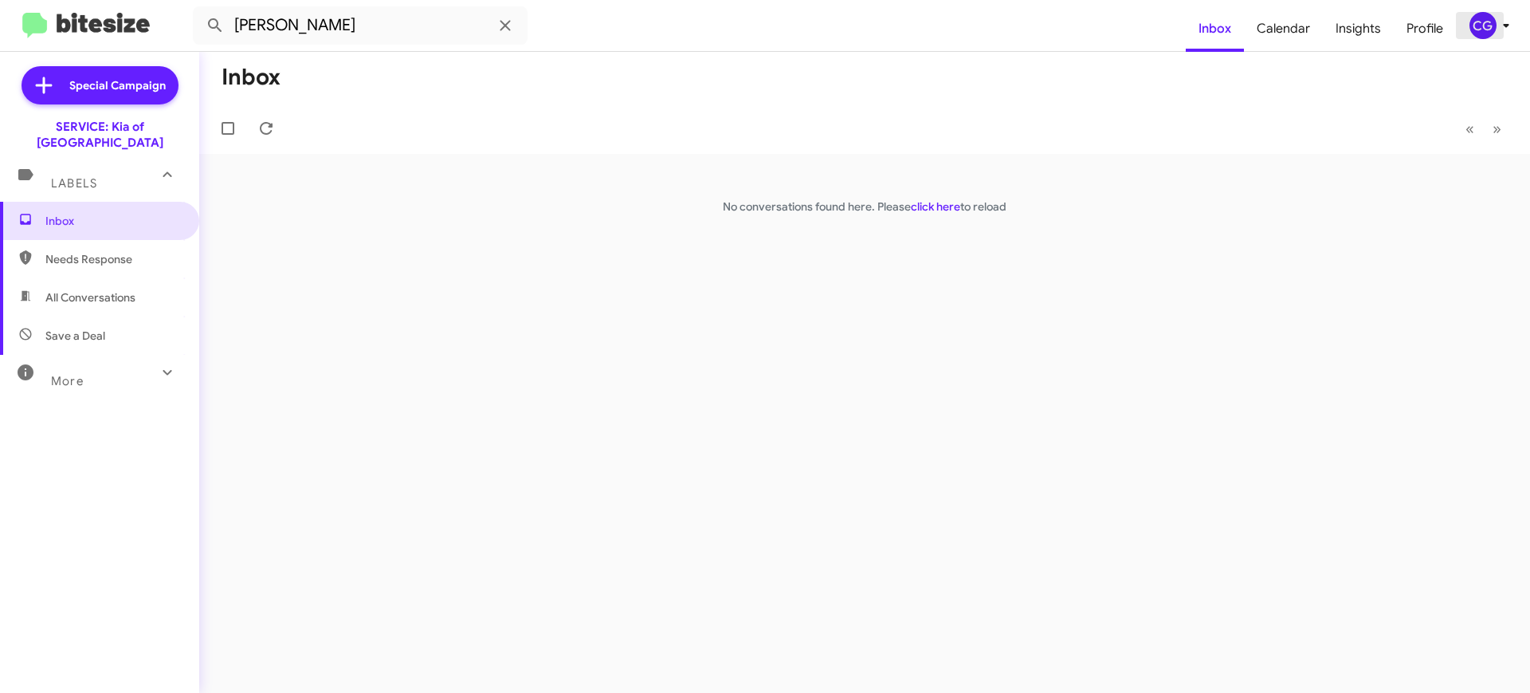
click at [1482, 13] on div "CG" at bounding box center [1483, 25] width 27 height 27
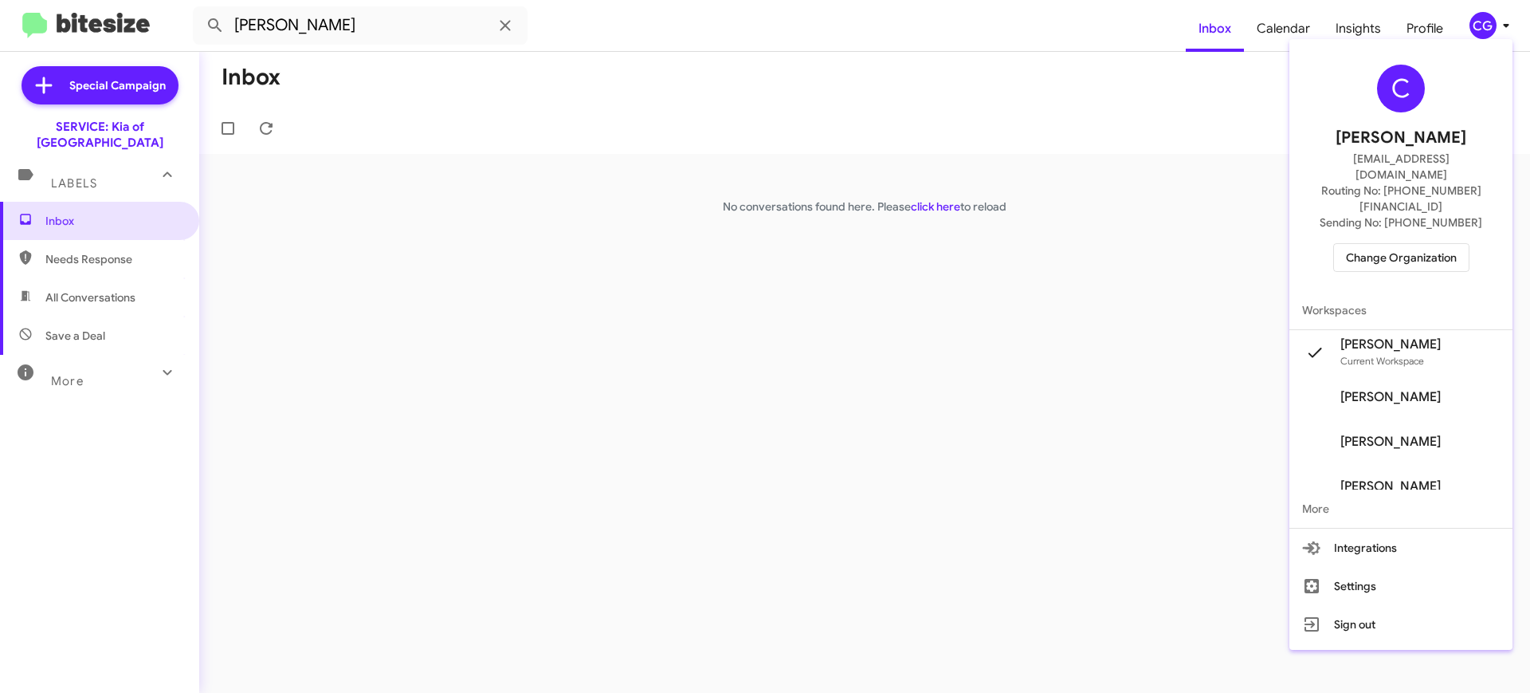
click at [1391, 244] on span "Change Organization" at bounding box center [1401, 257] width 111 height 27
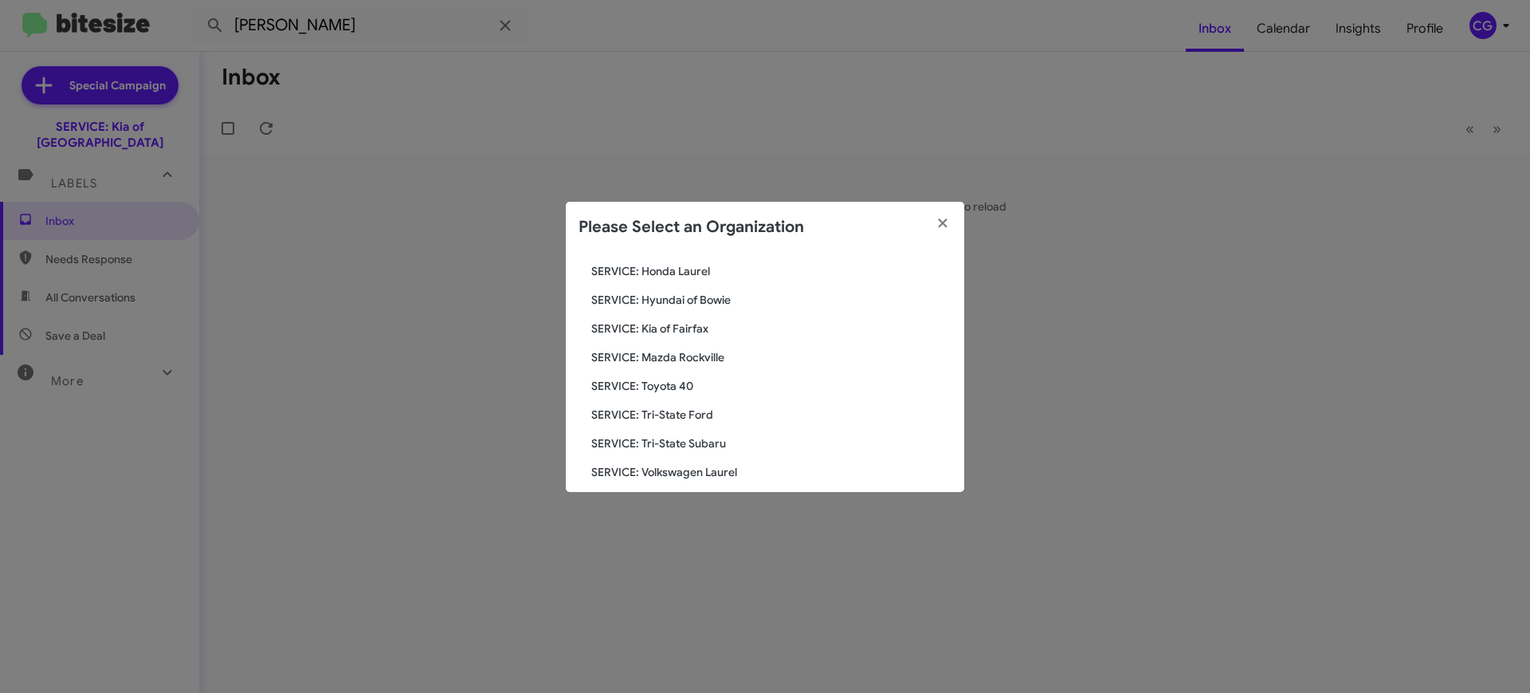
scroll to position [294, 0]
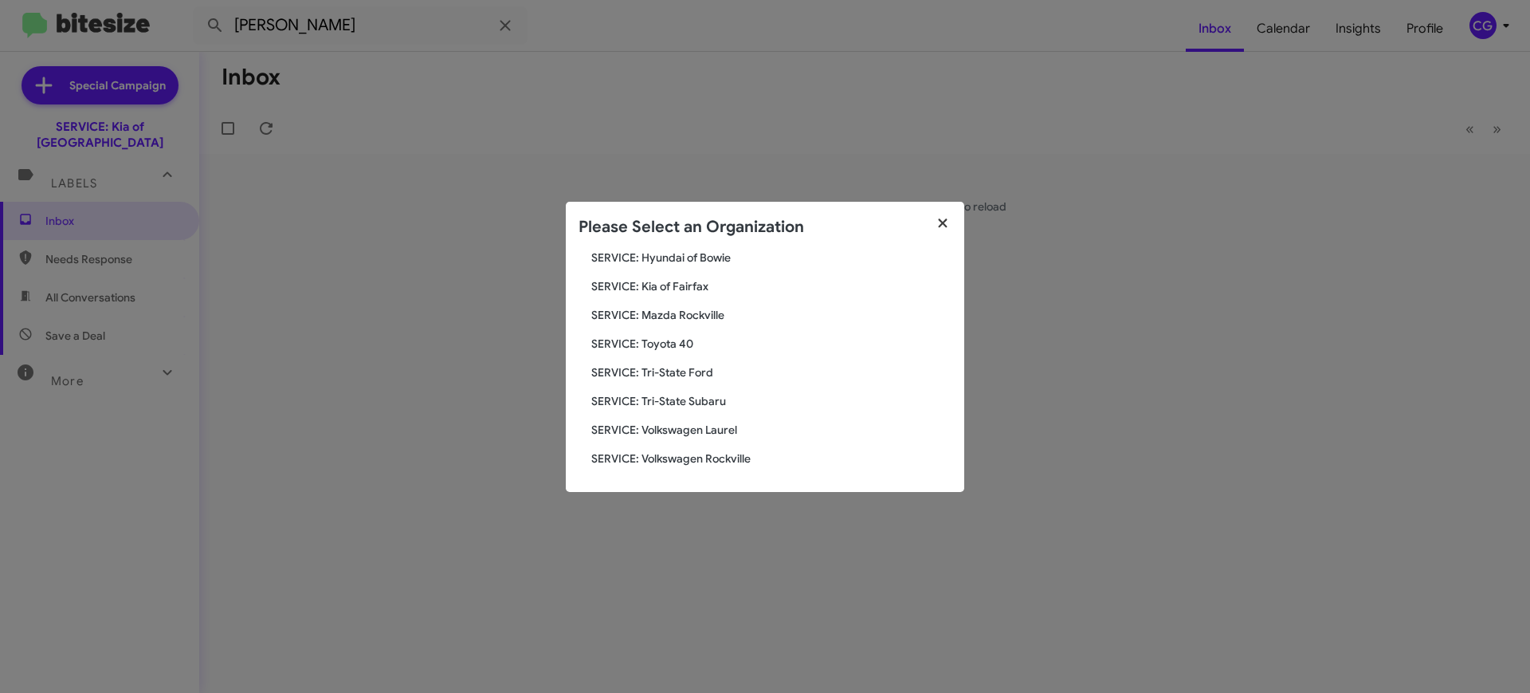
click at [936, 213] on fa-icon "button" at bounding box center [943, 224] width 18 height 24
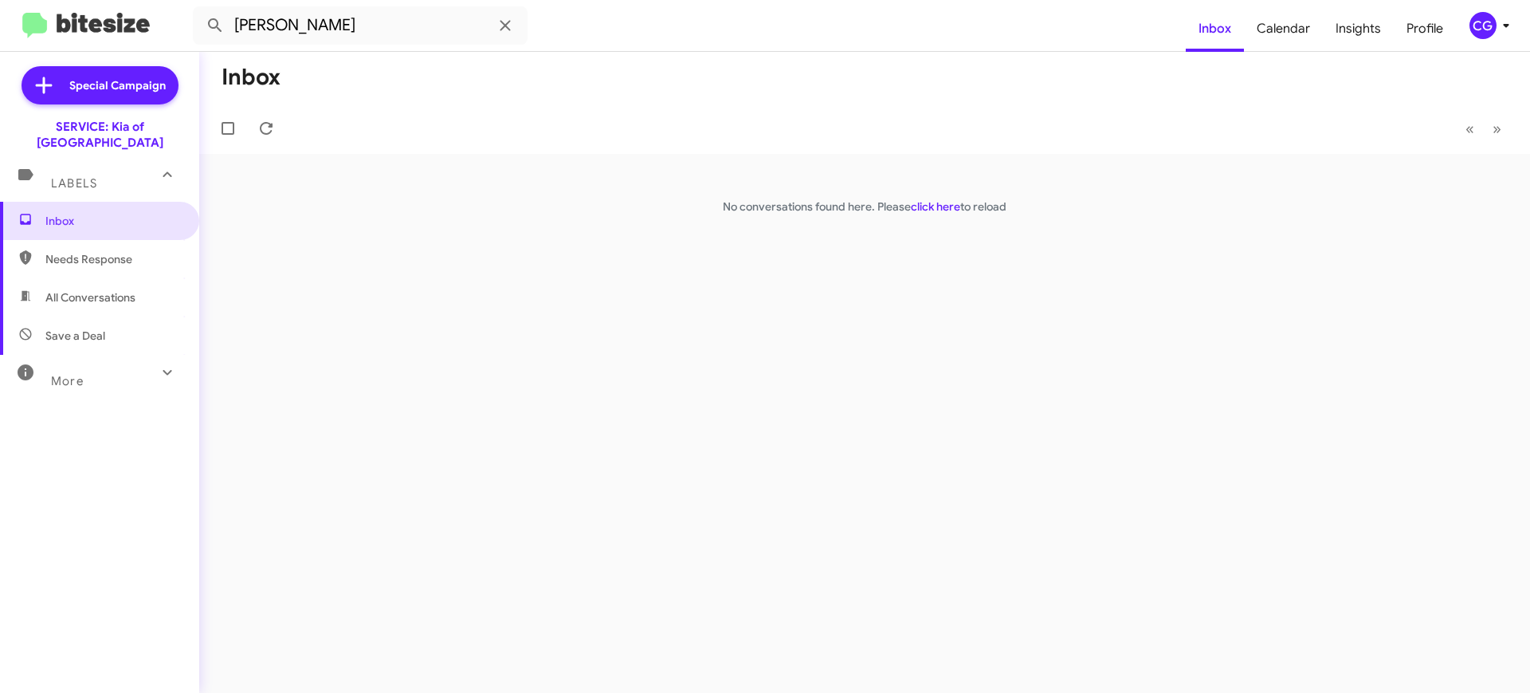
click at [1478, 27] on div "CG" at bounding box center [1483, 25] width 27 height 27
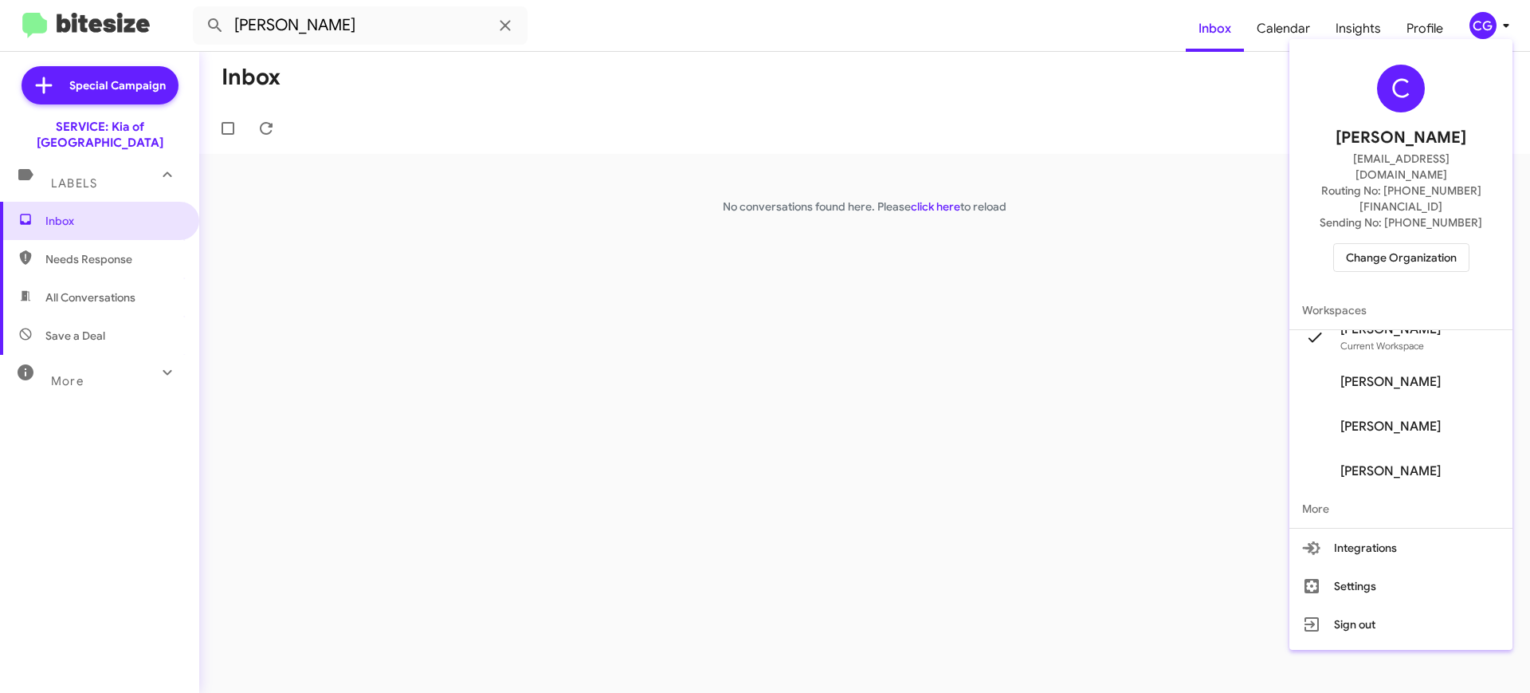
scroll to position [19, 0]
click at [1289, 528] on button "Integrations" at bounding box center [1400, 547] width 223 height 38
click at [1456, 12] on button "CG" at bounding box center [1484, 25] width 57 height 27
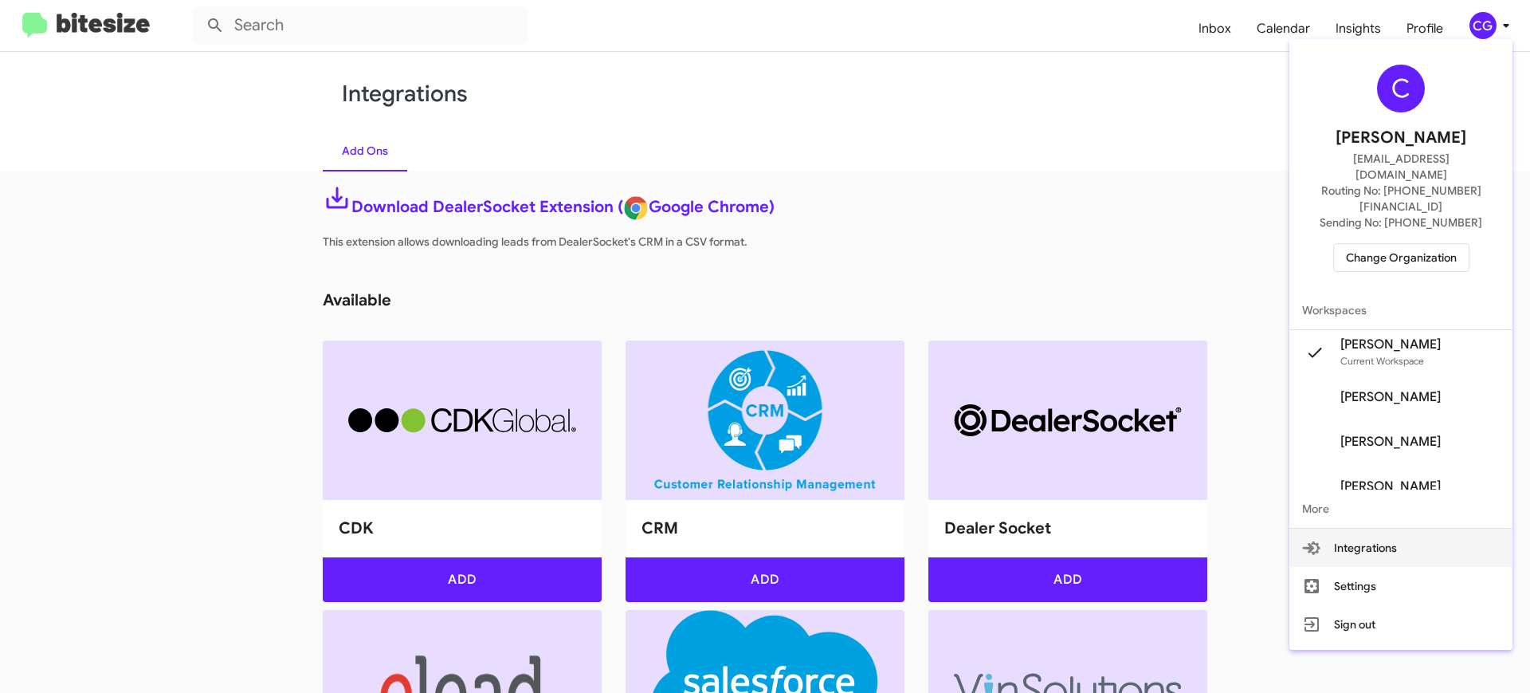
click at [1289, 528] on button "Integrations" at bounding box center [1400, 547] width 223 height 38
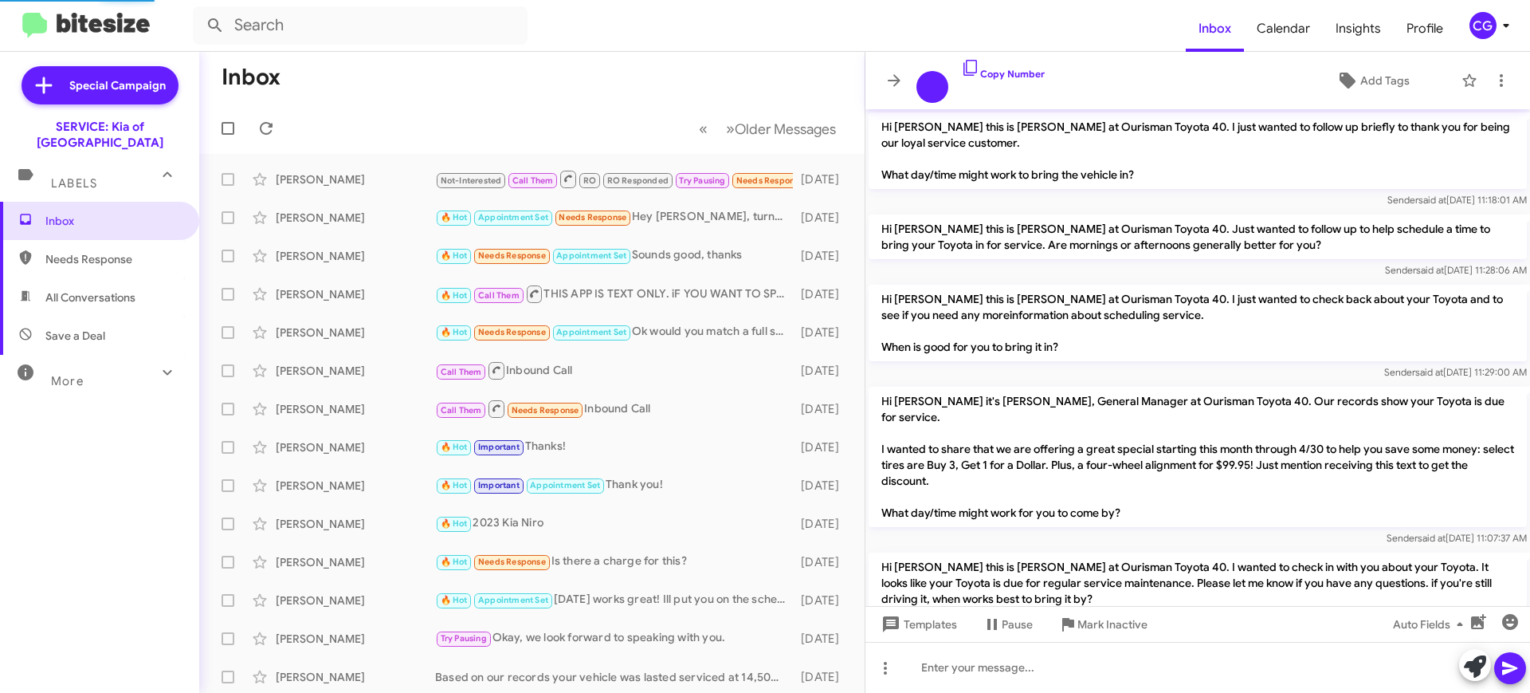
scroll to position [1128, 0]
